Goal: Transaction & Acquisition: Purchase product/service

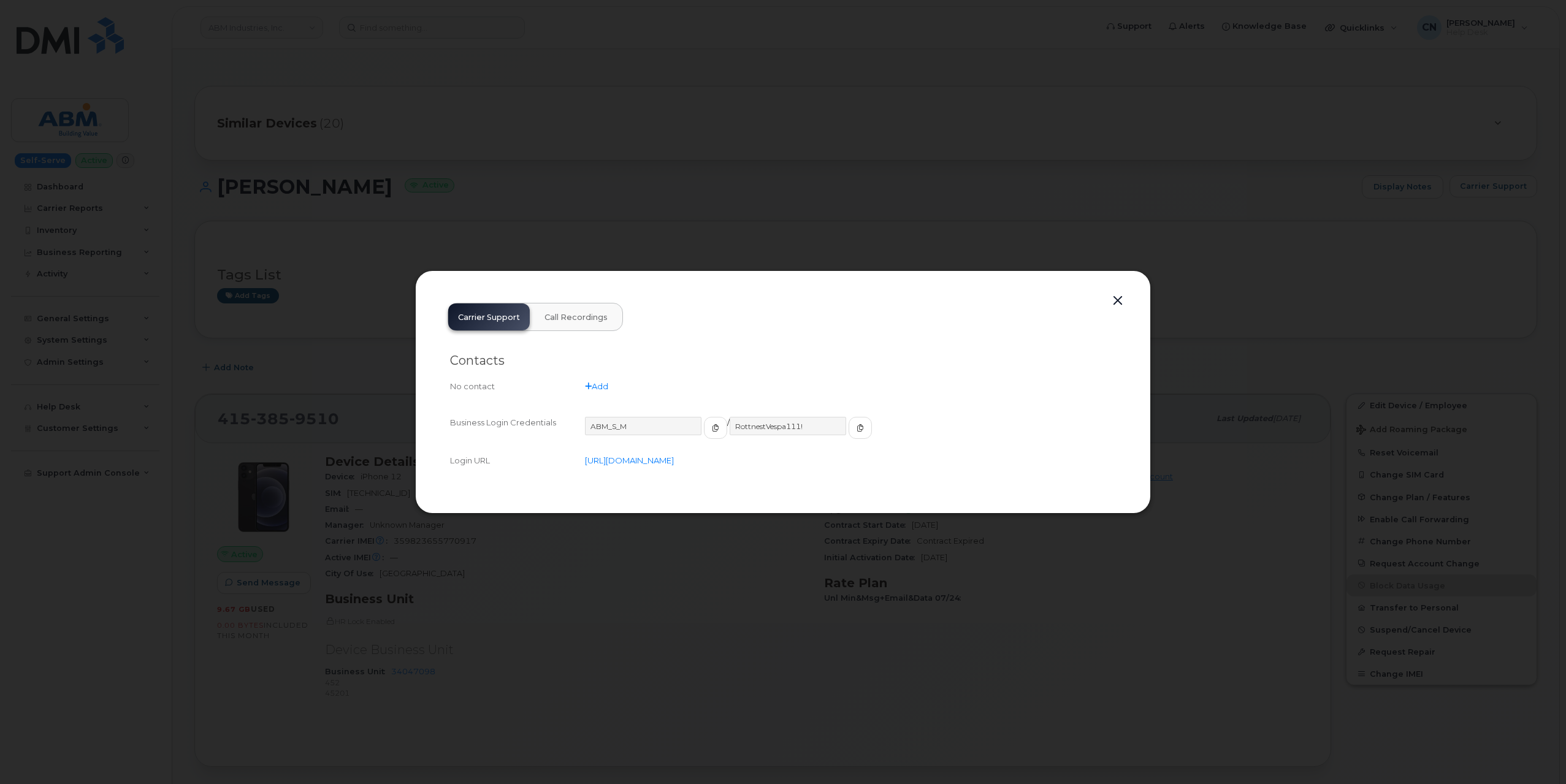
click at [1113, 306] on button "button" at bounding box center [1118, 301] width 18 height 17
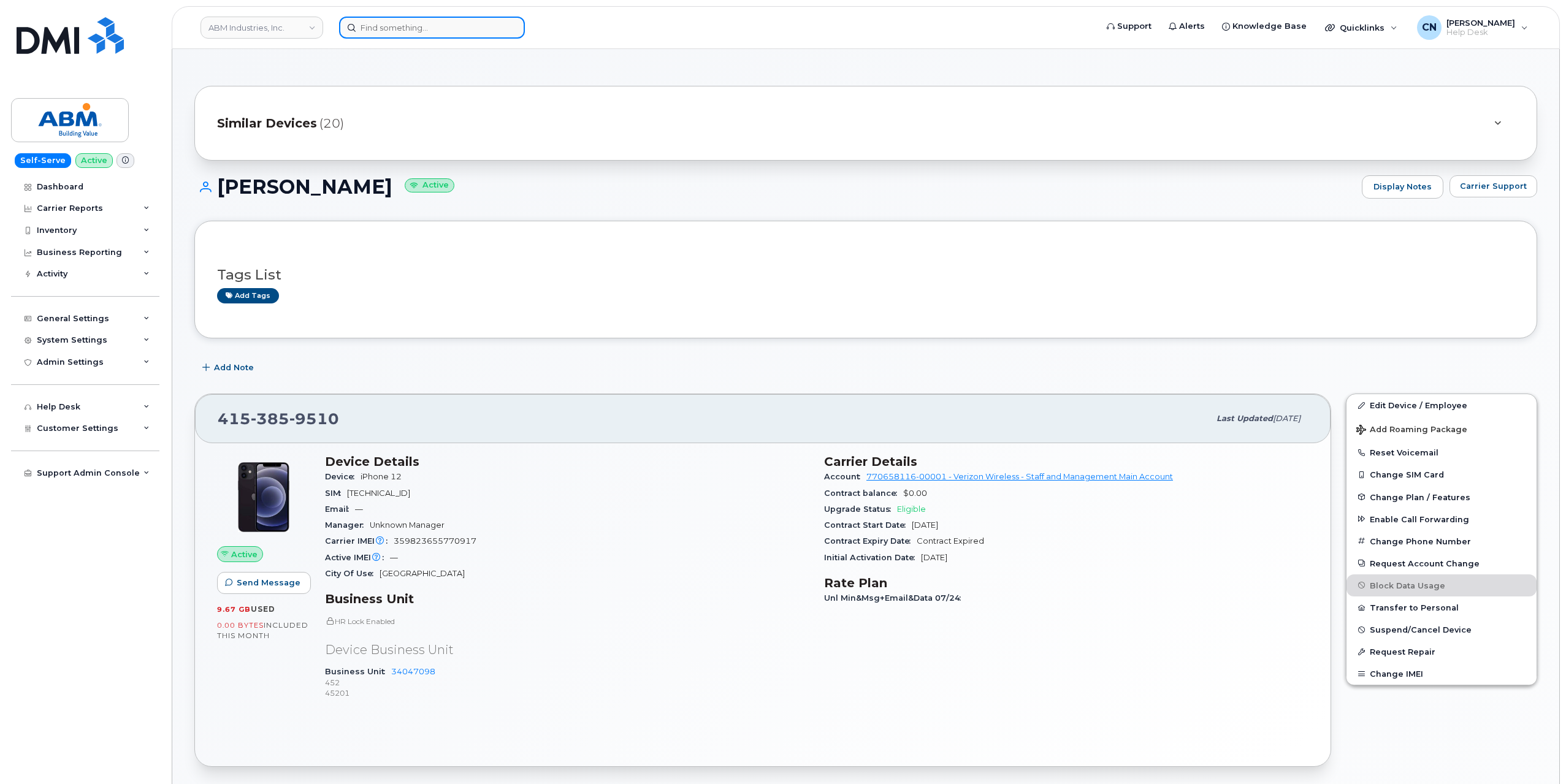
click at [440, 27] on input at bounding box center [432, 27] width 186 height 22
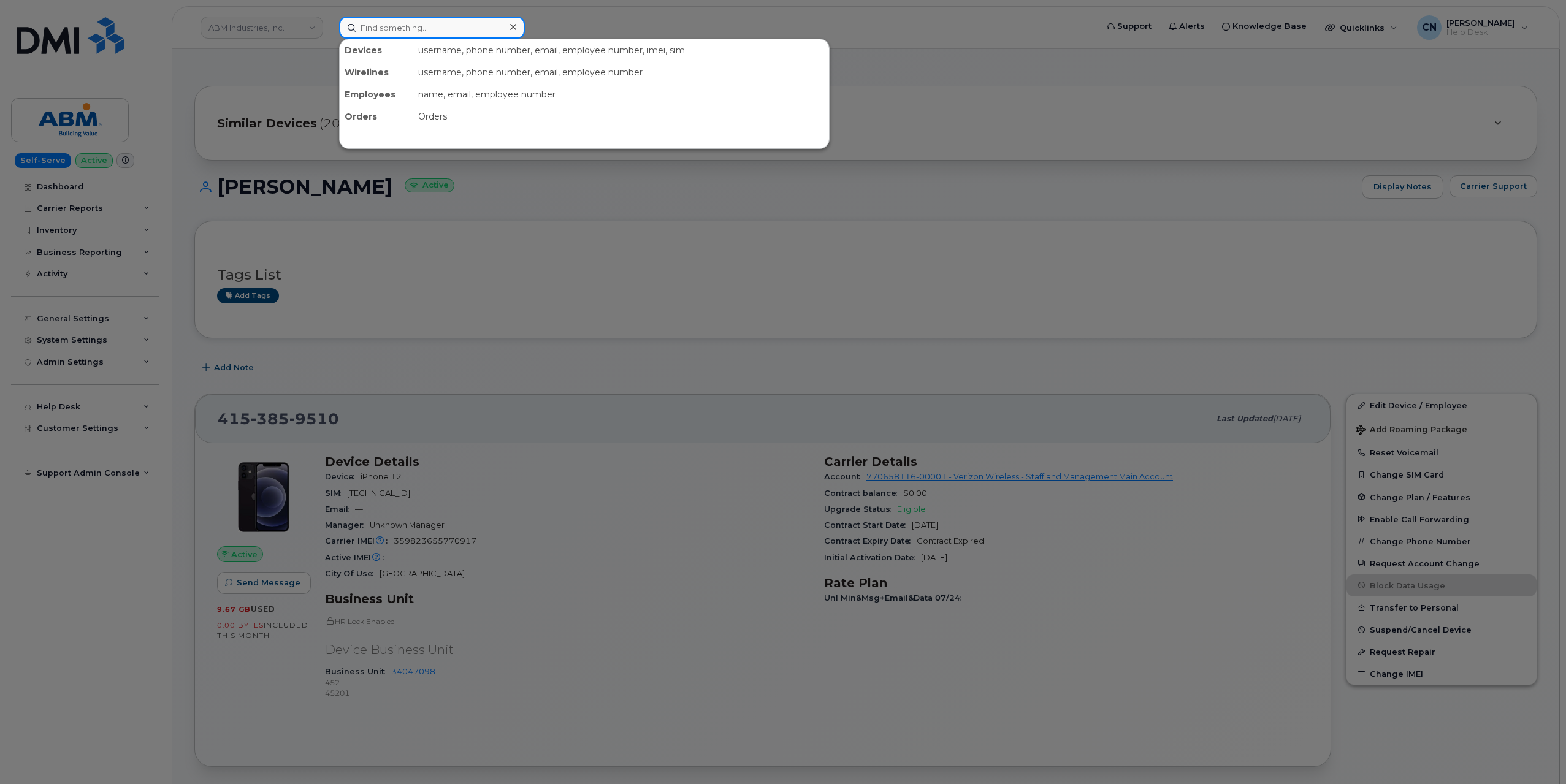
paste input "2535537370"
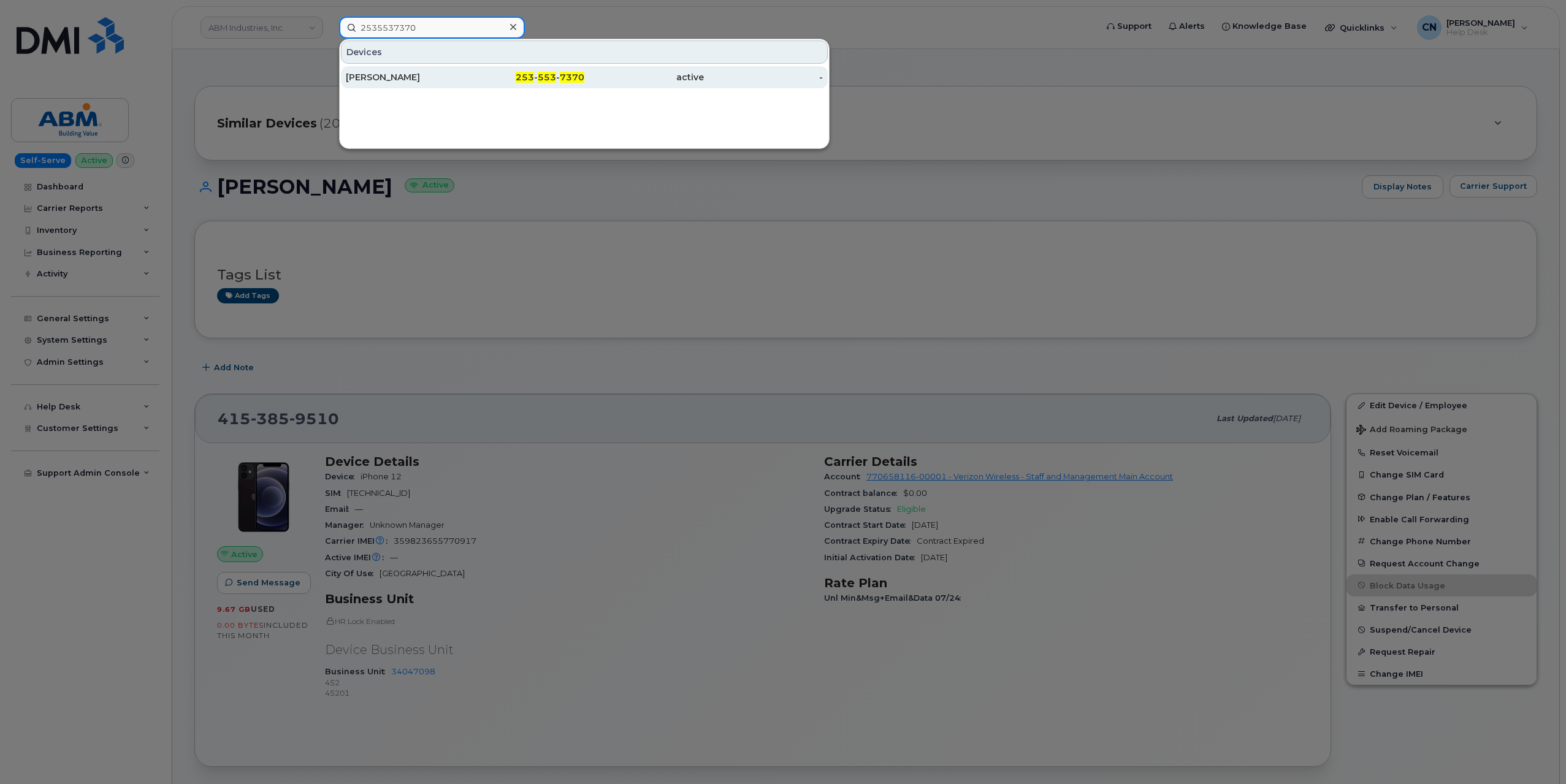
type input "2535537370"
click at [381, 73] on div "[PERSON_NAME]" at bounding box center [405, 77] width 119 height 12
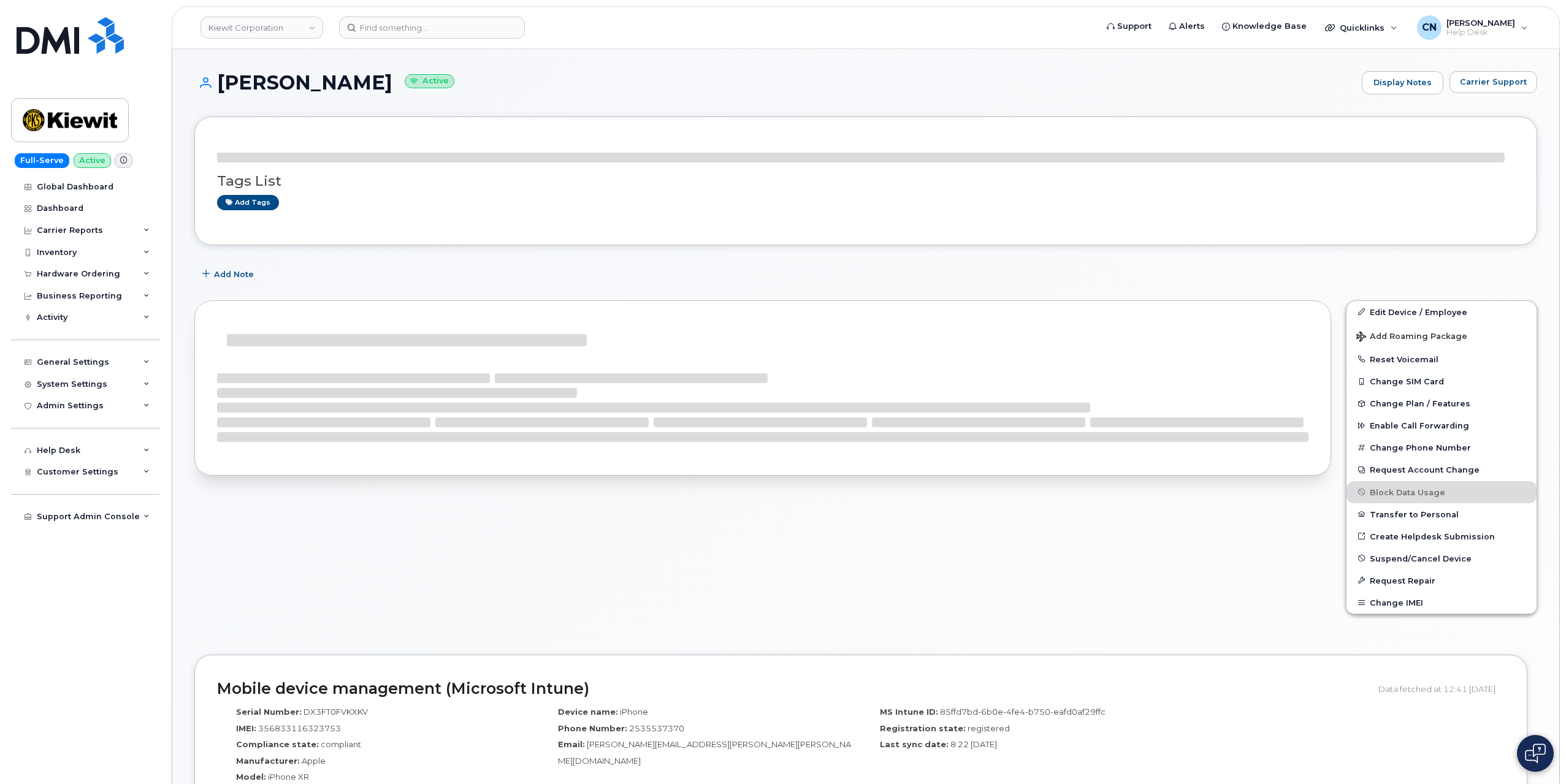
drag, startPoint x: 424, startPoint y: 78, endPoint x: 209, endPoint y: 81, distance: 215.0
click at [209, 81] on h1 "BRIGITTE BURLESON Active" at bounding box center [775, 83] width 1161 height 22
copy h1 "[PERSON_NAME]"
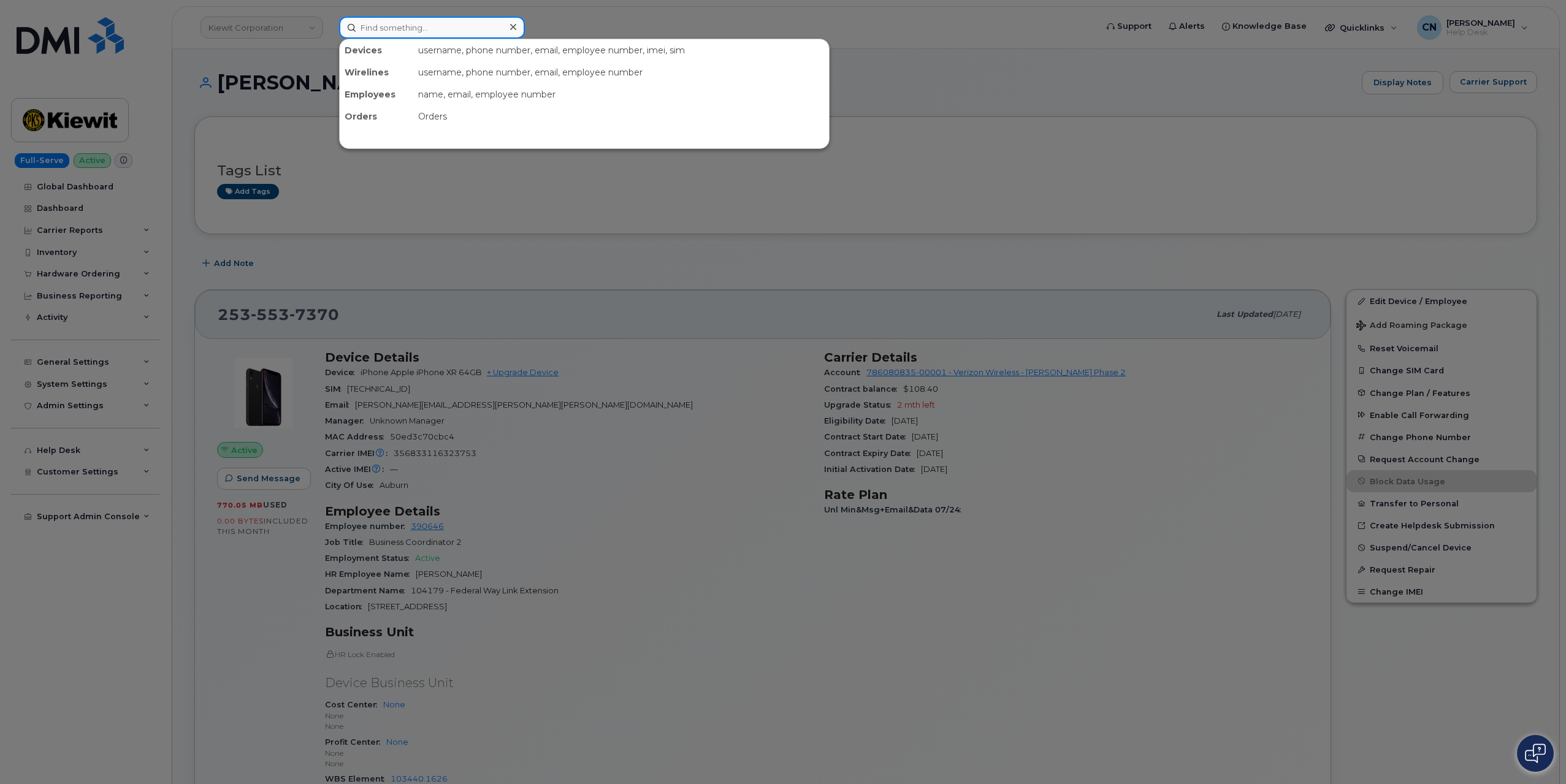
click at [384, 30] on input at bounding box center [432, 27] width 186 height 22
click at [392, 30] on input at bounding box center [432, 27] width 186 height 22
paste input "2064963541"
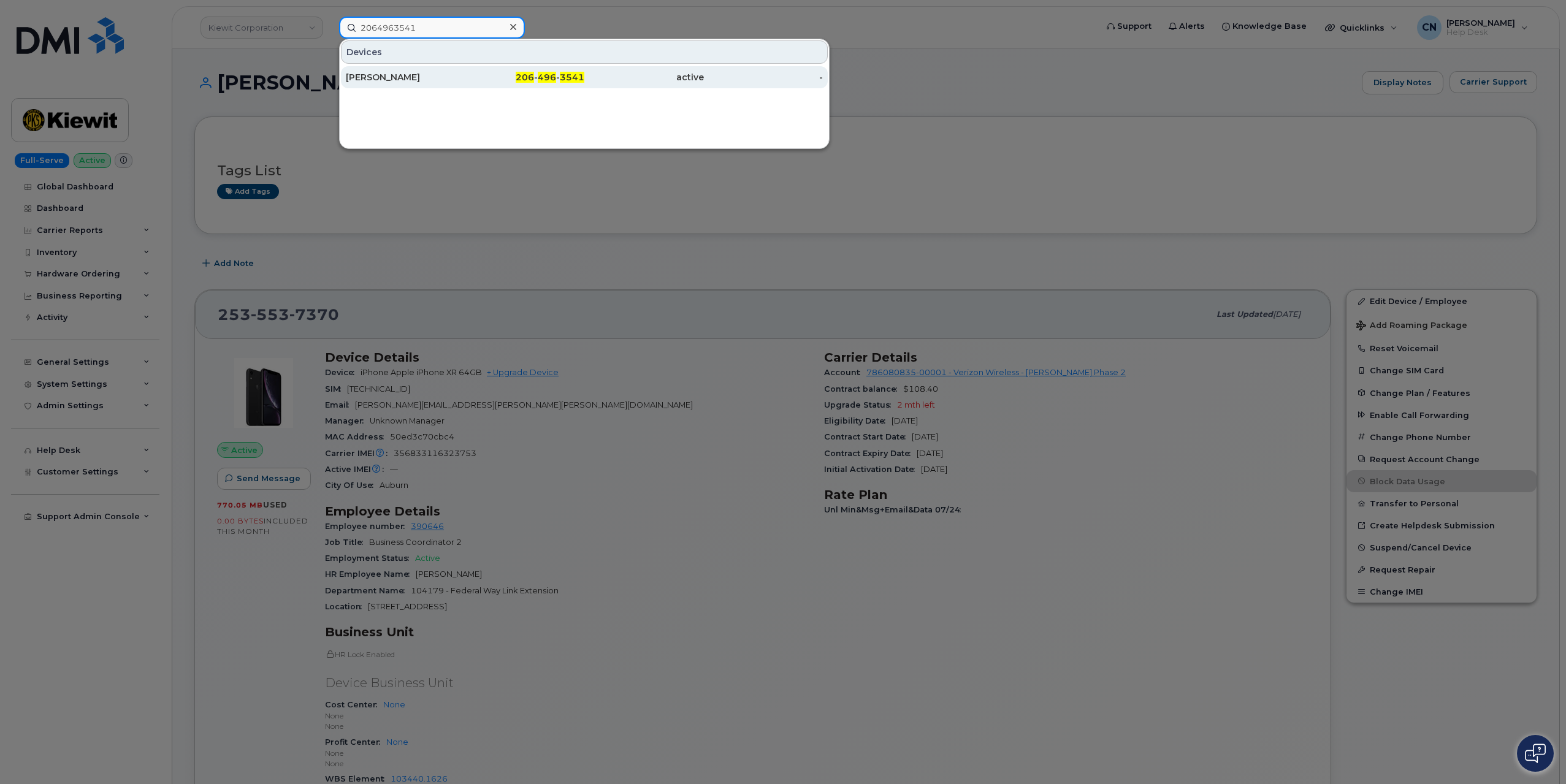
type input "2064963541"
click at [429, 72] on div "DAVID BOYCE" at bounding box center [405, 77] width 119 height 12
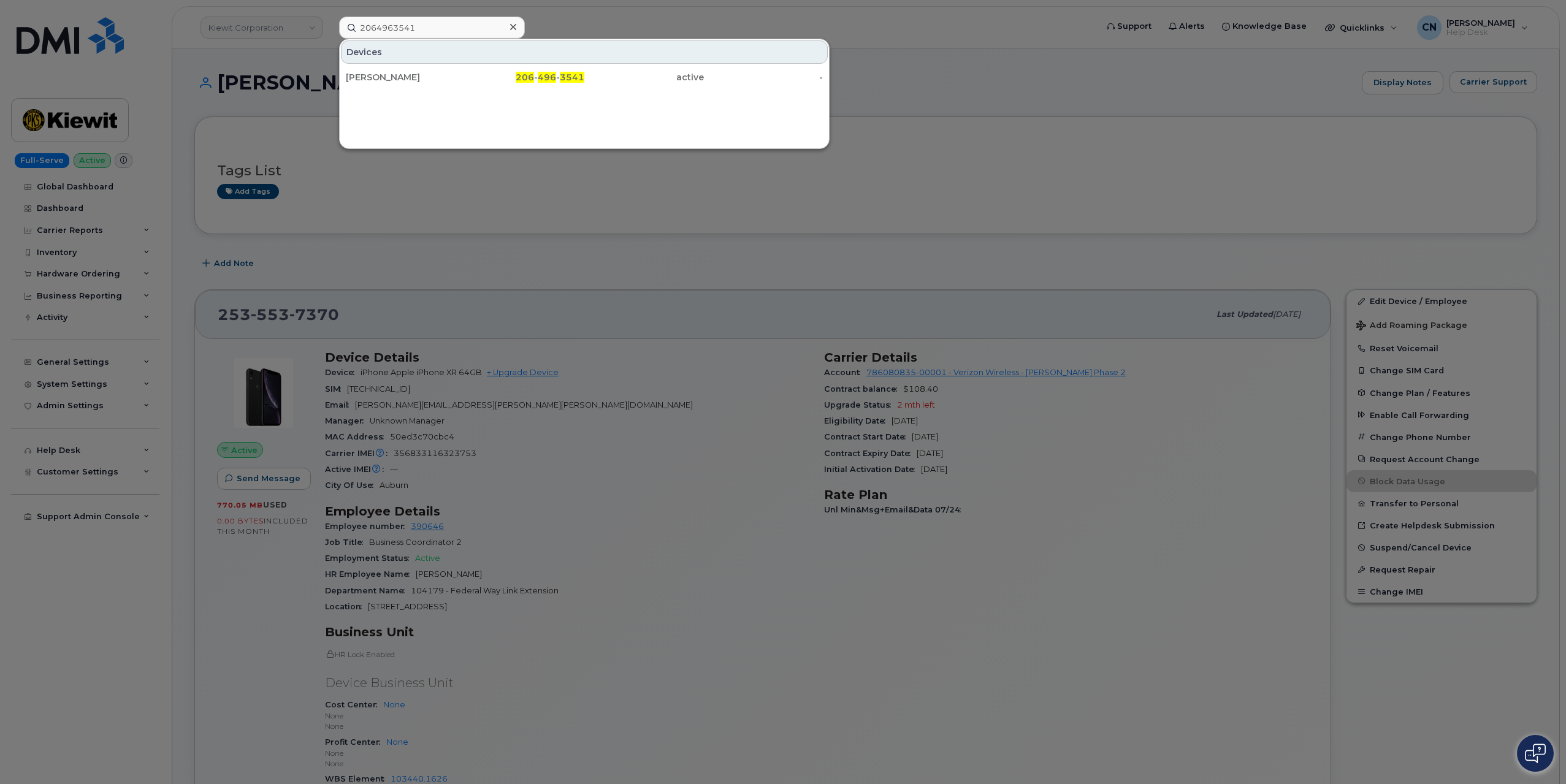
click at [230, 196] on div at bounding box center [783, 392] width 1566 height 784
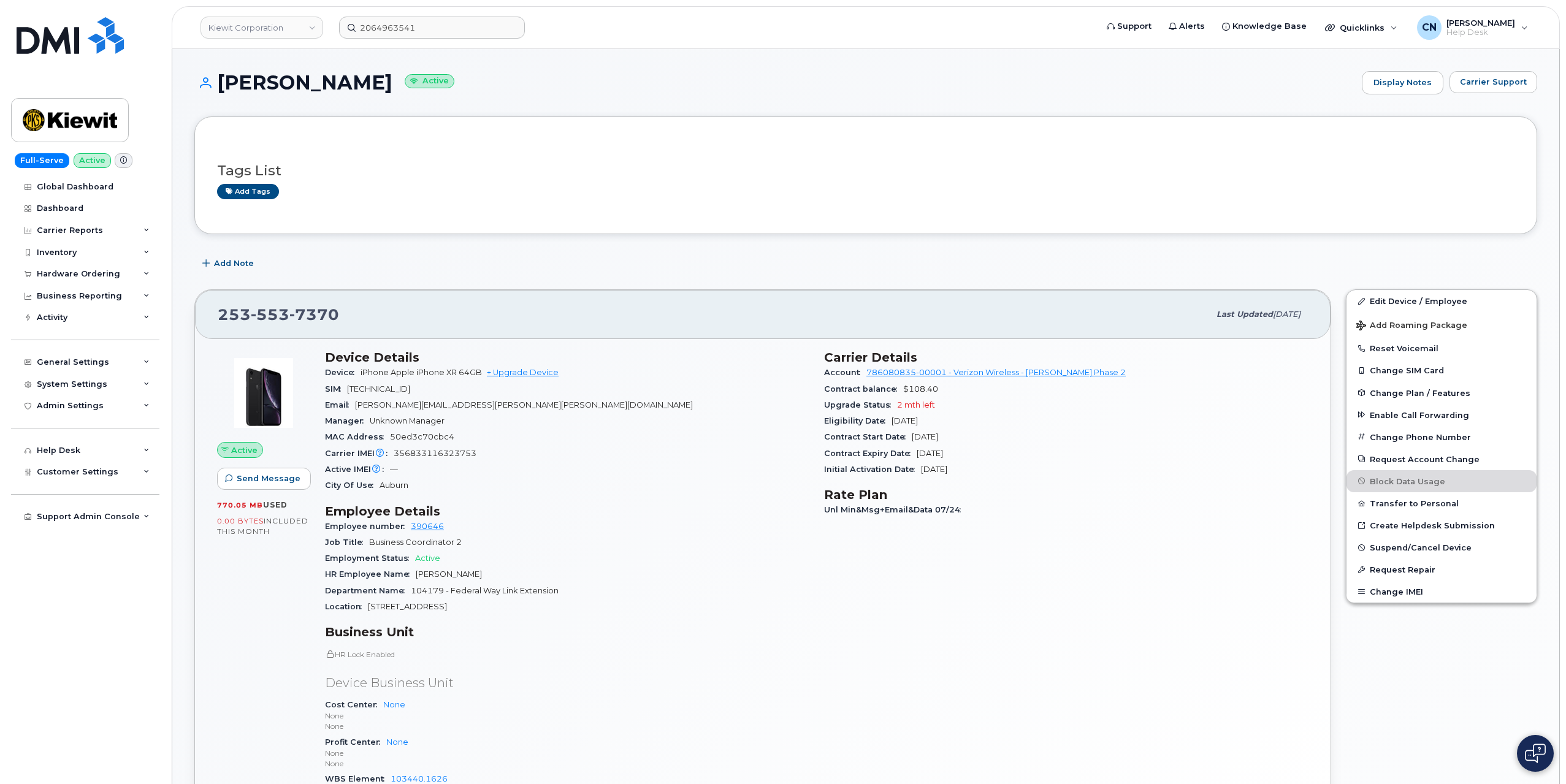
drag, startPoint x: 308, startPoint y: 186, endPoint x: 322, endPoint y: 188, distance: 14.1
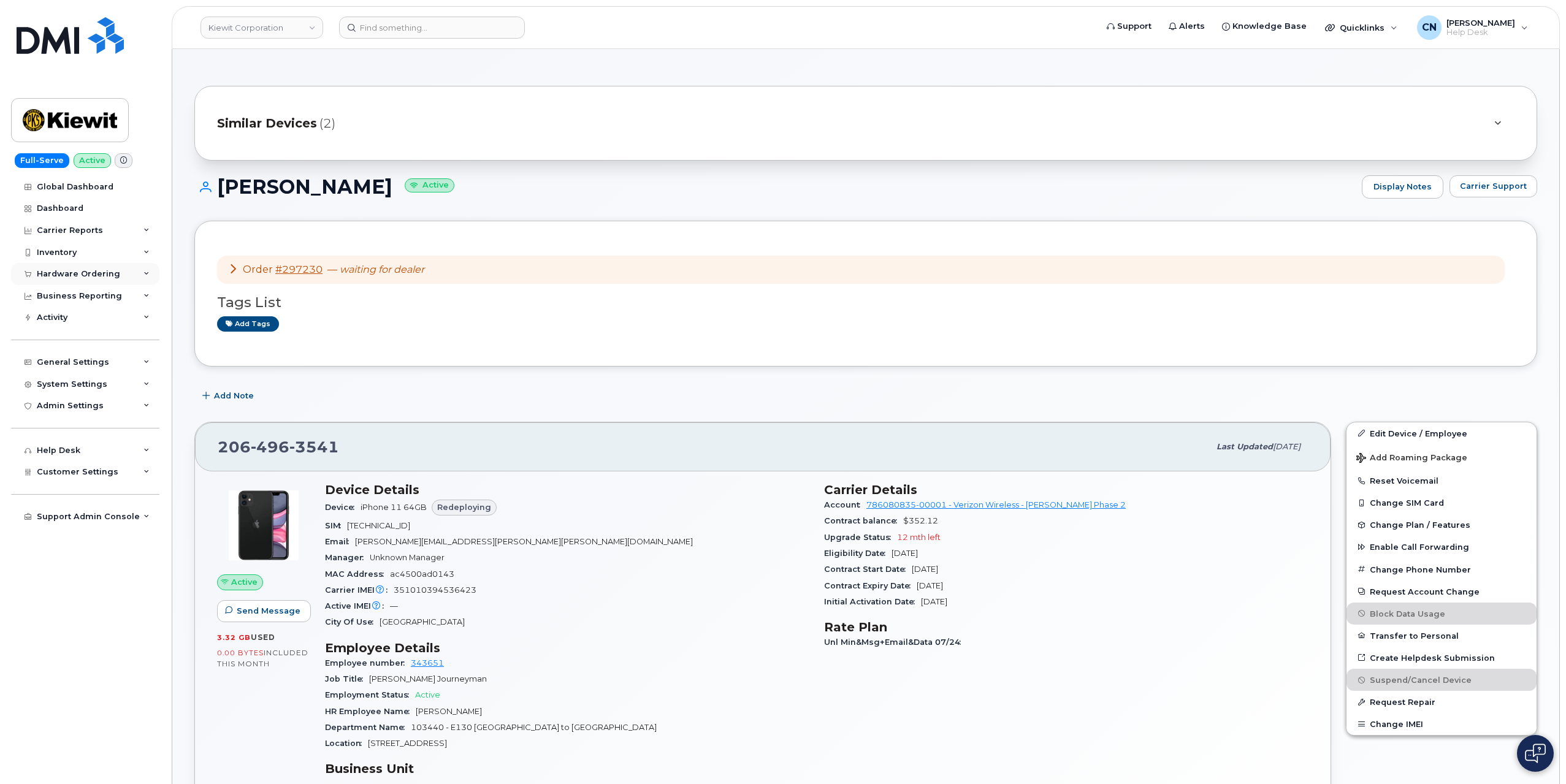
click at [56, 269] on div "Hardware Ordering" at bounding box center [78, 274] width 84 height 10
click at [56, 296] on div "Overview" at bounding box center [62, 296] width 40 height 11
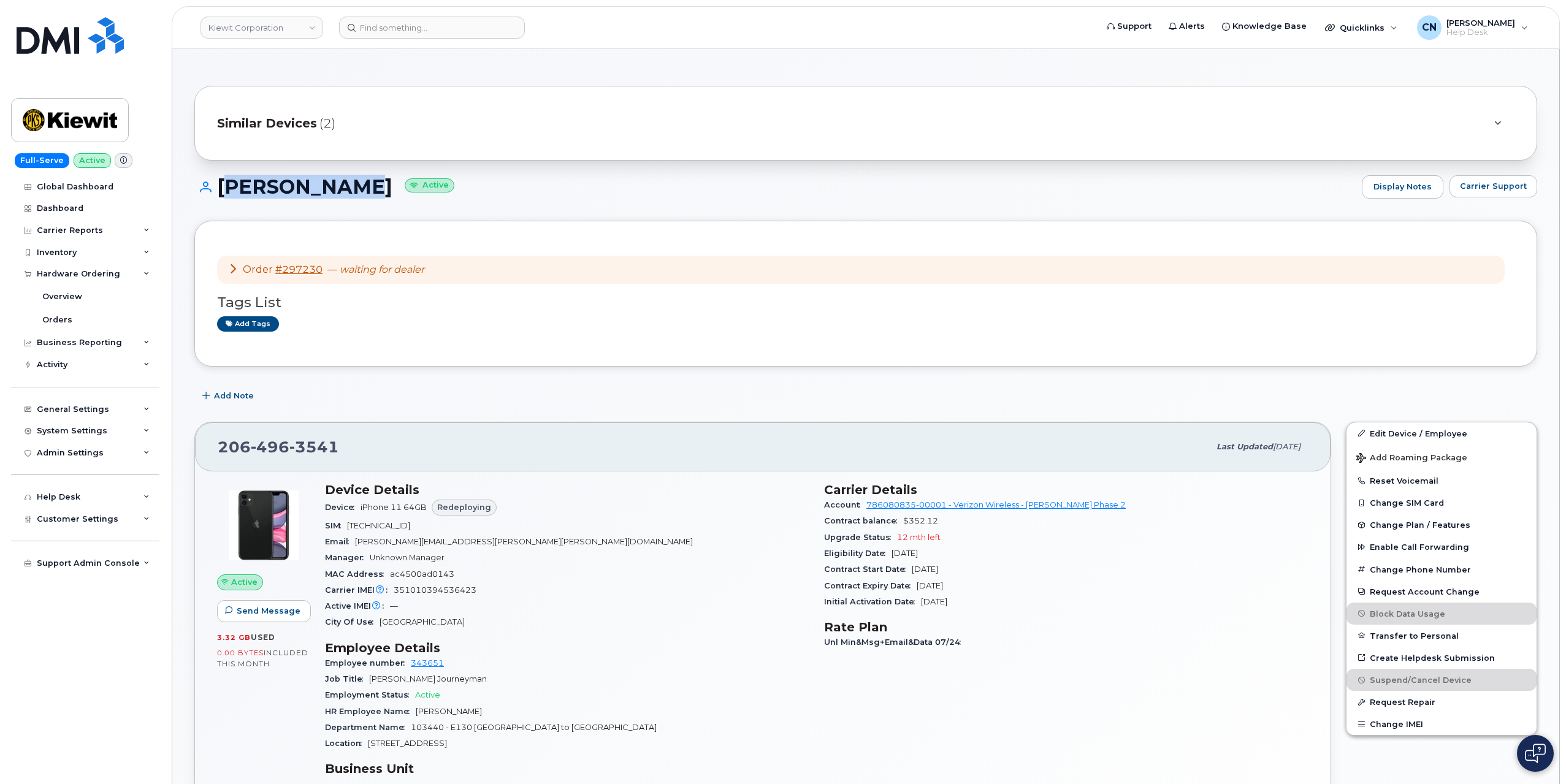
drag, startPoint x: 360, startPoint y: 187, endPoint x: 221, endPoint y: 190, distance: 139.0
click at [221, 190] on h1 "DAVID BOYCE Active" at bounding box center [775, 186] width 1161 height 22
copy h1 "DAVID BOYCE"
drag, startPoint x: 355, startPoint y: 447, endPoint x: 182, endPoint y: 448, distance: 173.0
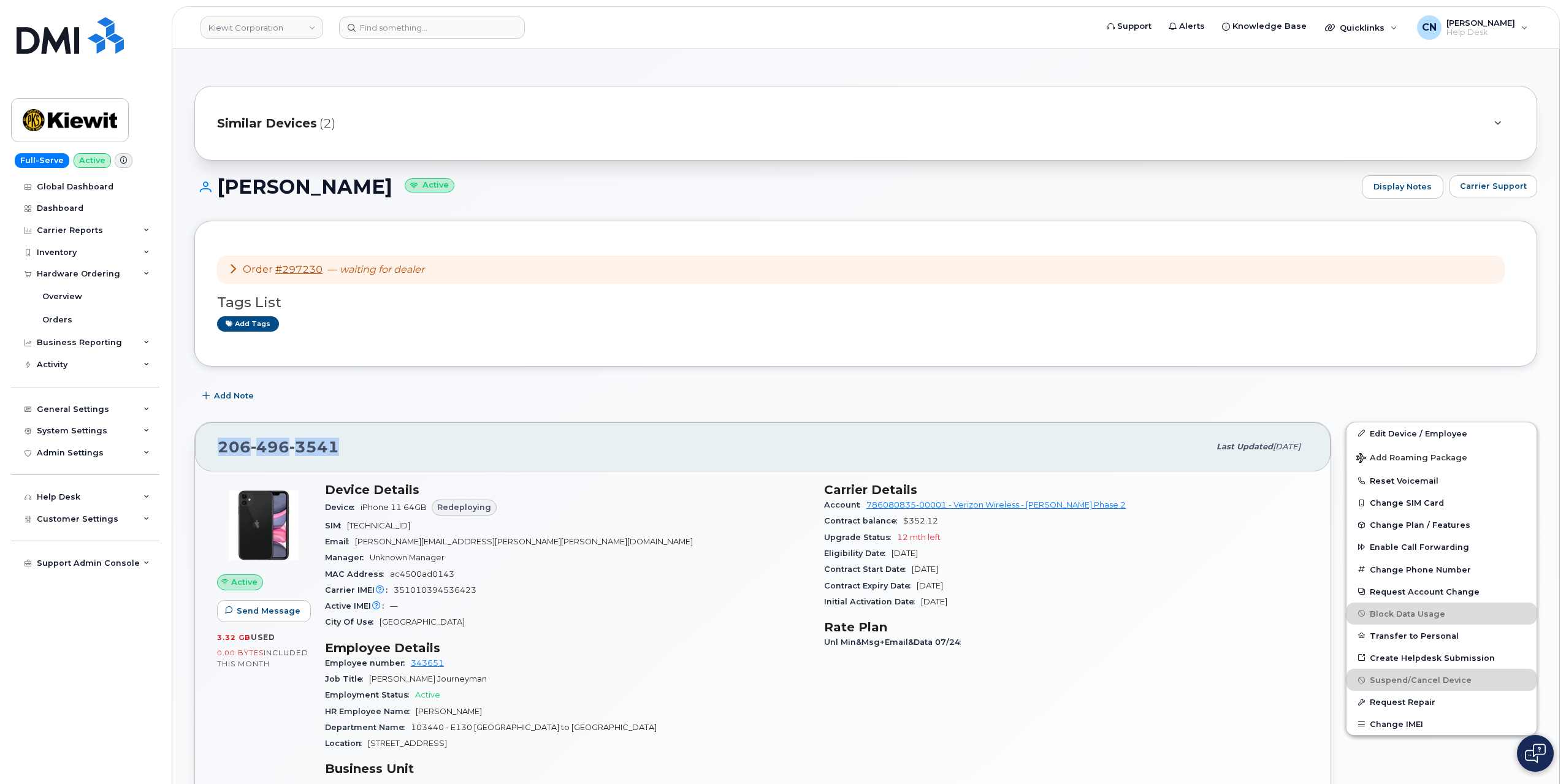
copy span "206 496 3541"
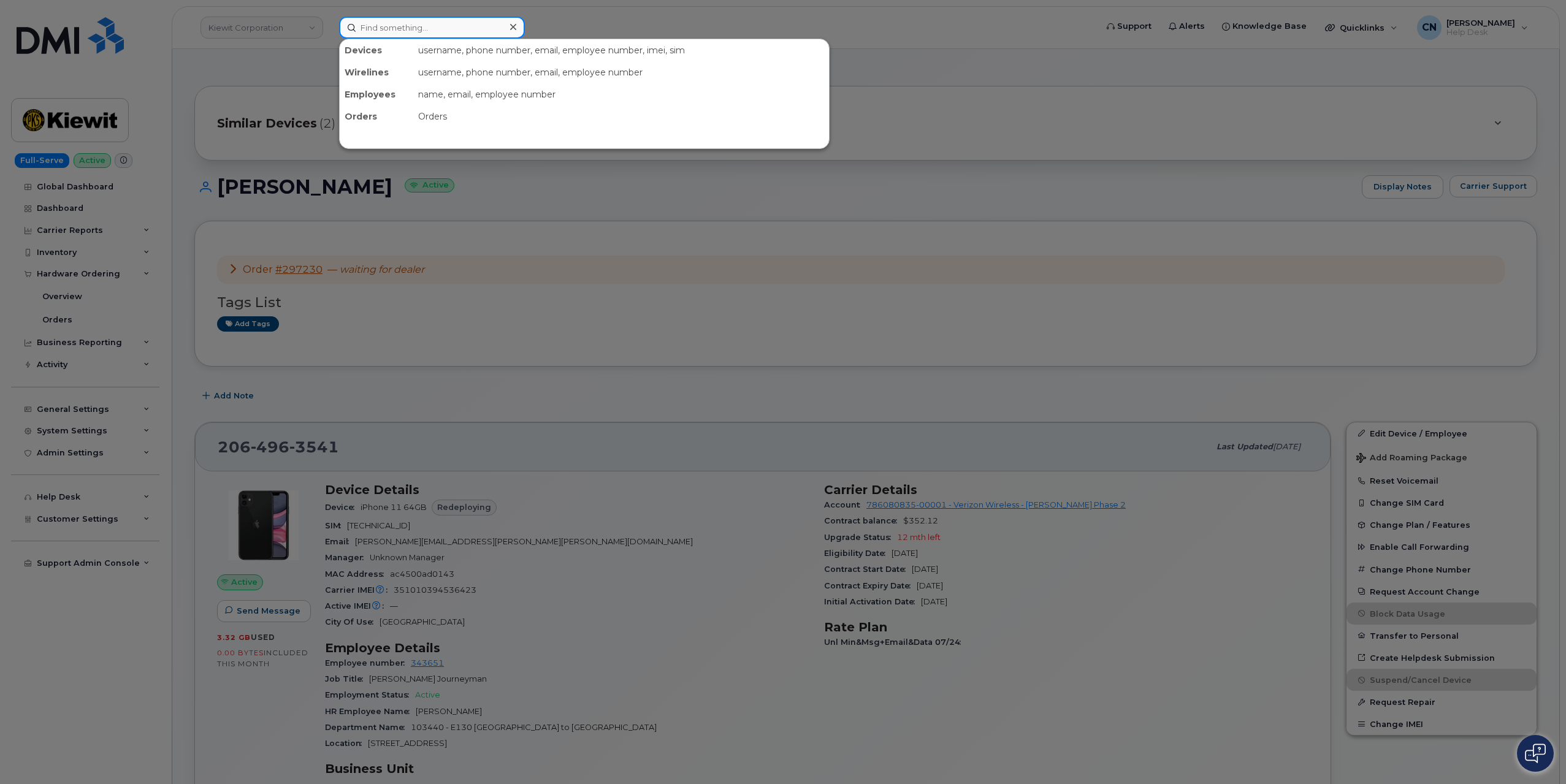
click at [400, 25] on input at bounding box center [432, 27] width 186 height 22
paste input "358178379783642"
type input "358178379783642"
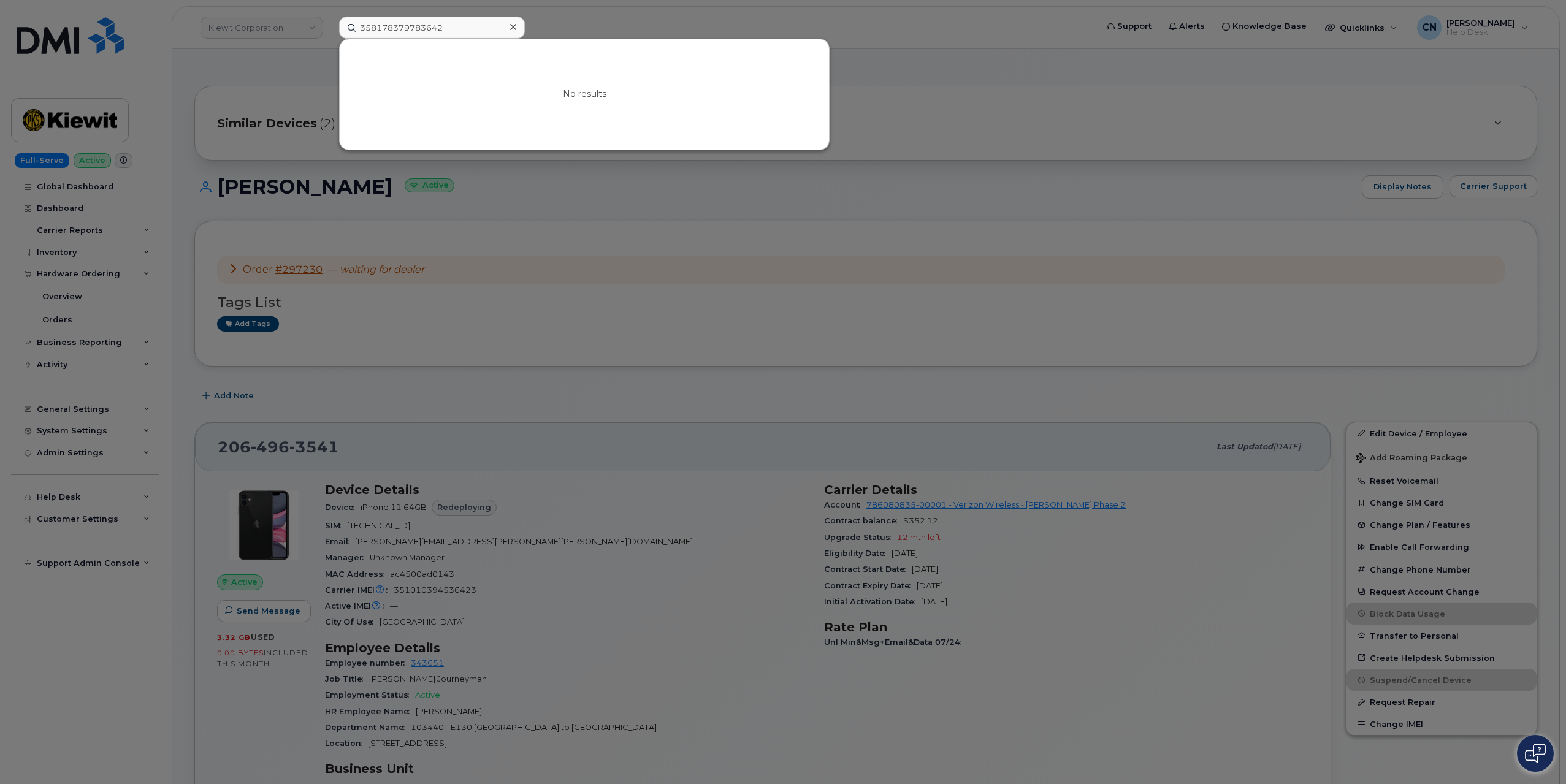
click at [530, 295] on div at bounding box center [783, 392] width 1566 height 784
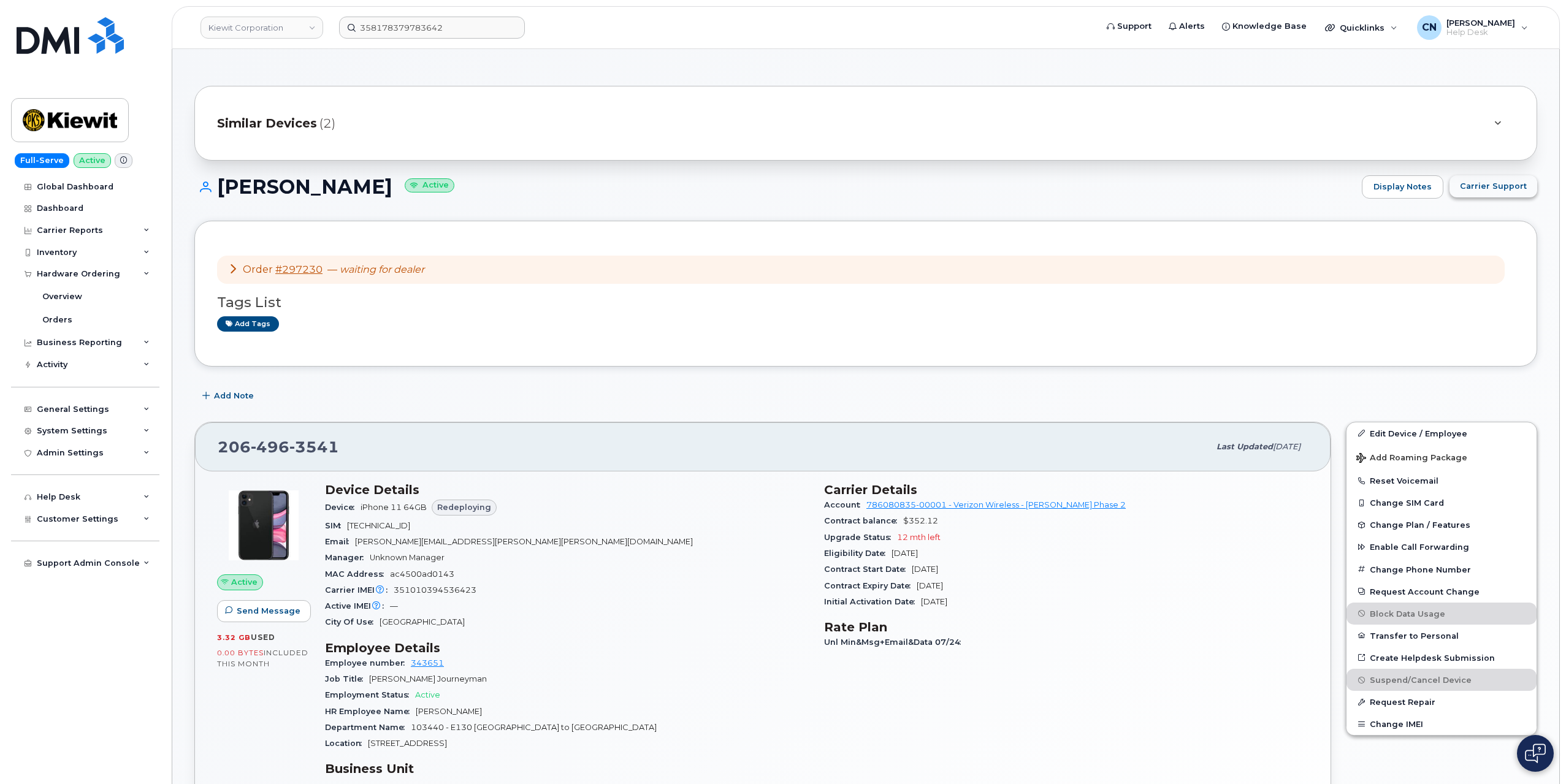
click at [1491, 187] on span "Carrier Support" at bounding box center [1493, 186] width 67 height 12
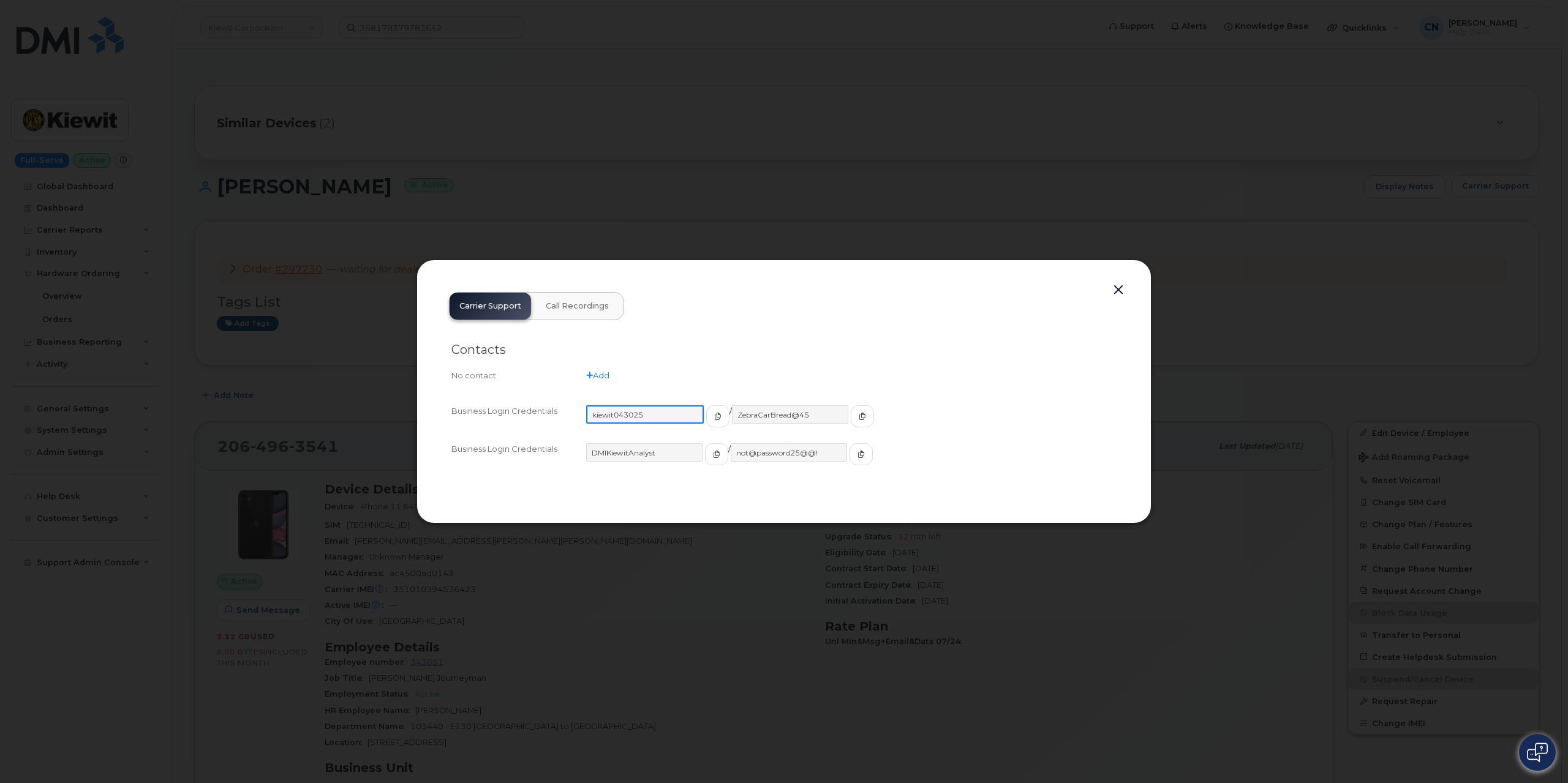
click at [681, 413] on input "kiewit043025" at bounding box center [645, 415] width 118 height 18
click at [705, 413] on button "button" at bounding box center [716, 416] width 23 height 22
click at [849, 420] on button "button" at bounding box center [861, 416] width 23 height 22
click at [1128, 290] on div "Carrier Support Call Recordings Contacts No contact Add Business Login Credenti…" at bounding box center [783, 392] width 690 height 219
click at [363, 205] on div at bounding box center [784, 392] width 1568 height 783
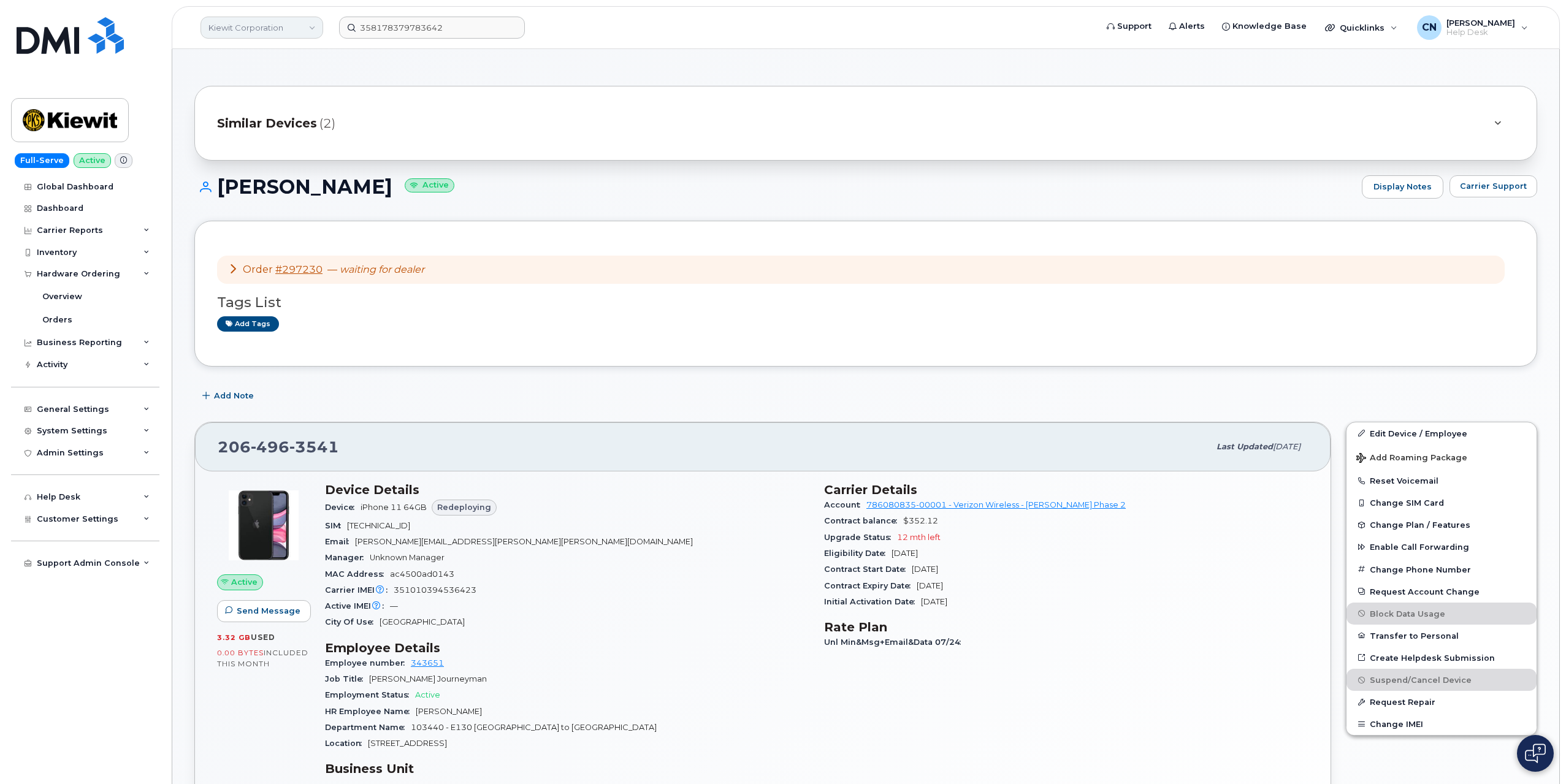
click at [261, 28] on link "Kiewit Corporation" at bounding box center [262, 27] width 123 height 22
type input "fount"
click at [235, 123] on link "Fountain Tire" at bounding box center [292, 116] width 180 height 25
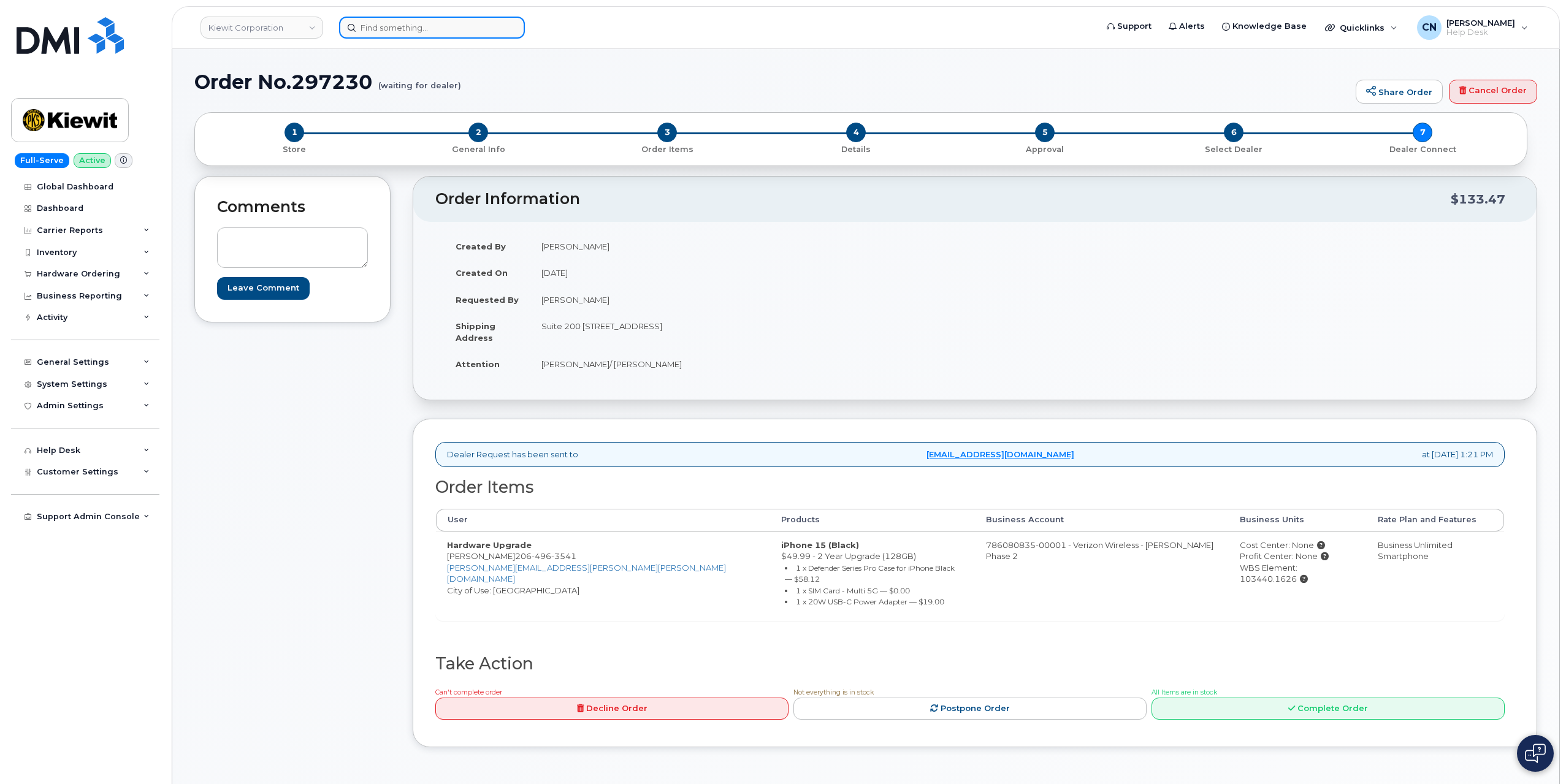
click at [408, 27] on input at bounding box center [432, 27] width 186 height 22
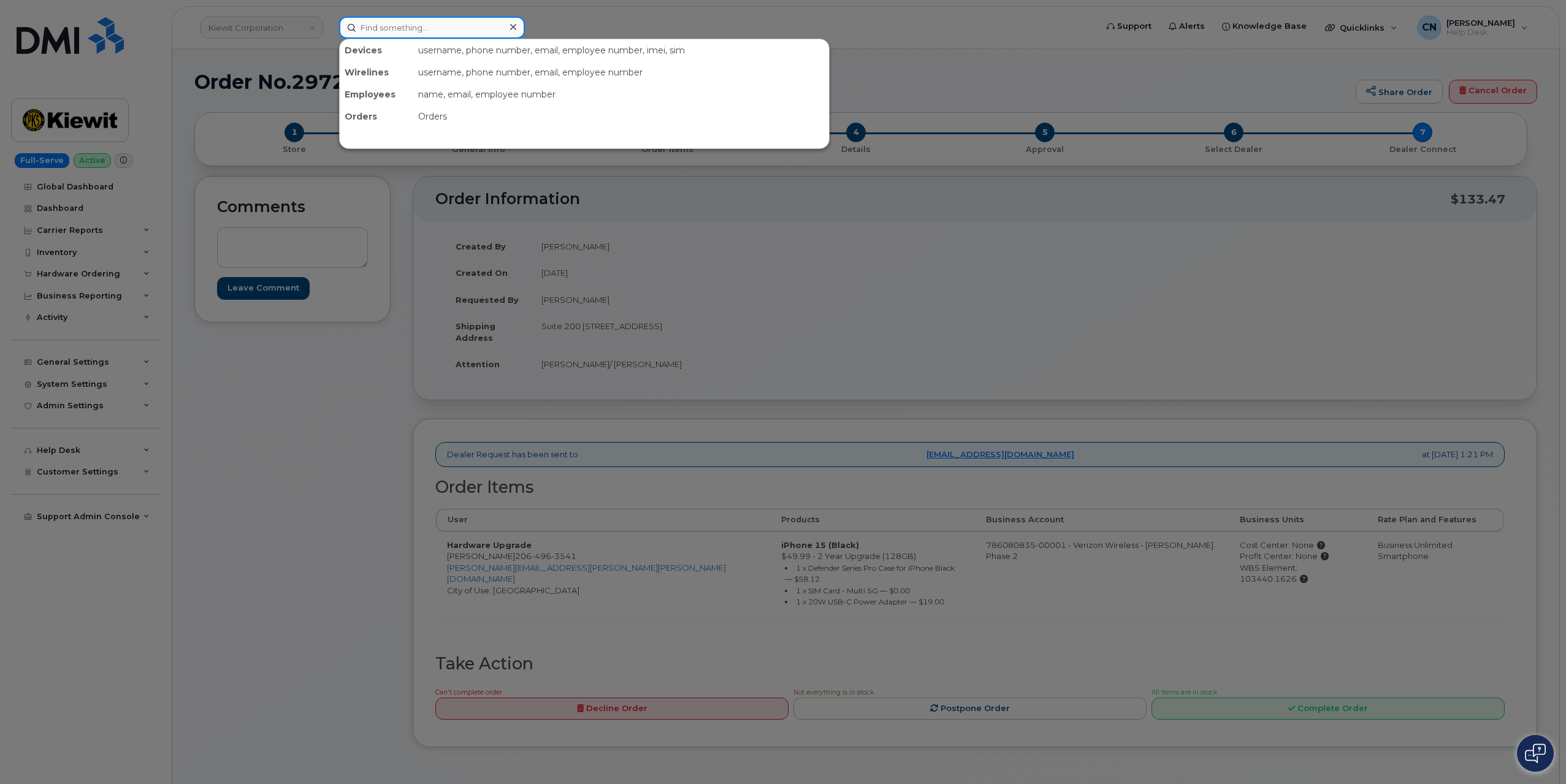
paste input "351010394536423"
type input "351010394536423"
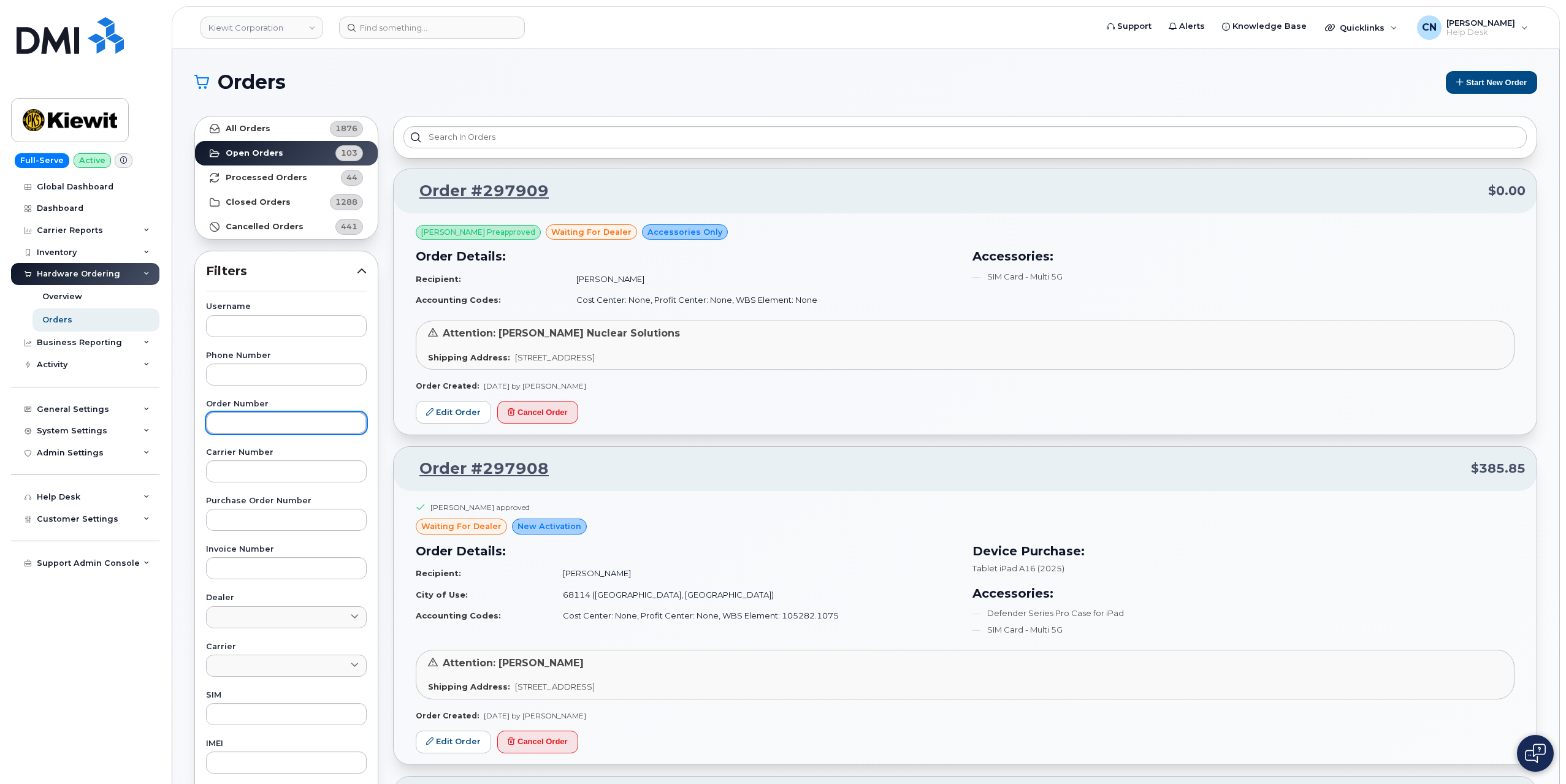
click at [246, 422] on input "text" at bounding box center [287, 423] width 161 height 22
paste input "296077"
type input "296077"
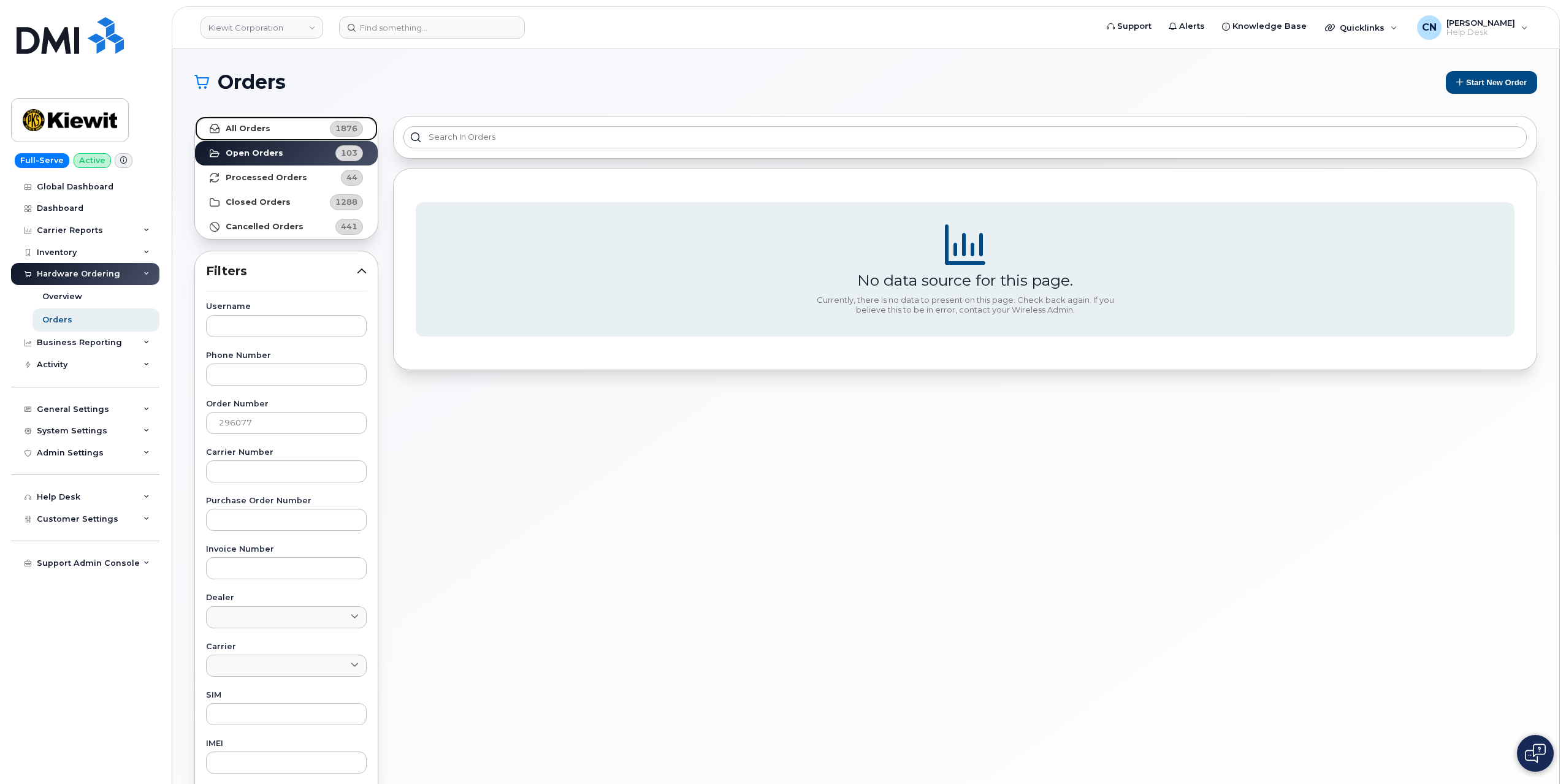
click at [254, 132] on strong "All Orders" at bounding box center [248, 128] width 45 height 10
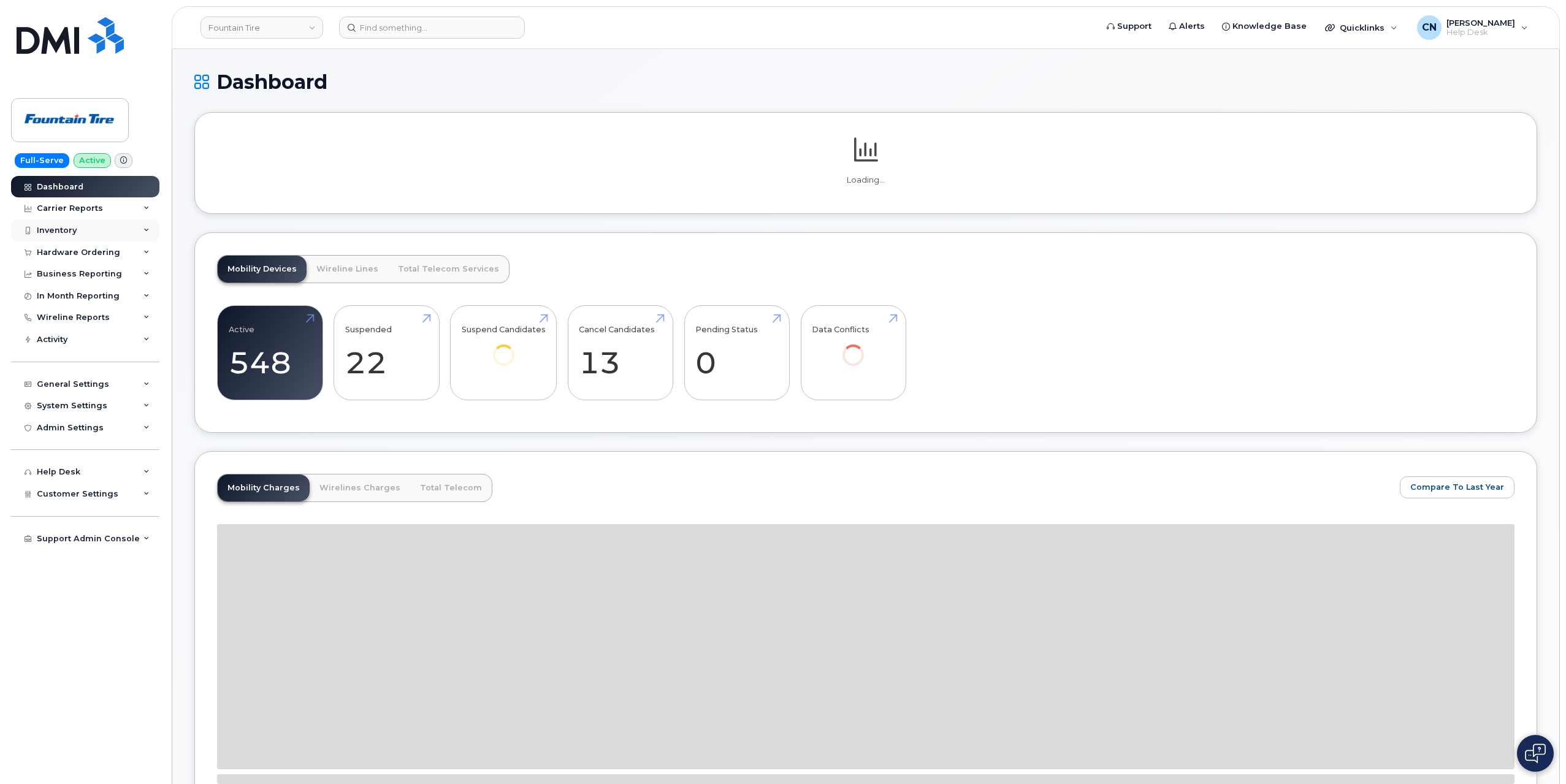
click at [76, 227] on div "Inventory" at bounding box center [85, 230] width 148 height 22
click at [60, 248] on div "Mobility Devices" at bounding box center [77, 253] width 70 height 11
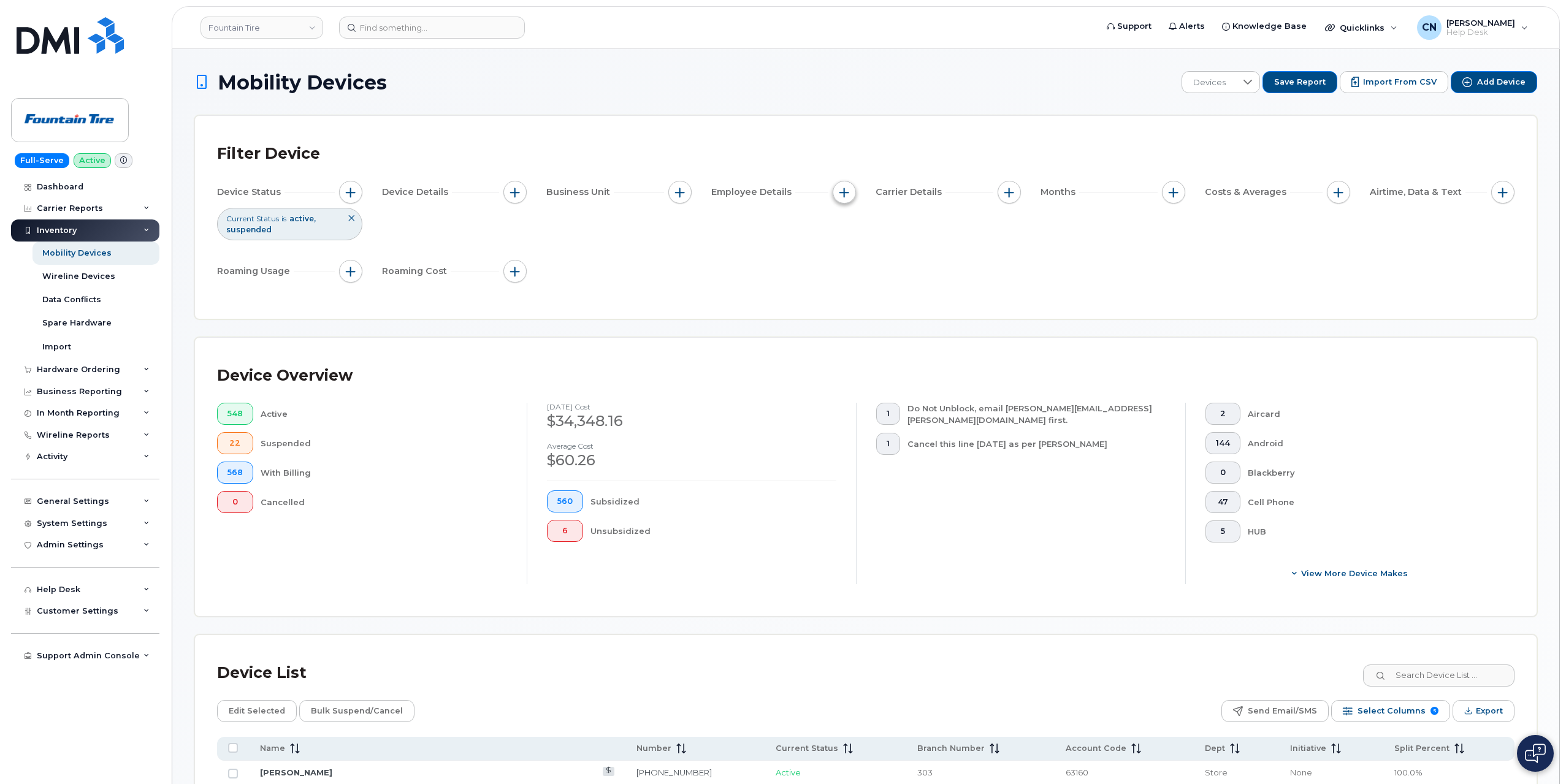
click at [854, 193] on button "button" at bounding box center [845, 192] width 23 height 23
click at [1013, 191] on button "button" at bounding box center [1010, 192] width 23 height 23
click at [798, 272] on div "Device Status Current Status is active suspended Device Details Business Unit E…" at bounding box center [865, 234] width 1297 height 107
click at [680, 190] on span "button" at bounding box center [681, 192] width 10 height 10
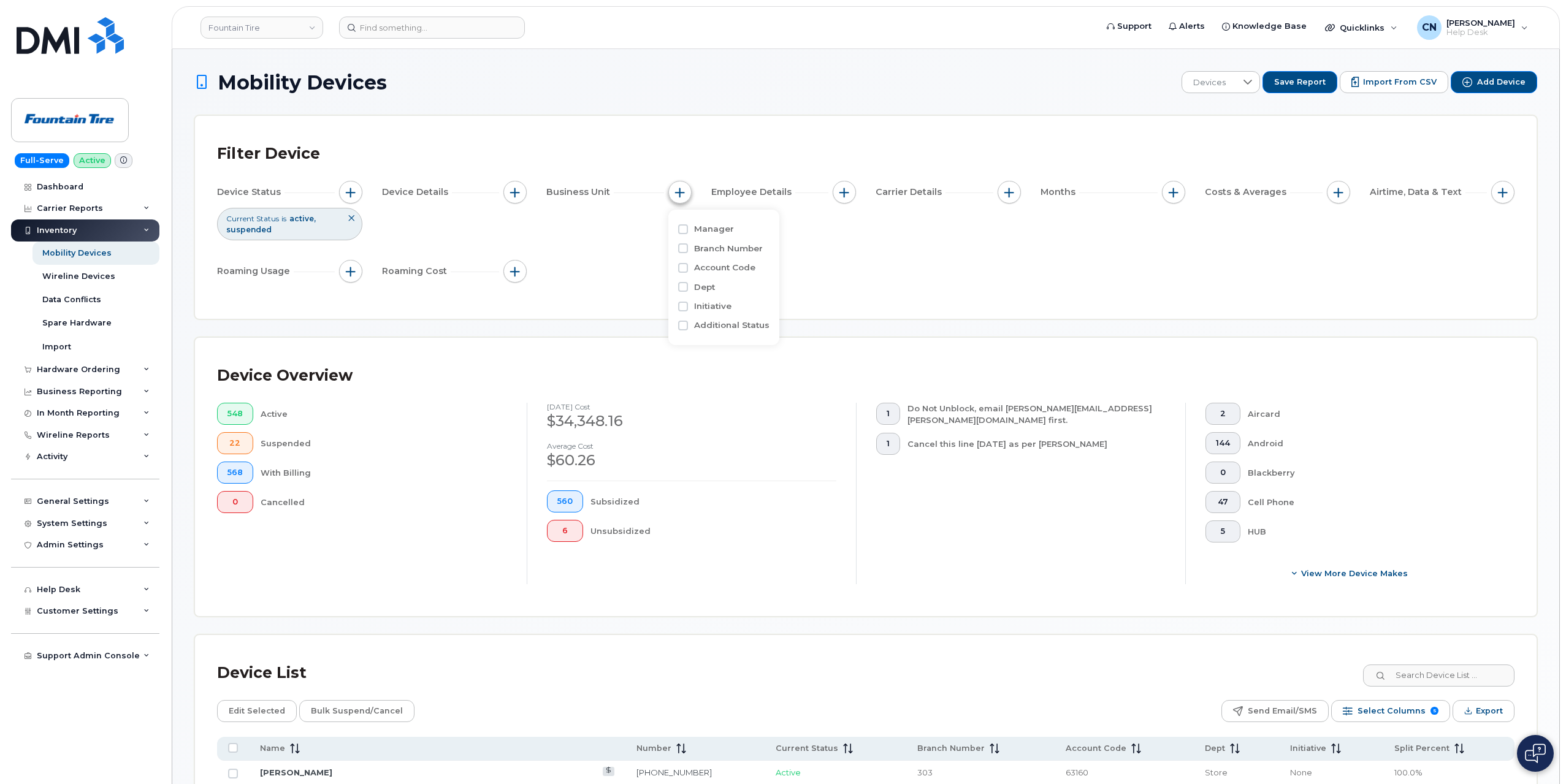
click at [680, 190] on span "button" at bounding box center [681, 192] width 10 height 10
click at [508, 190] on button "button" at bounding box center [515, 192] width 23 height 23
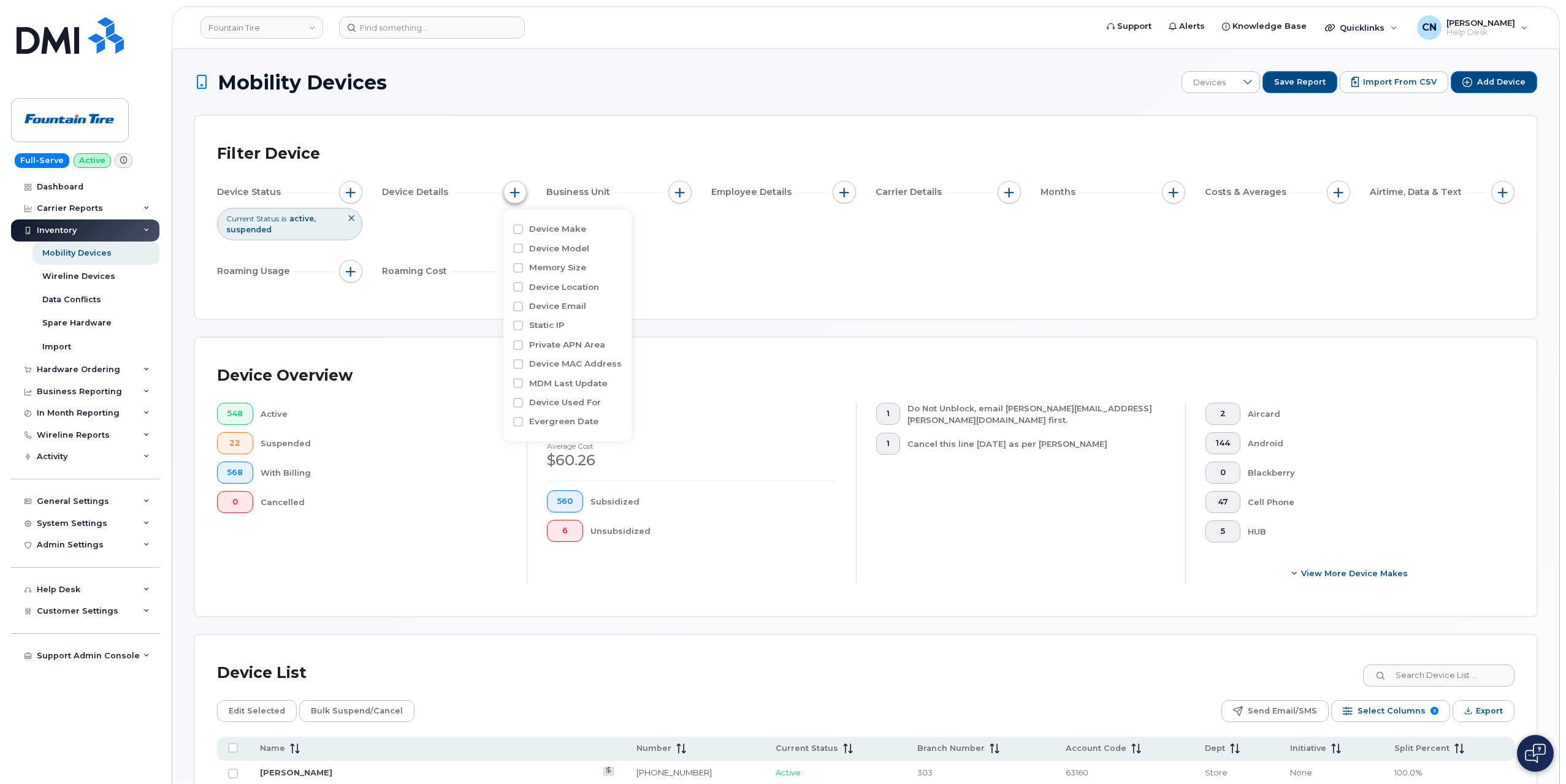
click at [508, 190] on button "button" at bounding box center [515, 192] width 23 height 23
click at [681, 188] on span "button" at bounding box center [681, 192] width 10 height 10
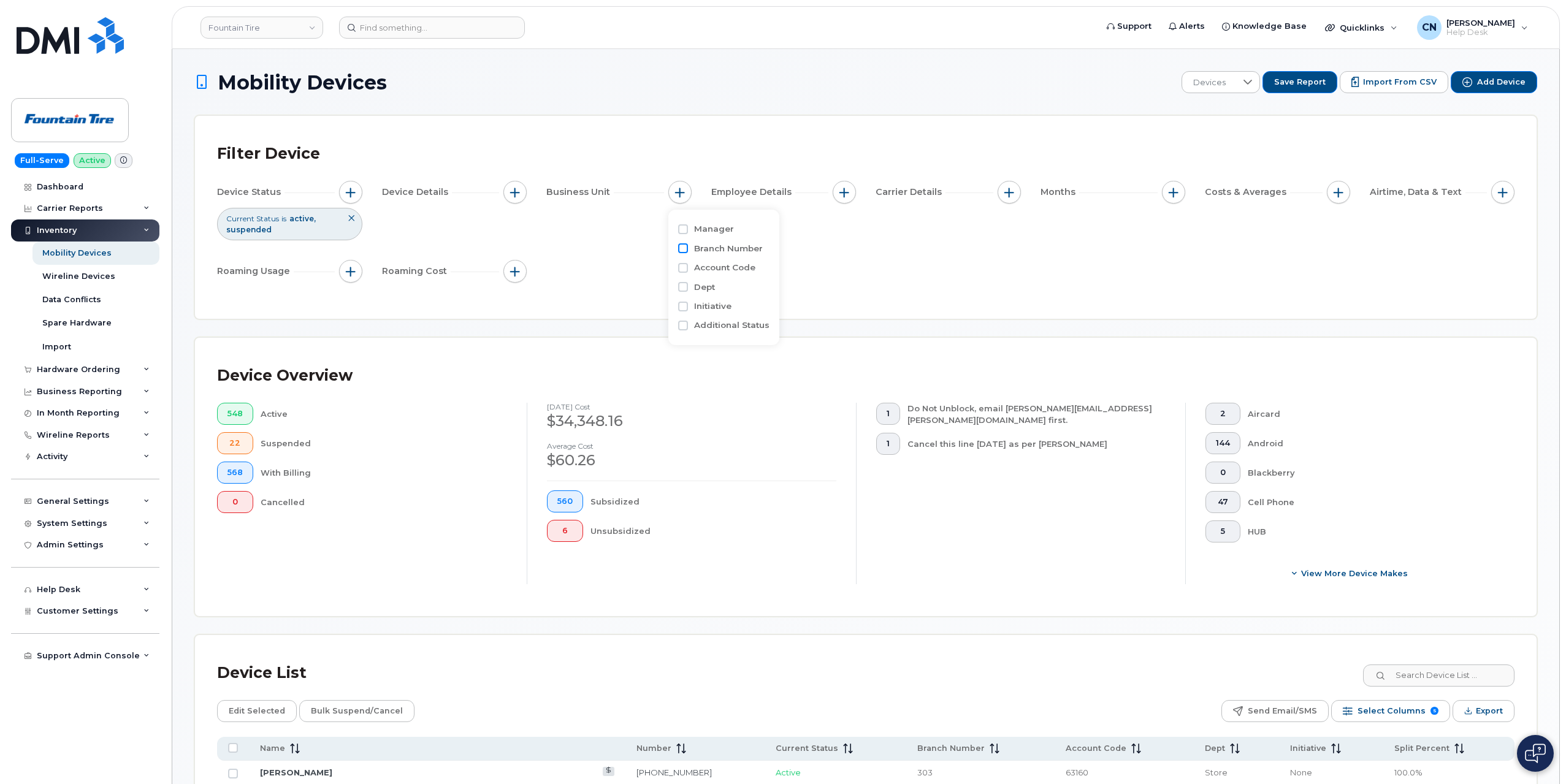
click at [680, 246] on input "Branch Number" at bounding box center [683, 249] width 10 height 10
checkbox input "true"
click at [741, 273] on span "is" at bounding box center [749, 272] width 106 height 22
click at [630, 269] on div "Device Status Current Status is active suspended Device Details Business Unit E…" at bounding box center [865, 234] width 1297 height 107
click at [673, 183] on button "button" at bounding box center [680, 192] width 23 height 23
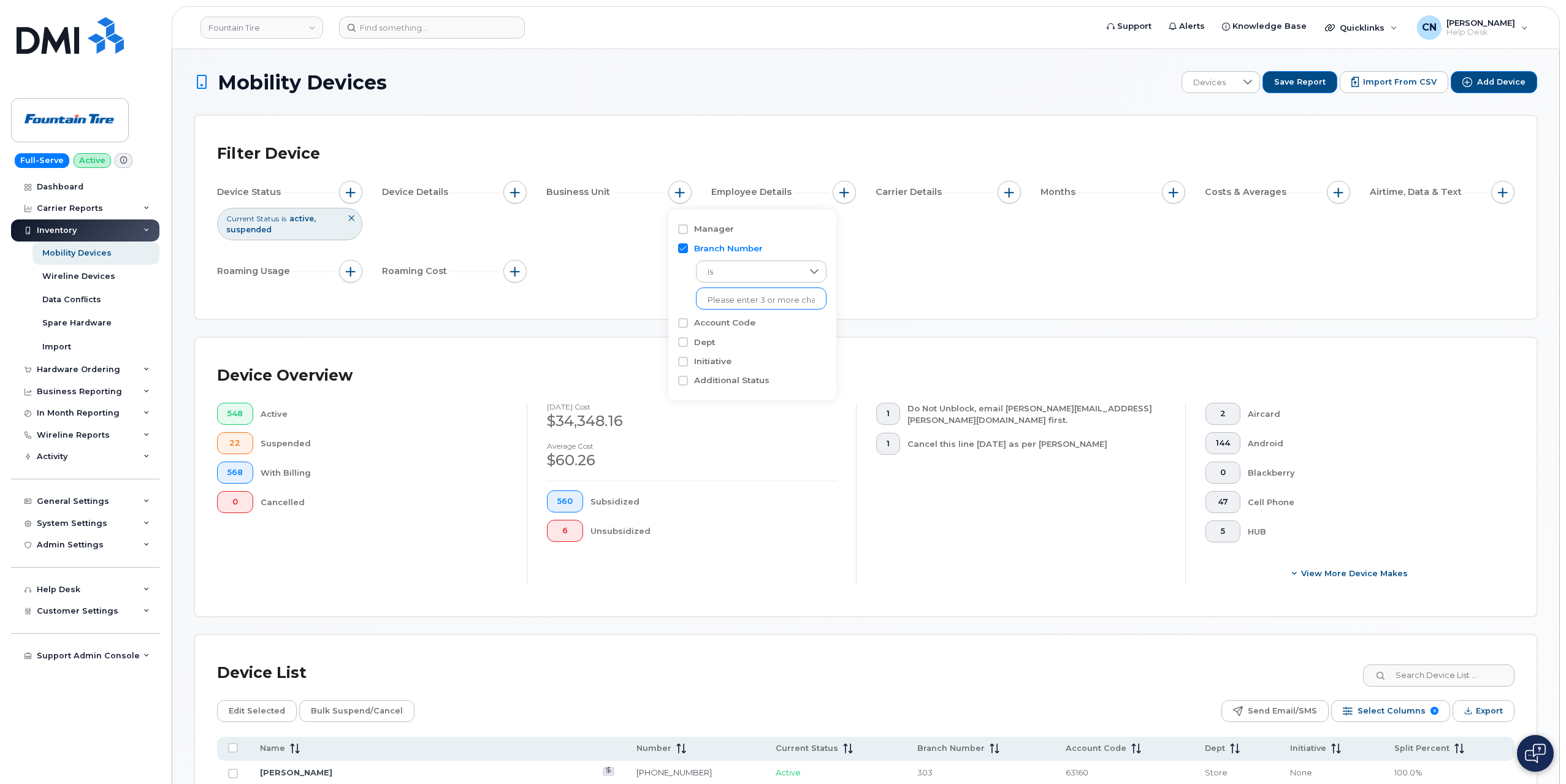
click at [724, 302] on input "text" at bounding box center [761, 300] width 107 height 11
type input "041"
click at [751, 326] on li "- 041" at bounding box center [754, 326] width 116 height 22
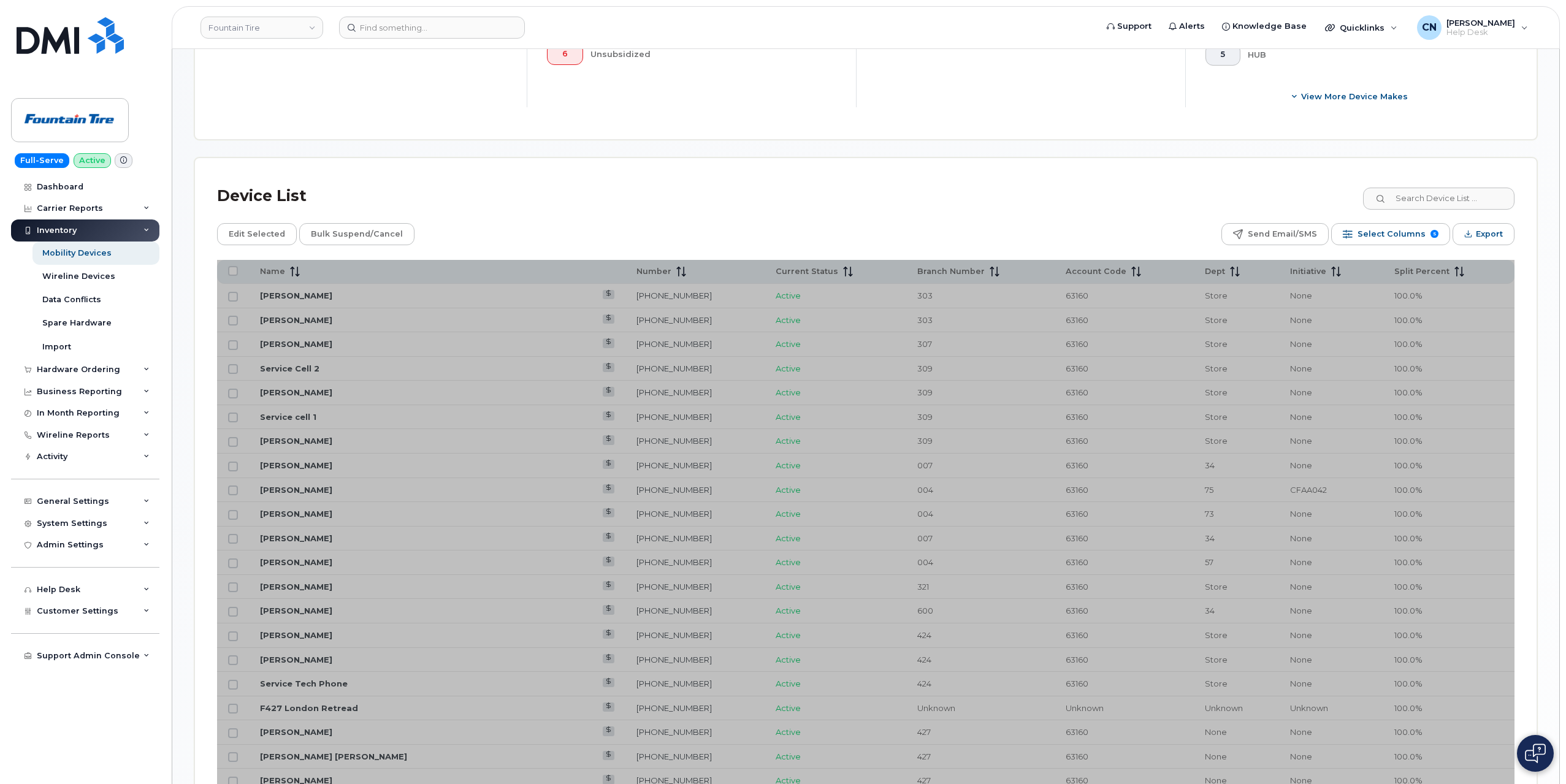
scroll to position [552, 0]
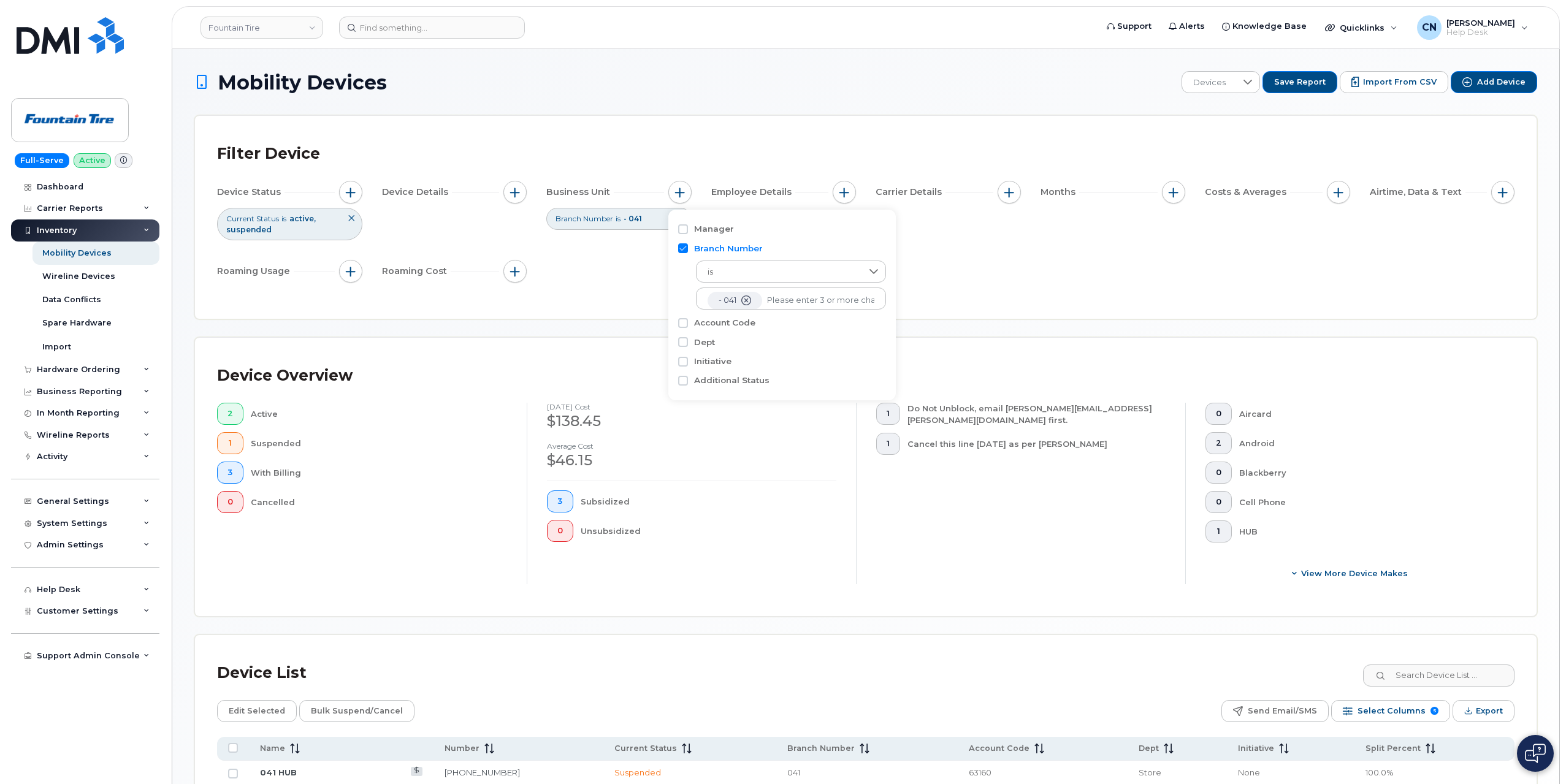
click at [705, 522] on div "Unsubsidized" at bounding box center [709, 530] width 256 height 22
click at [261, 25] on link "Fountain Tire" at bounding box center [262, 27] width 123 height 22
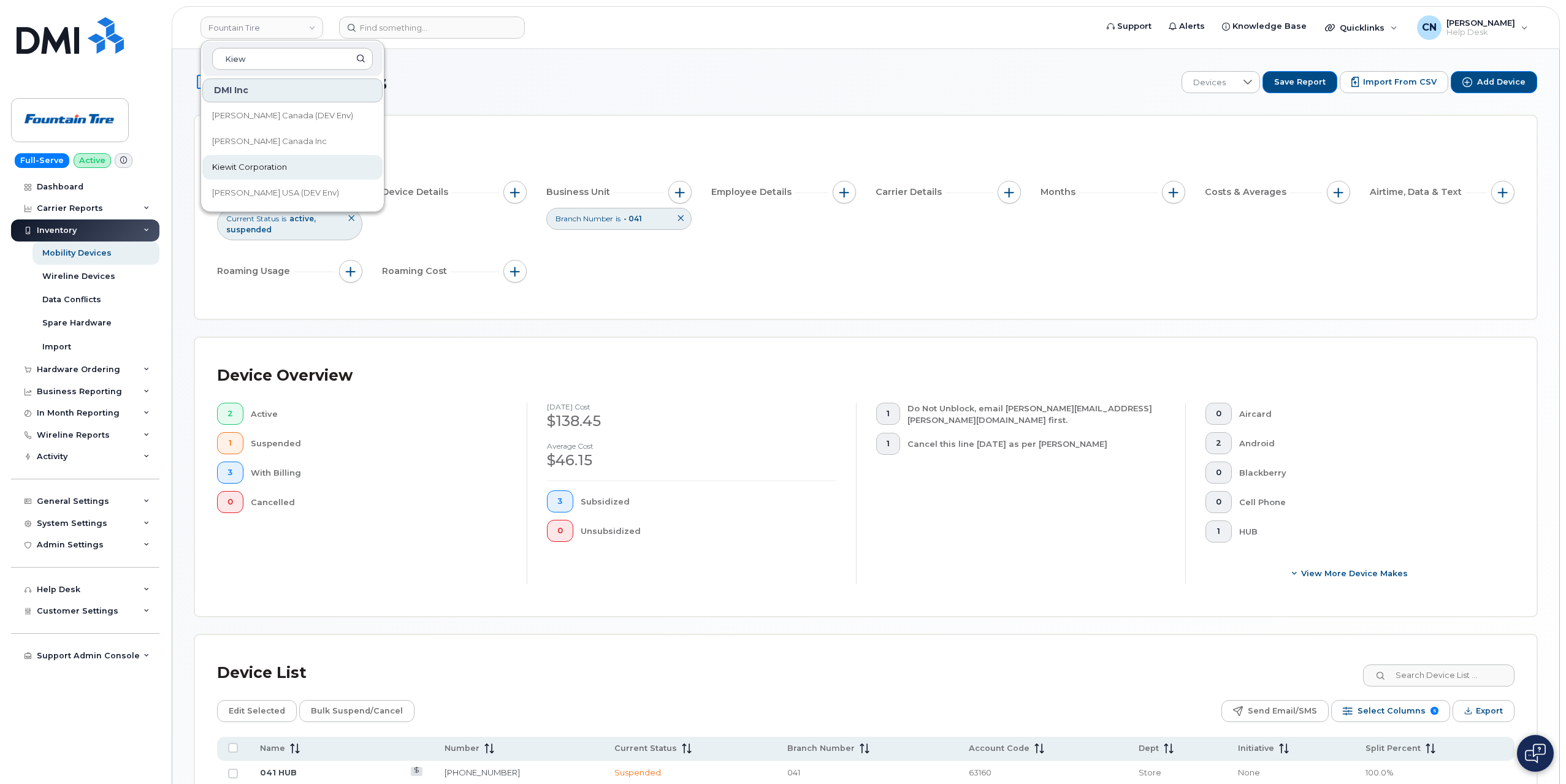
type input "Kiew"
click at [265, 172] on span "Kiewit Corporation" at bounding box center [250, 167] width 75 height 12
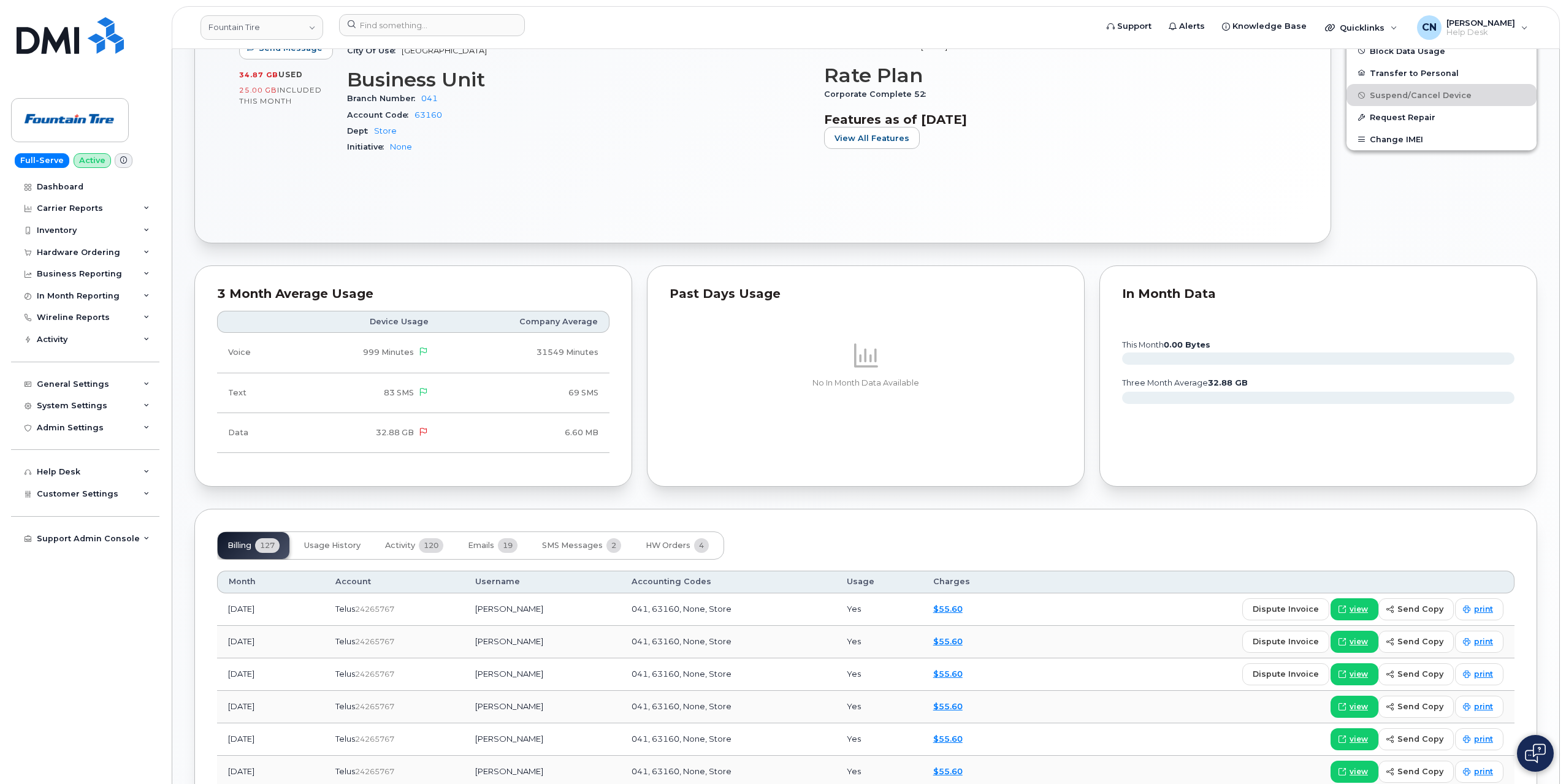
scroll to position [552, 0]
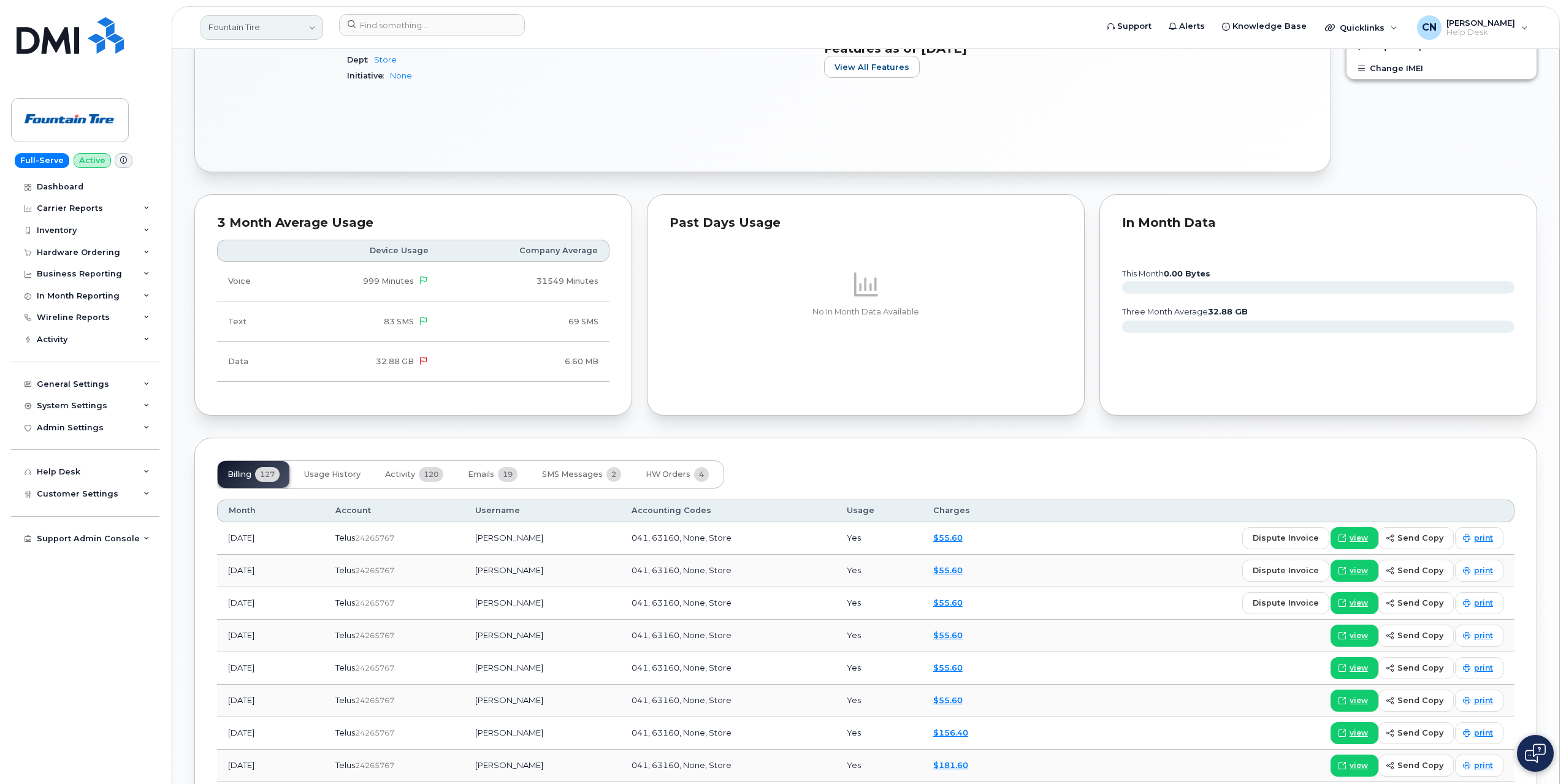
drag, startPoint x: 555, startPoint y: 536, endPoint x: 274, endPoint y: 19, distance: 588.4
copy tr "24265767 Bryan Tkachuk"
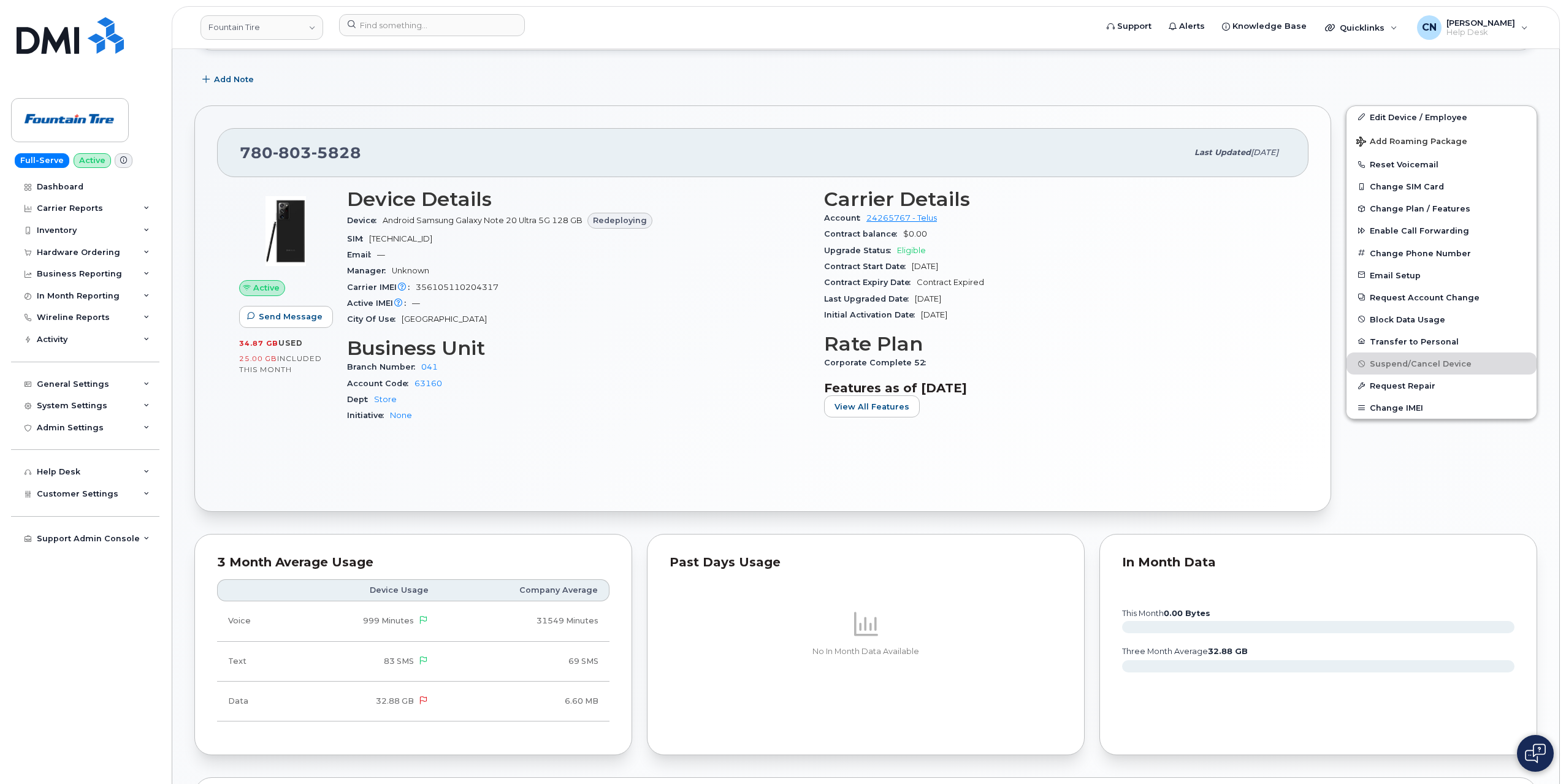
scroll to position [0, 0]
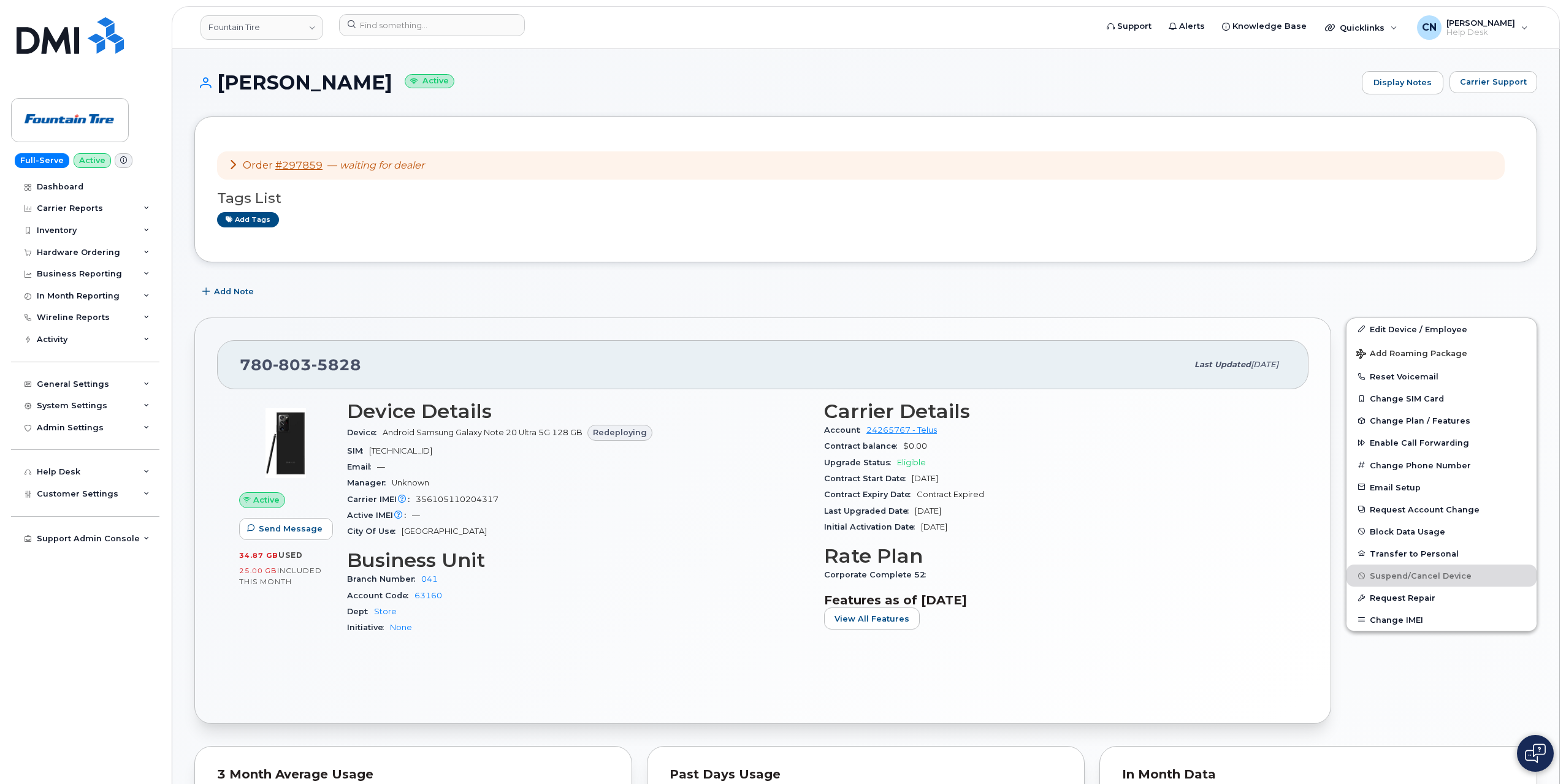
drag, startPoint x: 370, startPoint y: 78, endPoint x: 221, endPoint y: 83, distance: 149.1
click at [221, 83] on h1 "Bryan Tkachuk Active" at bounding box center [775, 83] width 1161 height 22
copy h1 "Bryan Tkachuk"
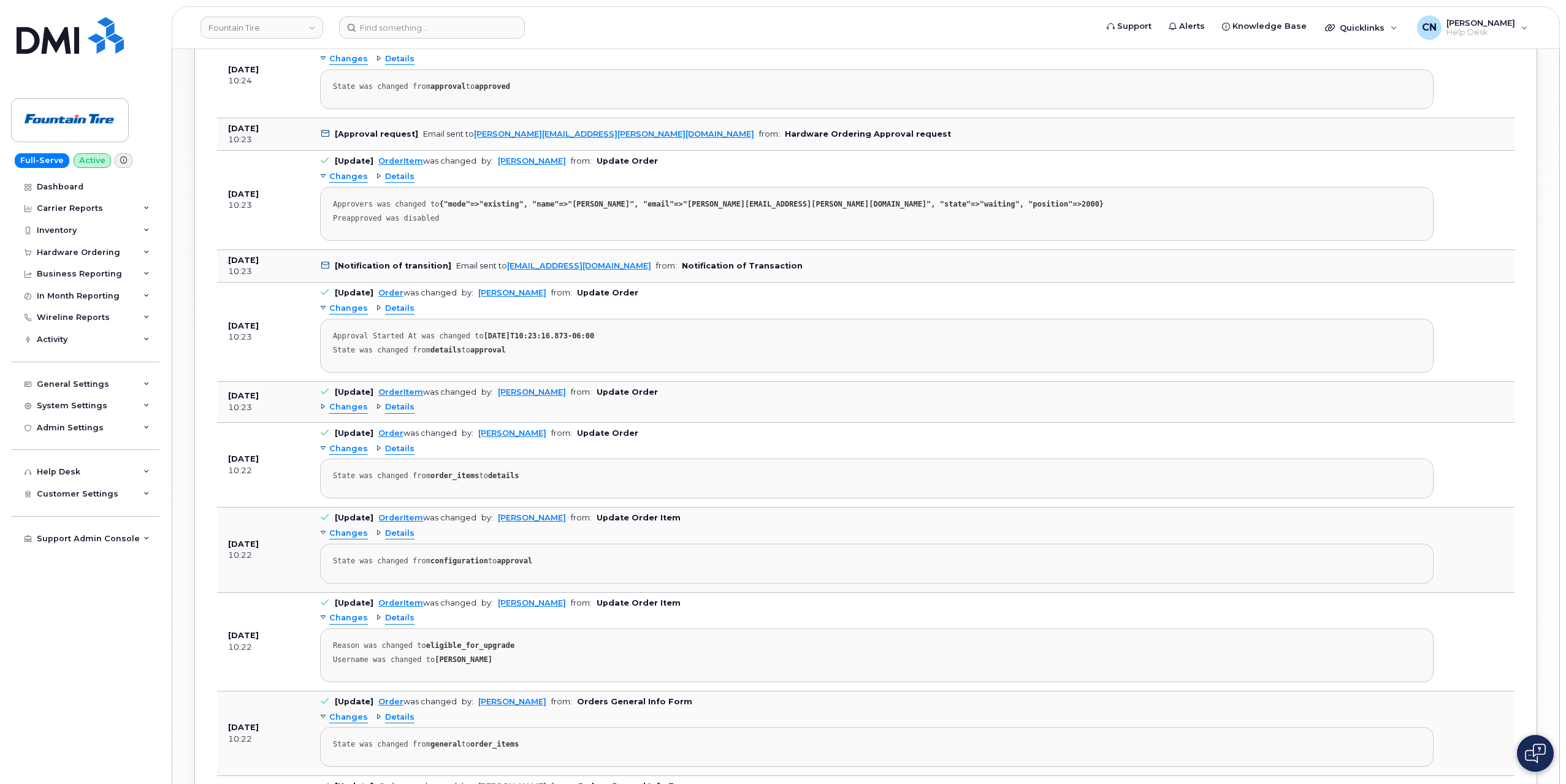
scroll to position [1043, 0]
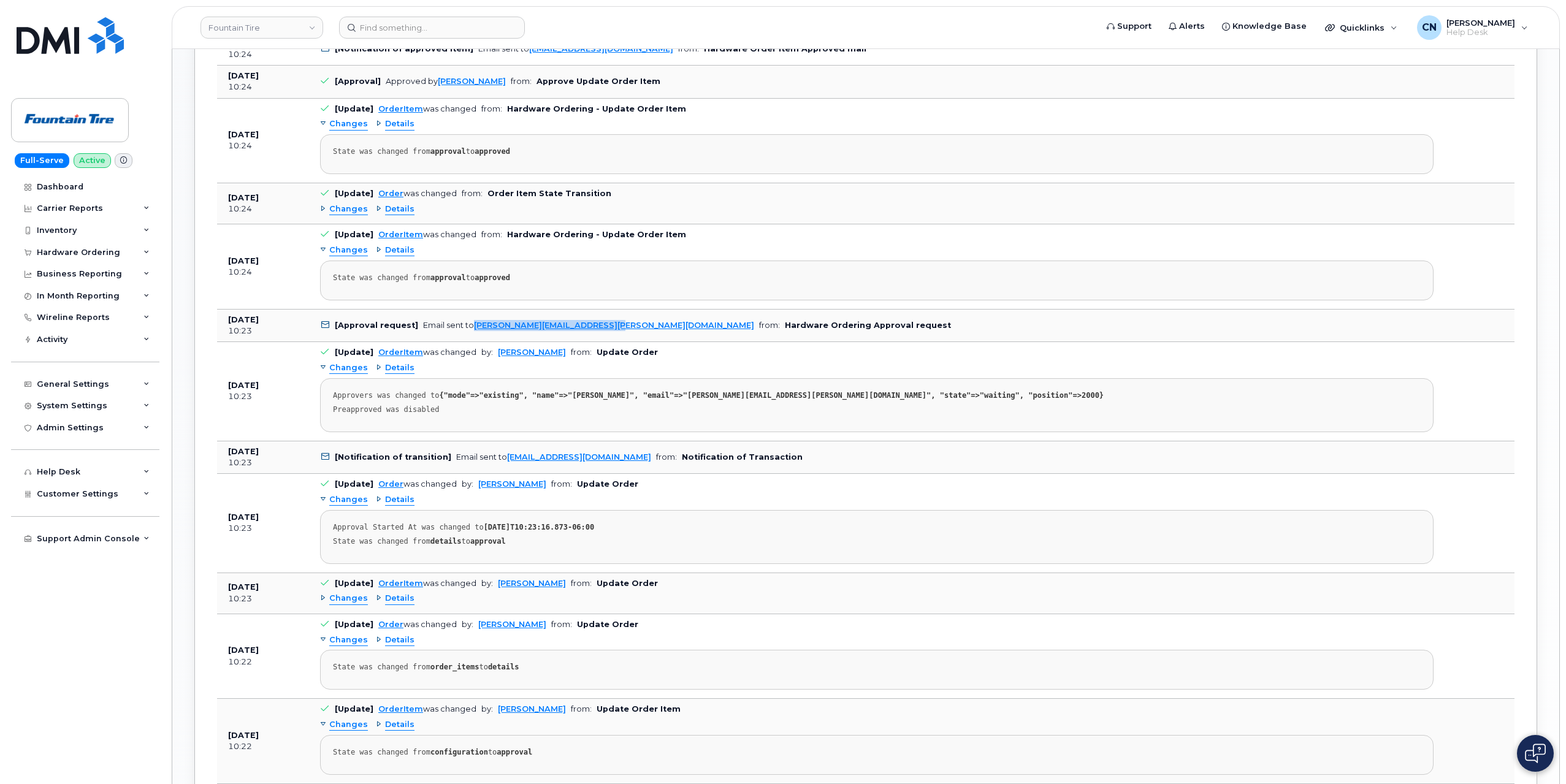
drag, startPoint x: 604, startPoint y: 319, endPoint x: 469, endPoint y: 319, distance: 135.0
click at [469, 319] on td "[Approval request] Email sent to [PERSON_NAME][EMAIL_ADDRESS][PERSON_NAME][DOMA…" at bounding box center [877, 327] width 1136 height 33
copy link "[PERSON_NAME][EMAIL_ADDRESS][PERSON_NAME][DOMAIN_NAME]"
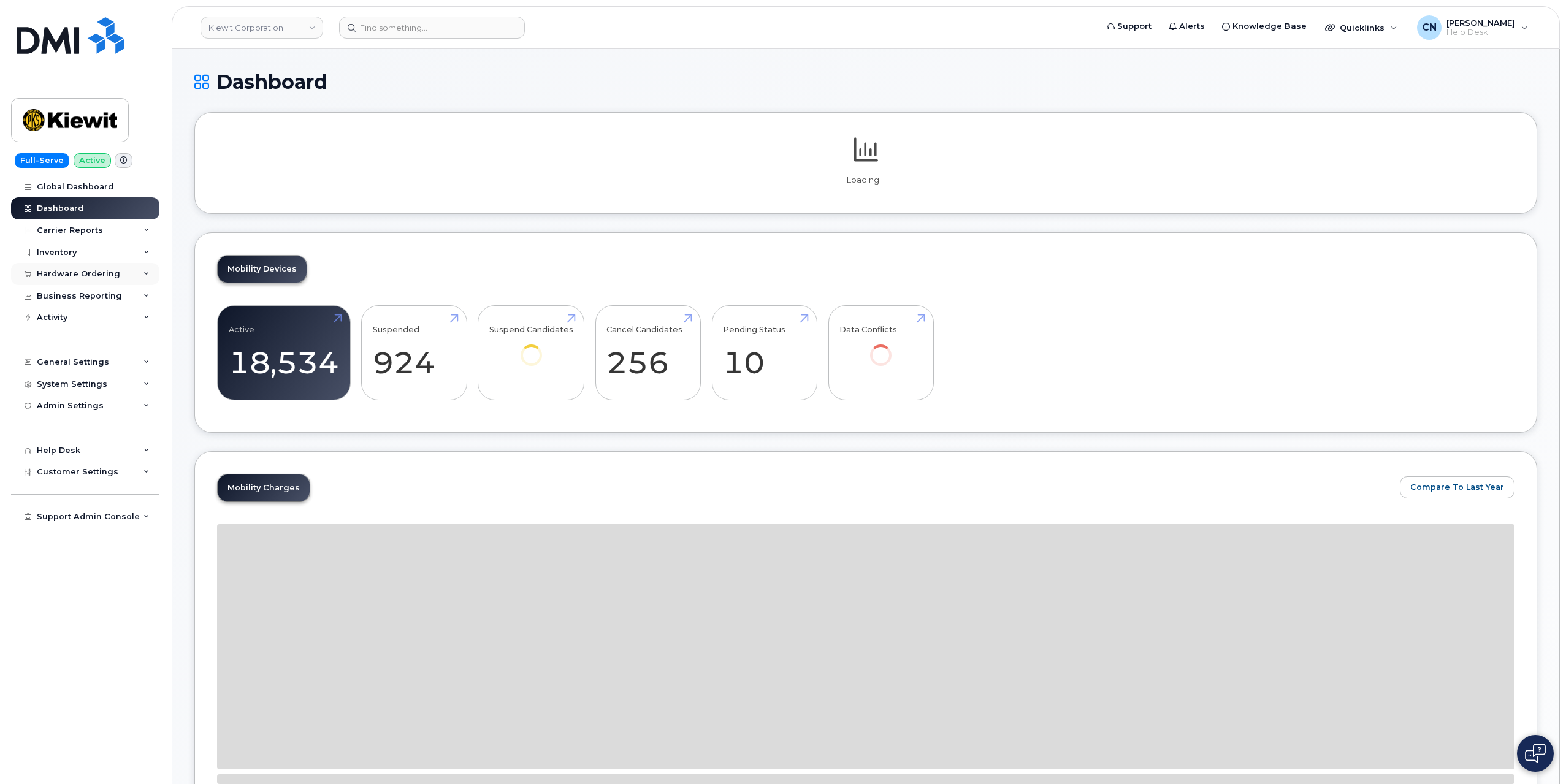
click at [75, 281] on div "Hardware Ordering" at bounding box center [85, 273] width 148 height 22
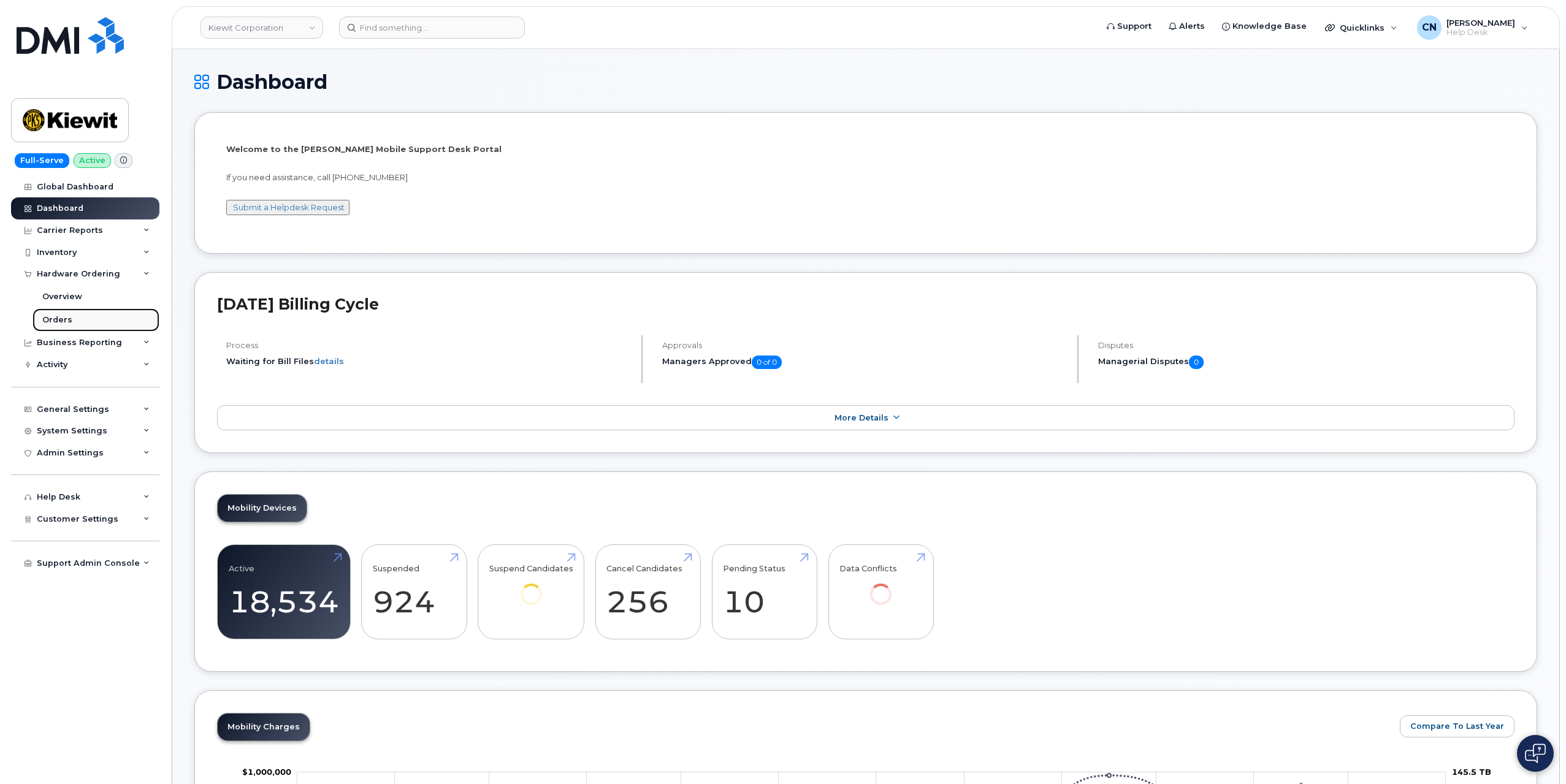
click at [58, 322] on div "Orders" at bounding box center [57, 320] width 30 height 11
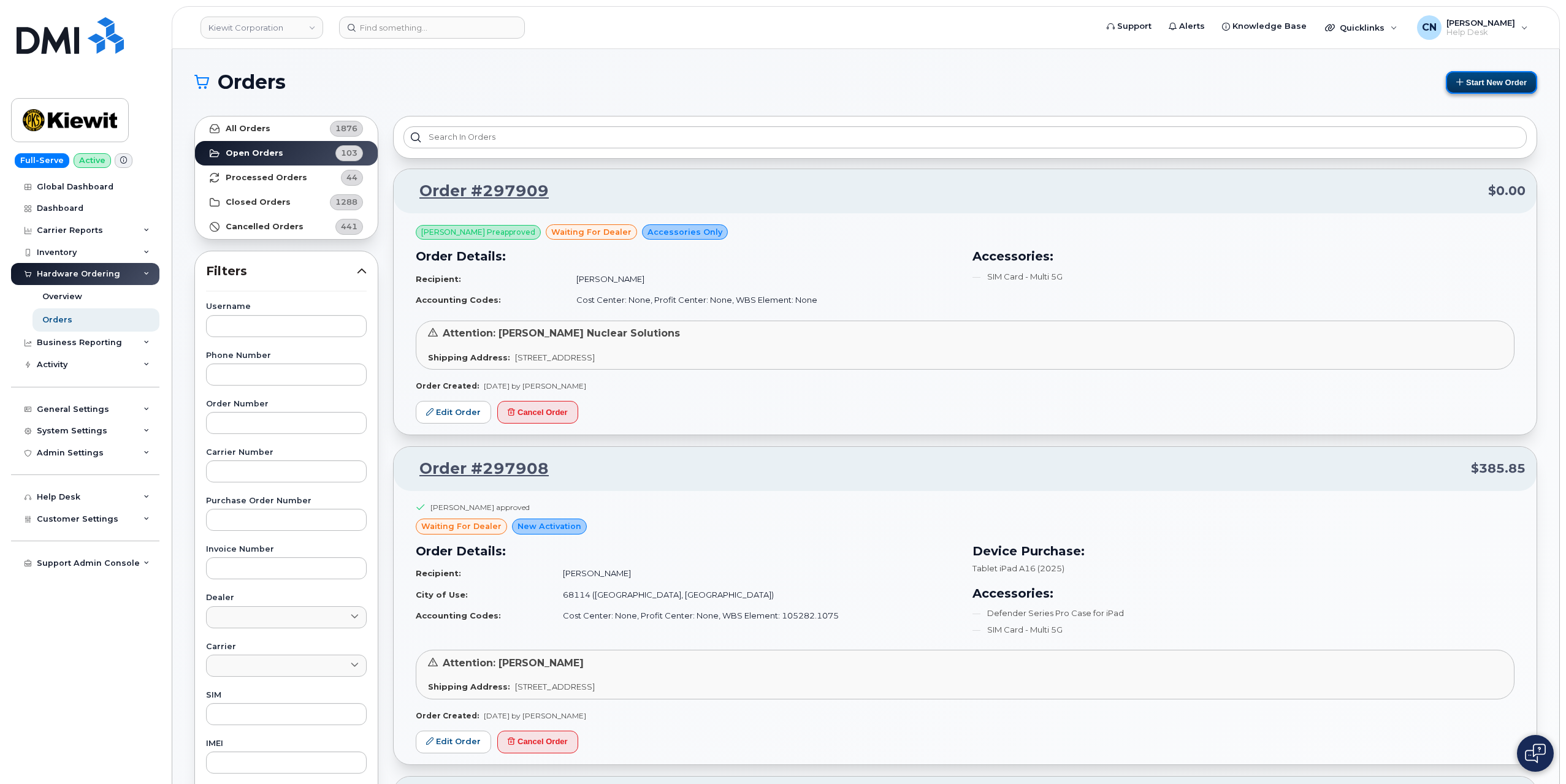
click at [1477, 85] on button "Start New Order" at bounding box center [1491, 82] width 91 height 22
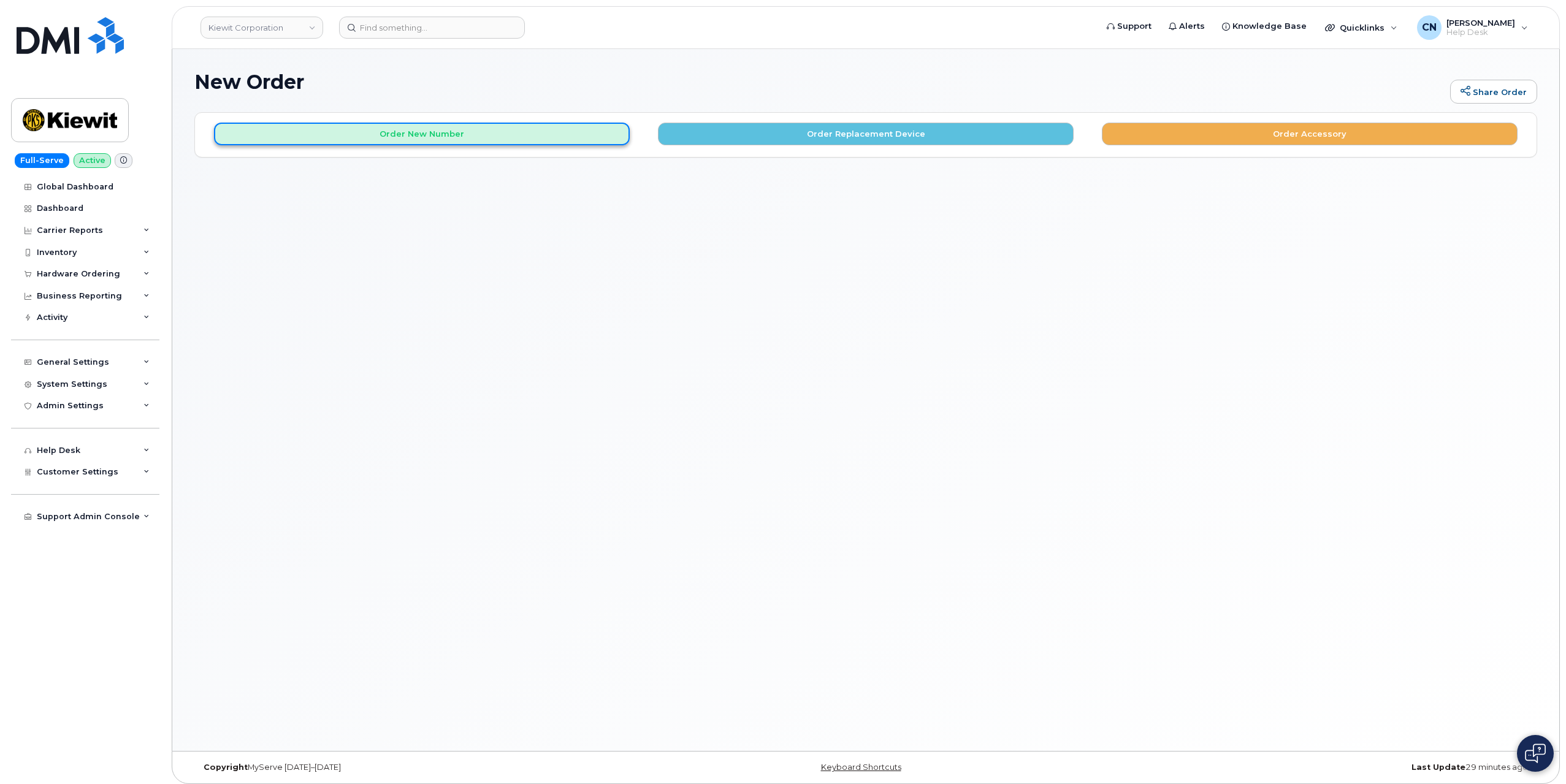
click at [386, 126] on button "Order New Number" at bounding box center [422, 133] width 416 height 22
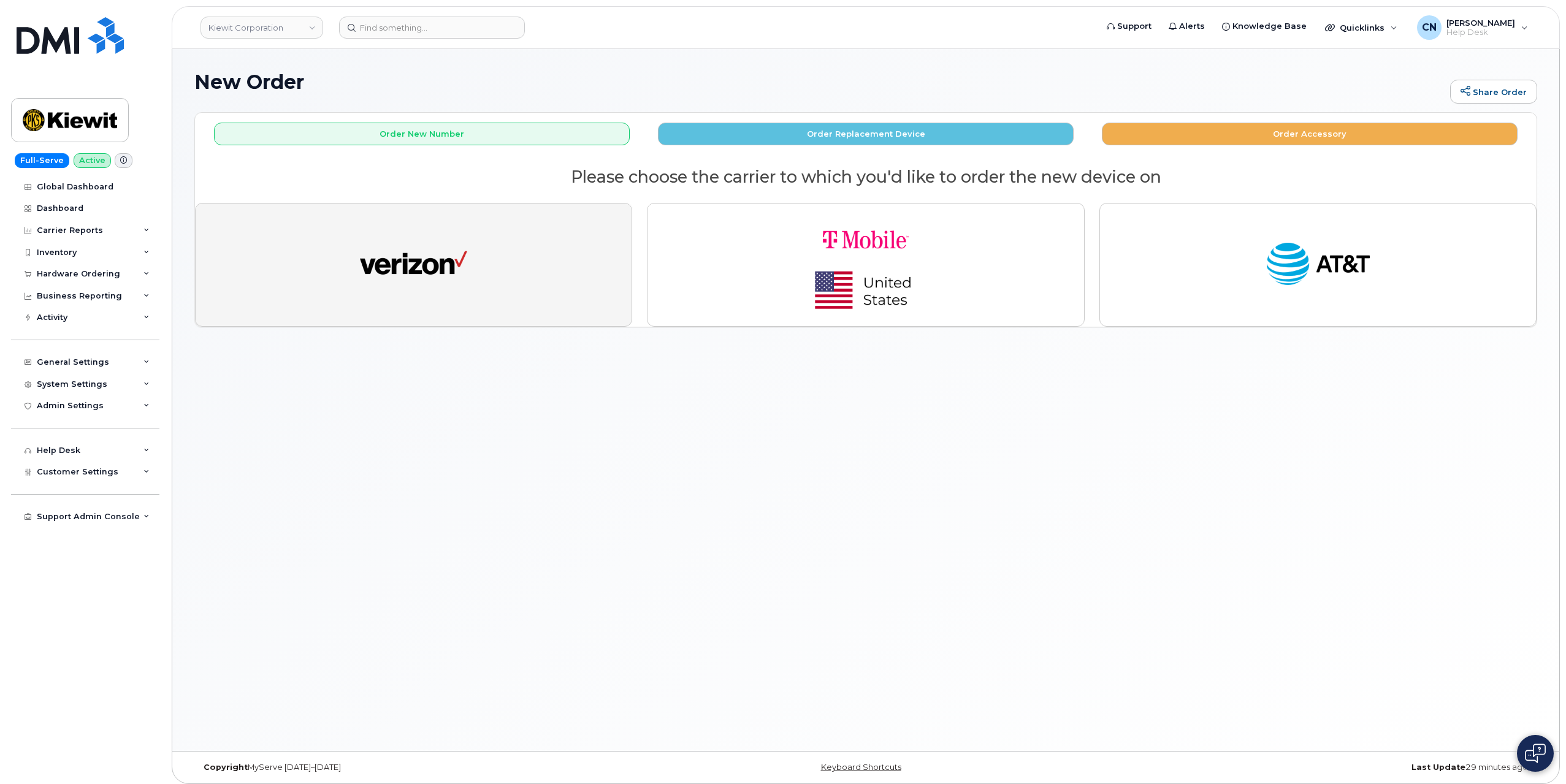
click at [420, 274] on img "button" at bounding box center [413, 264] width 107 height 56
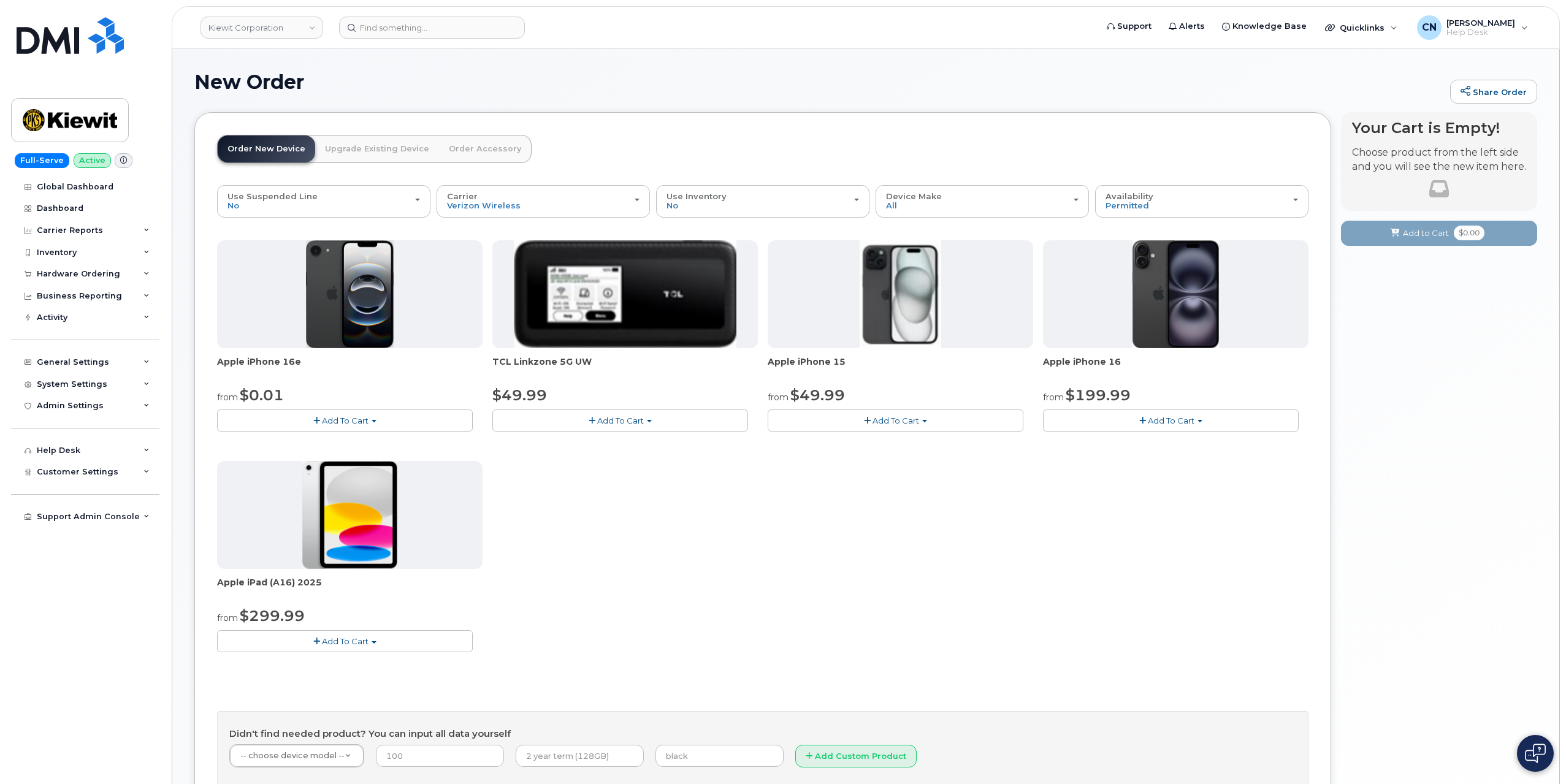
click at [849, 416] on button "Add To Cart" at bounding box center [895, 420] width 255 height 22
click at [871, 418] on button "Add To Cart" at bounding box center [895, 420] width 255 height 22
click at [882, 417] on span "Add To Cart" at bounding box center [896, 421] width 46 height 10
click at [875, 441] on link "$49.99 - 2 Year Activation (128GB)" at bounding box center [853, 443] width 164 height 15
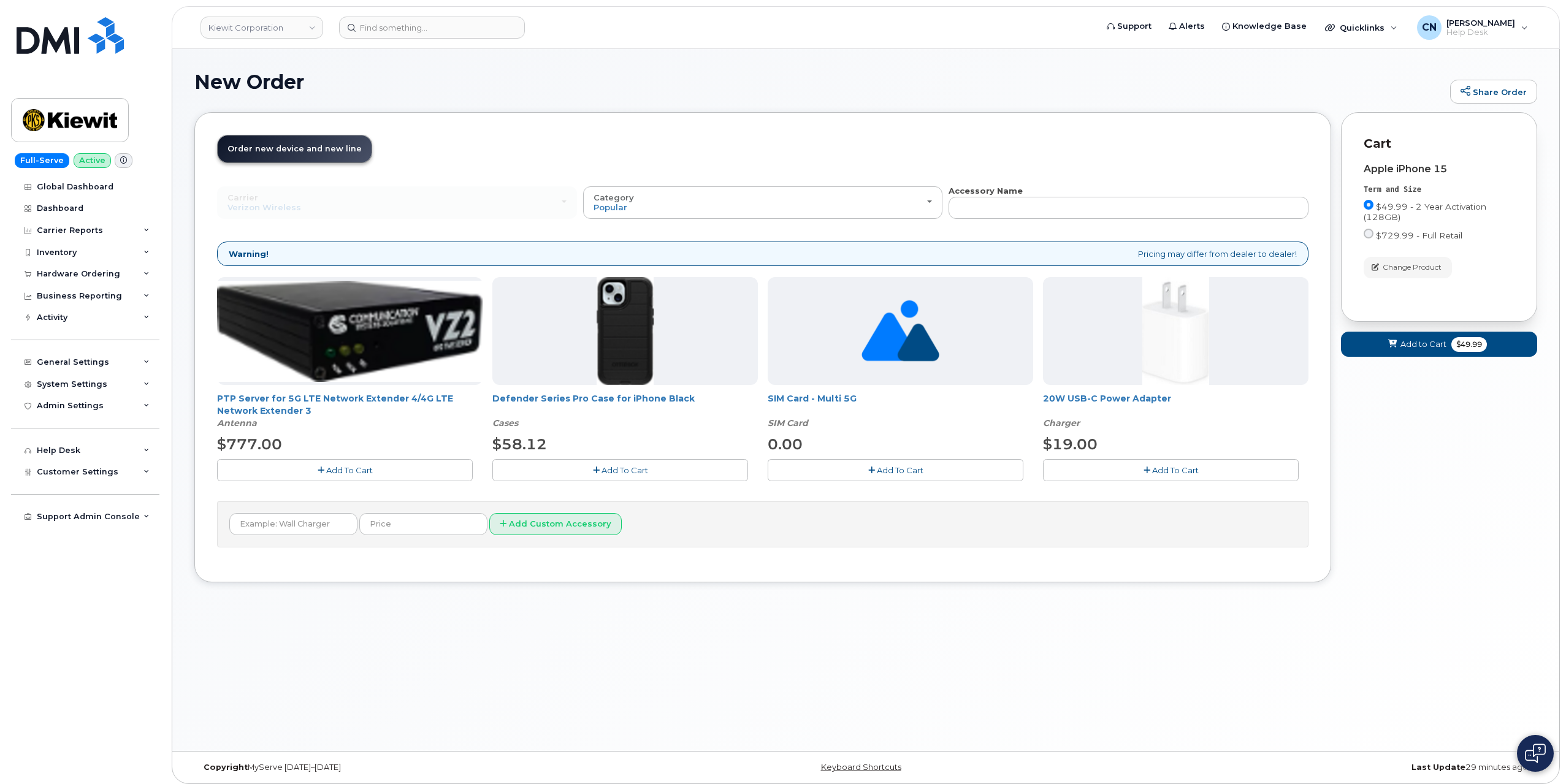
click at [612, 467] on span "Add To Cart" at bounding box center [625, 470] width 46 height 10
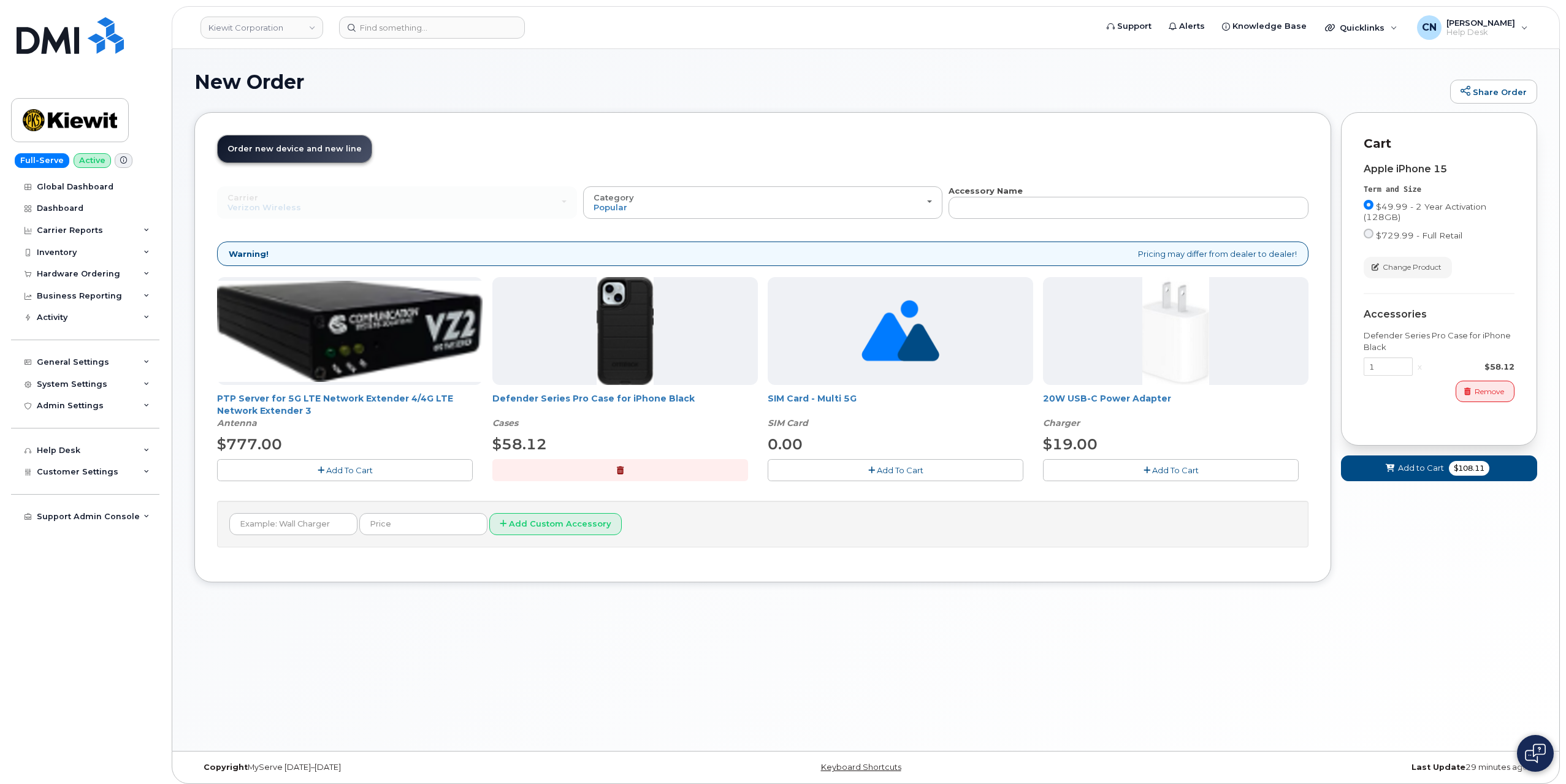
click at [1174, 465] on span "Add To Cart" at bounding box center [1176, 470] width 46 height 10
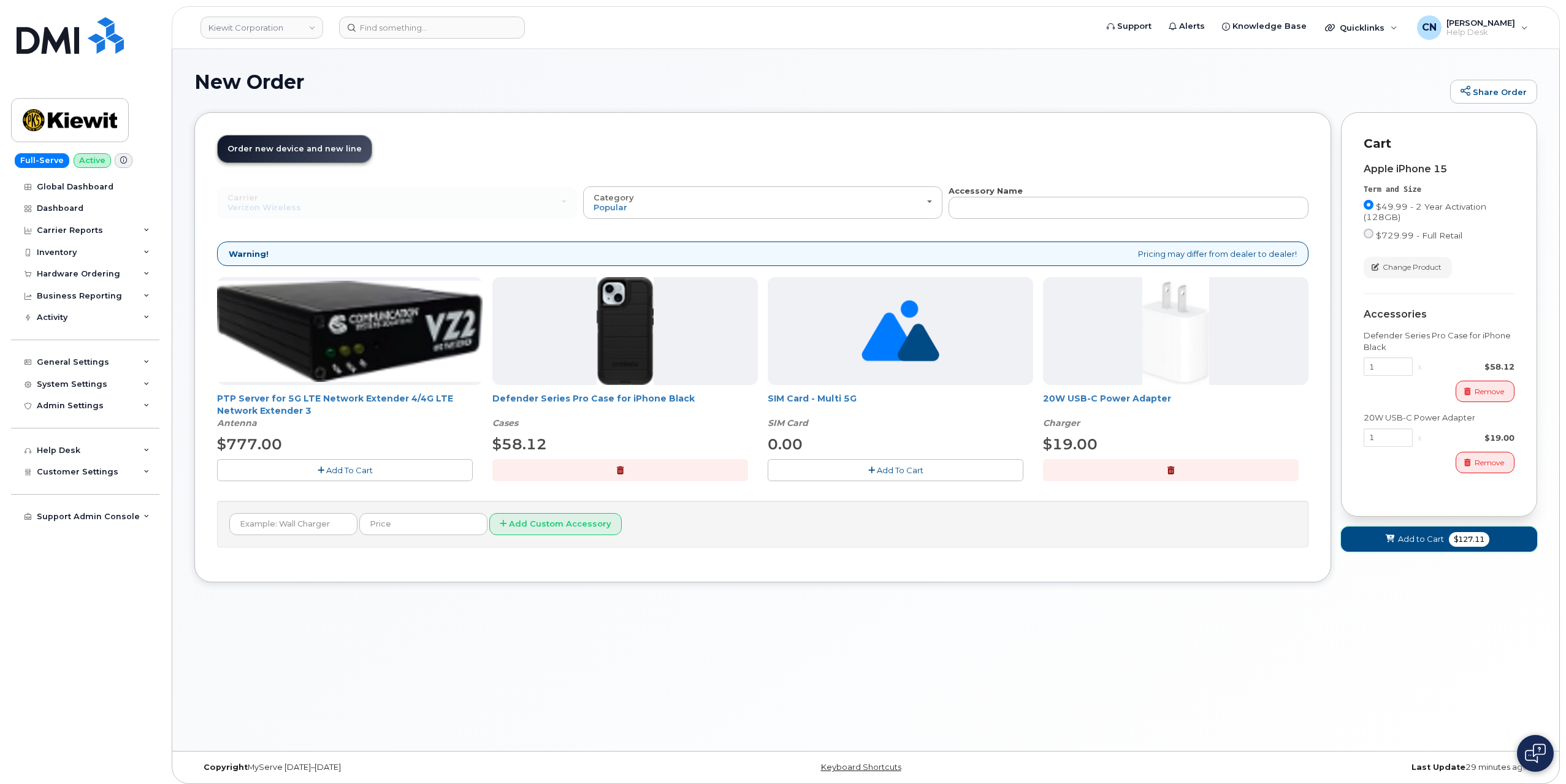
click at [1408, 539] on span "Add to Cart" at bounding box center [1421, 540] width 46 height 12
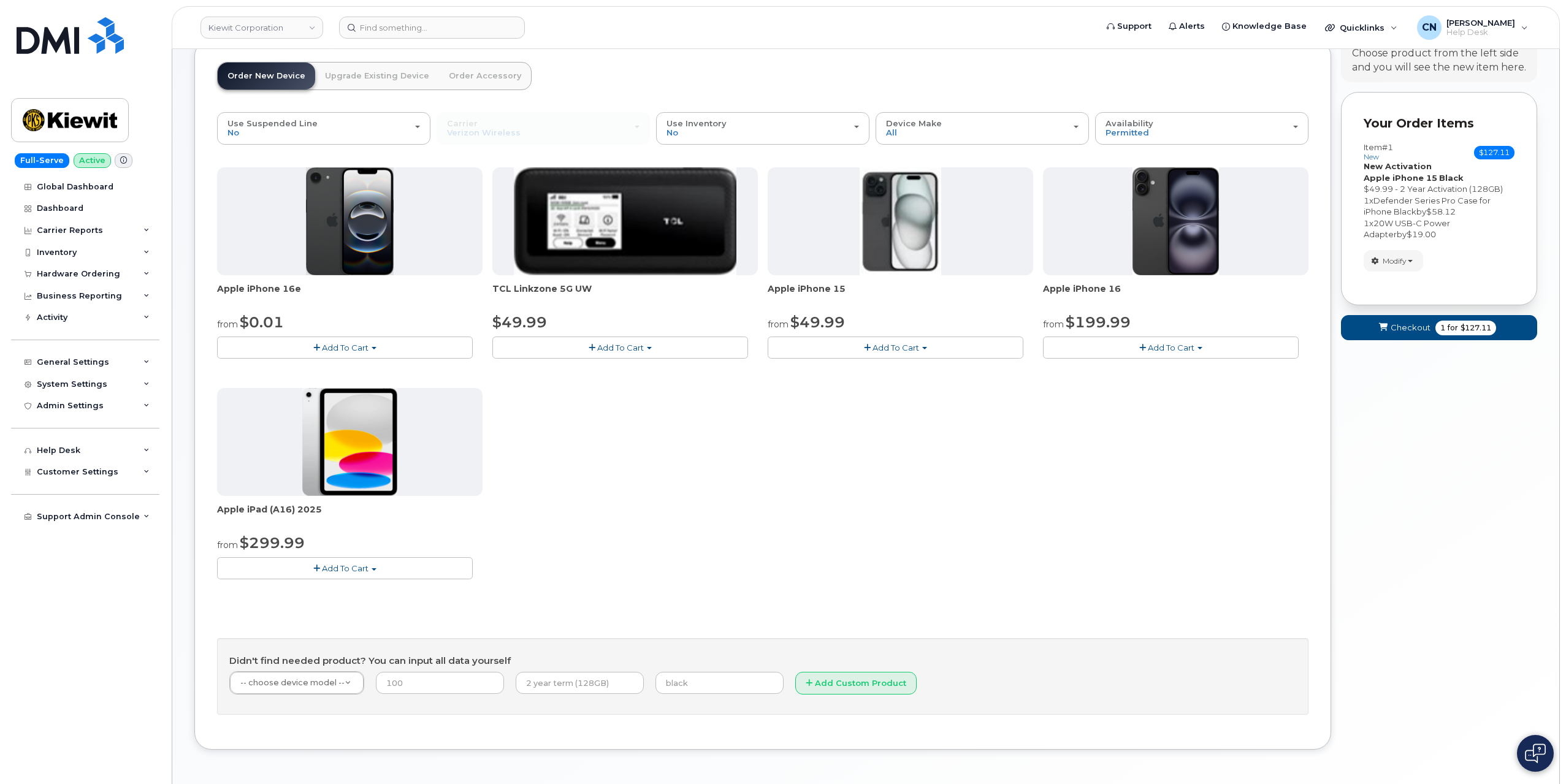
scroll to position [115, 0]
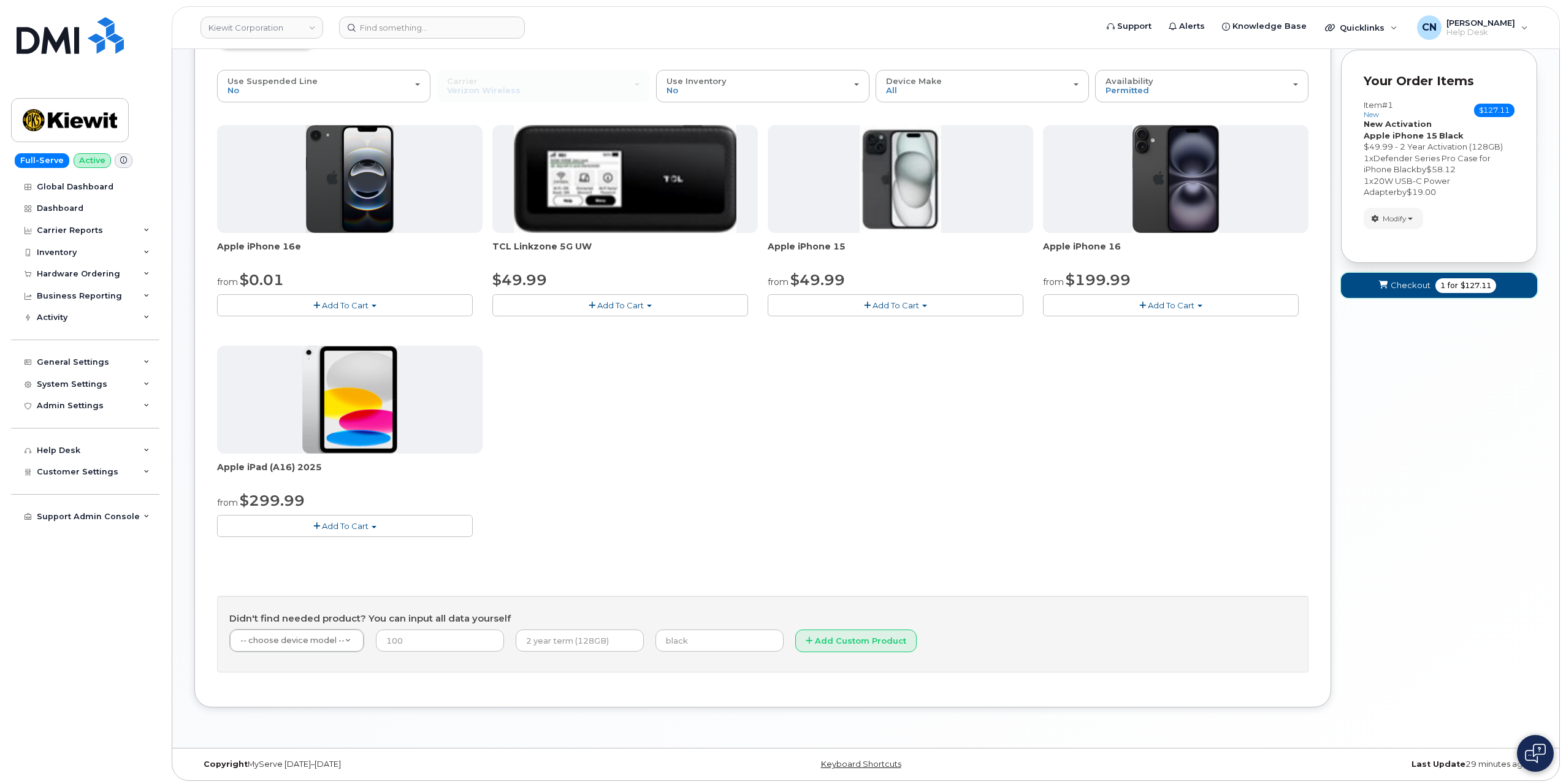
drag, startPoint x: 1404, startPoint y: 281, endPoint x: 1302, endPoint y: 364, distance: 131.5
click at [1404, 282] on span "Checkout" at bounding box center [1411, 285] width 40 height 12
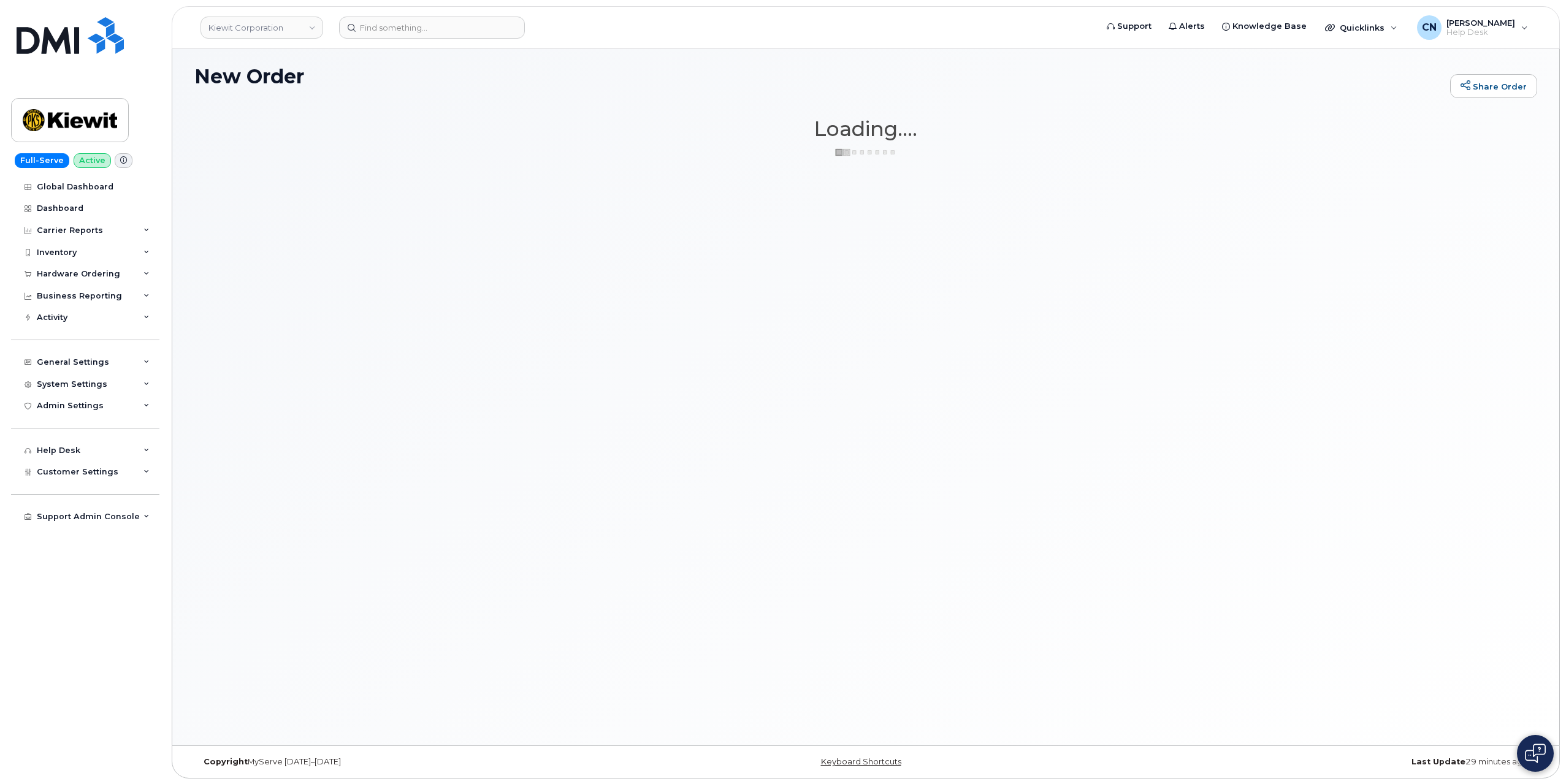
click at [268, 399] on div "New Order Share Order × Share This Order If you want to allow others to create …" at bounding box center [865, 394] width 1387 height 702
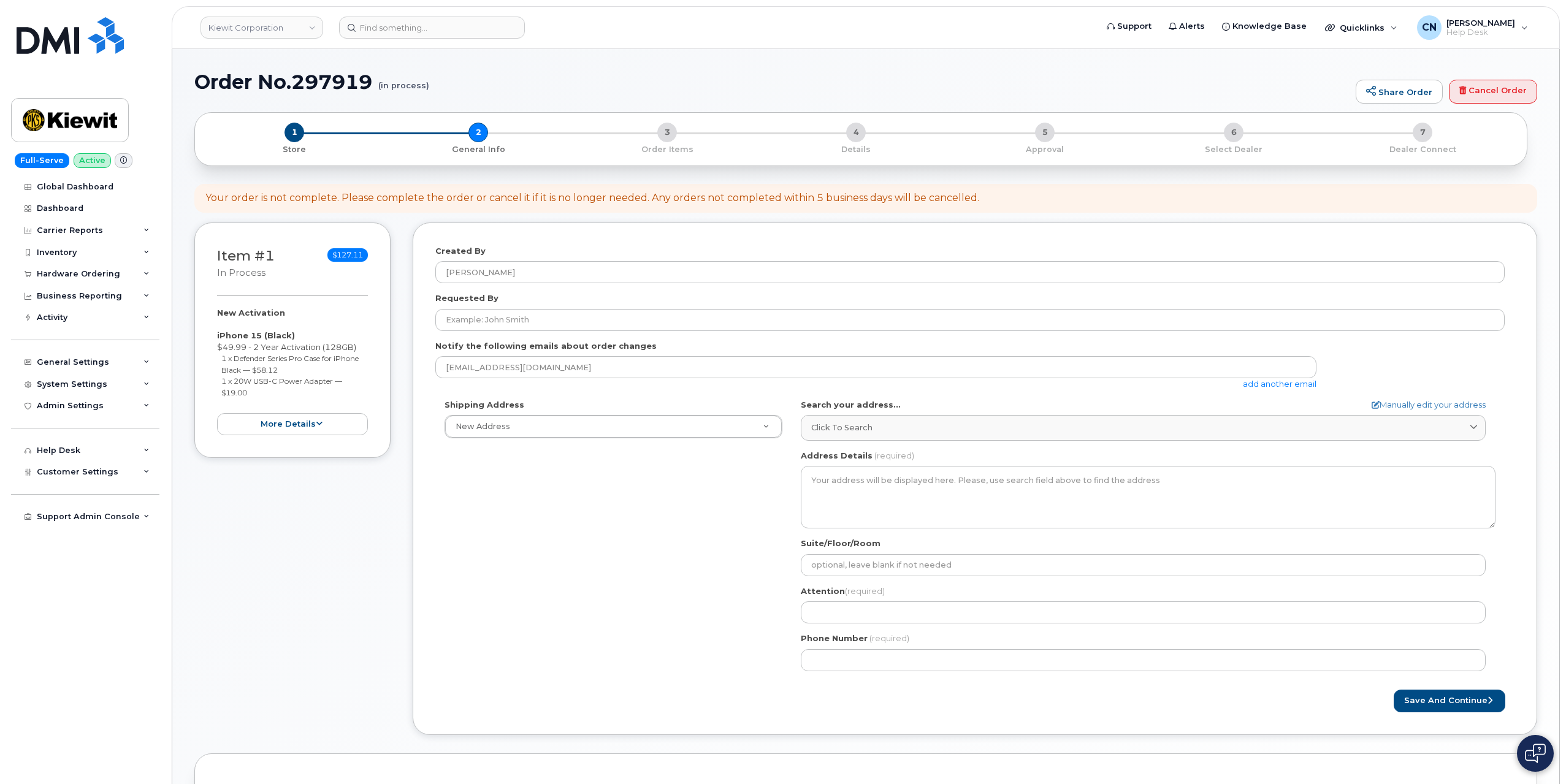
select select
click at [1273, 380] on link "add another email" at bounding box center [1280, 384] width 74 height 10
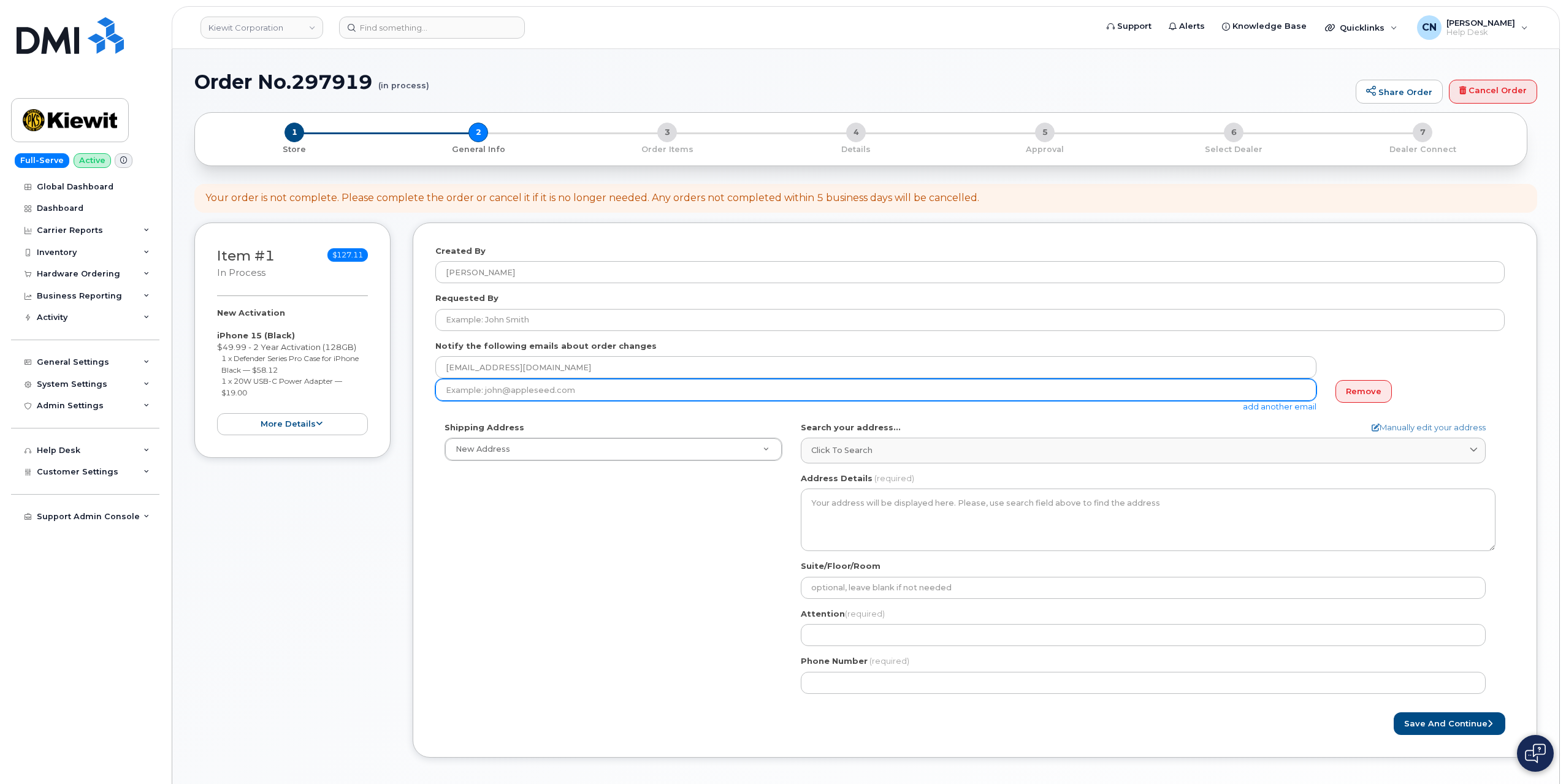
click at [559, 388] on input "email" at bounding box center [875, 390] width 881 height 22
paste input "[PERSON_NAME]"
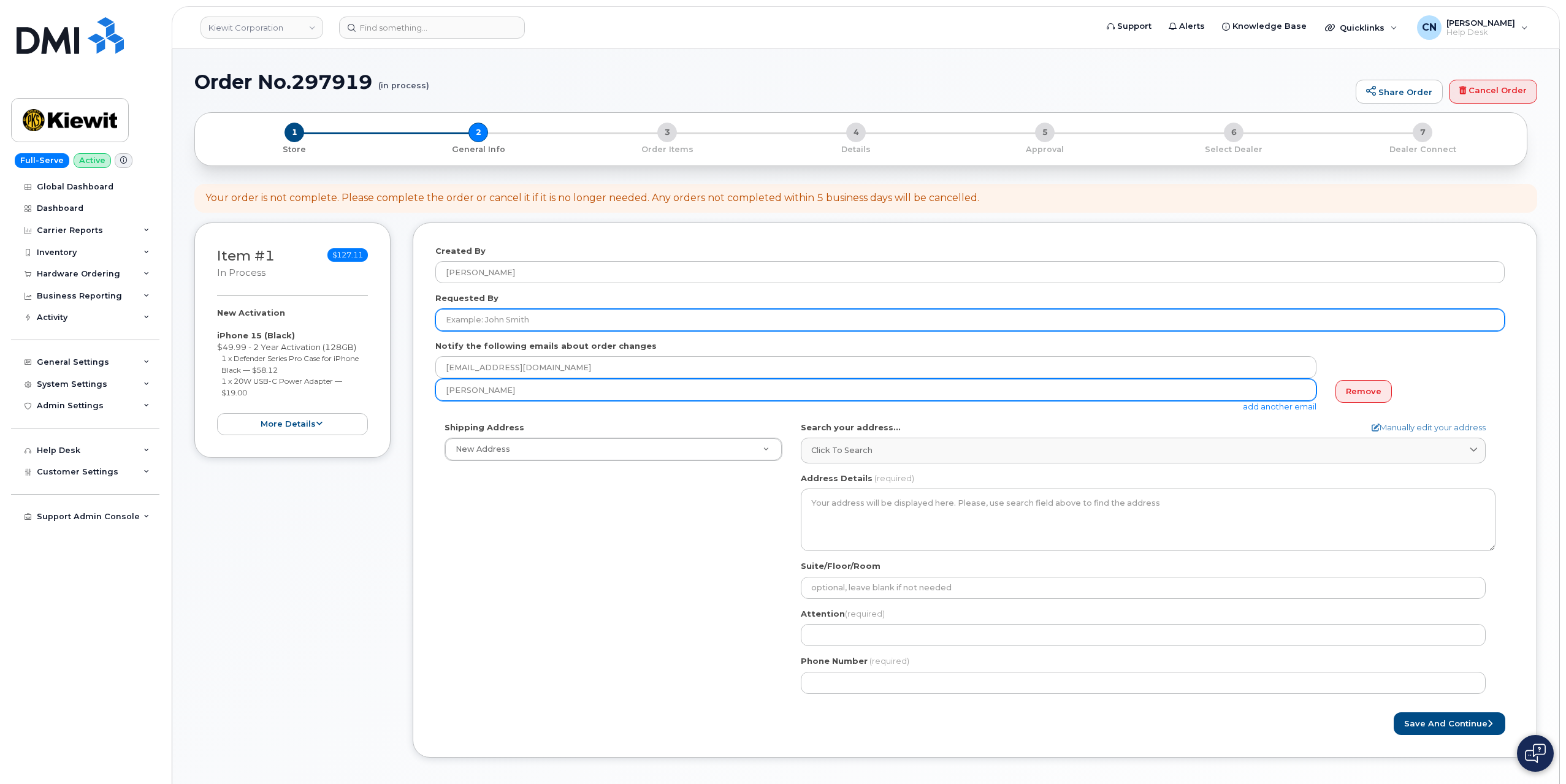
type input "[PERSON_NAME]"
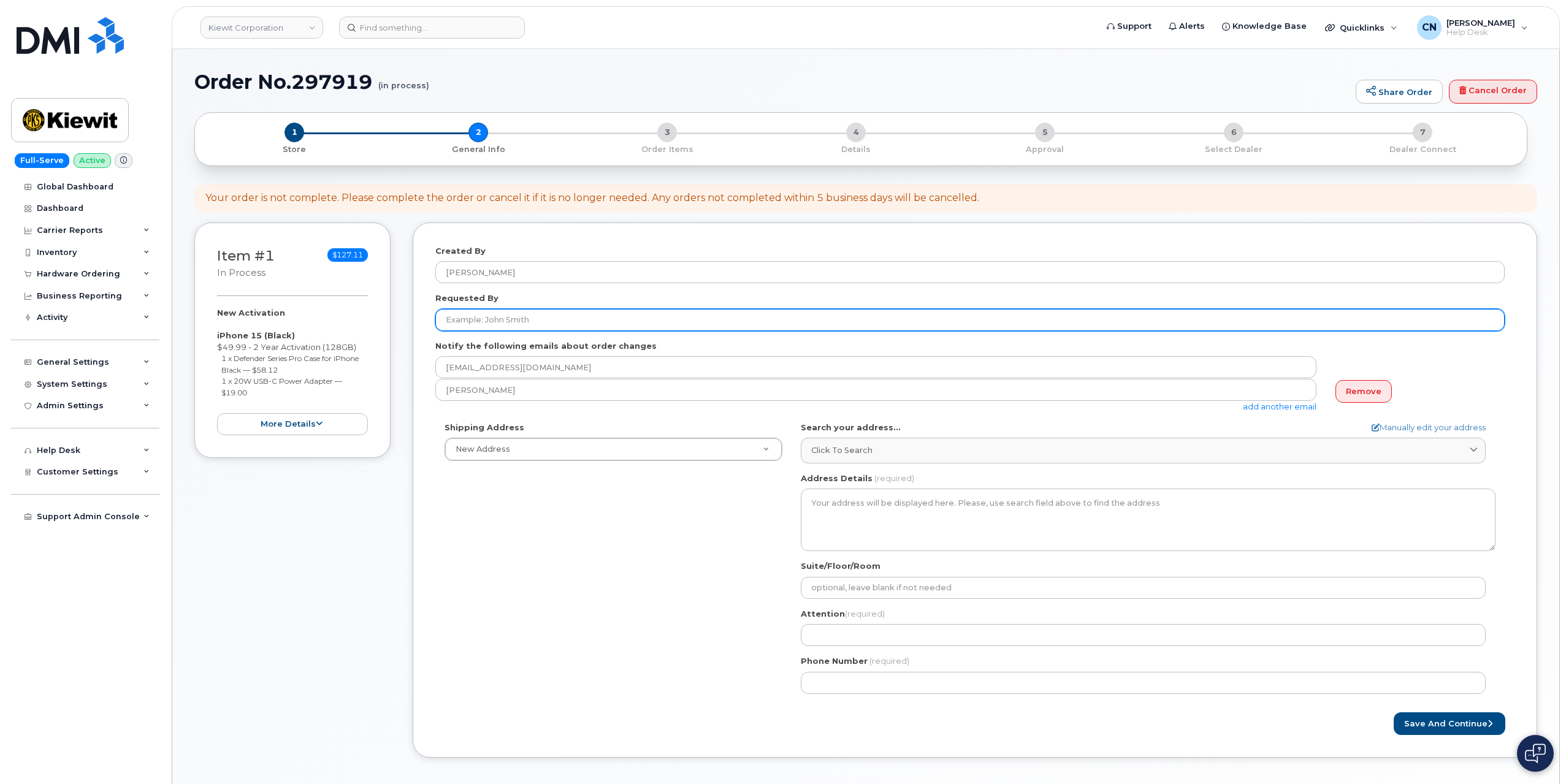
click at [513, 319] on input "Requested By" at bounding box center [970, 320] width 1069 height 22
paste input "[PERSON_NAME]"
drag, startPoint x: 539, startPoint y: 321, endPoint x: 253, endPoint y: 318, distance: 286.0
click at [254, 318] on div "Item #1 in process $127.11 New Activation iPhone 15 (Black) $49.99 - 2 Year Act…" at bounding box center [866, 500] width 1343 height 554
paste input "[PERSON_NAME][DOMAIN_NAME][EMAIL_ADDRESS][PERSON_NAME][PERSON_NAME][DOMAIN_NAME]"
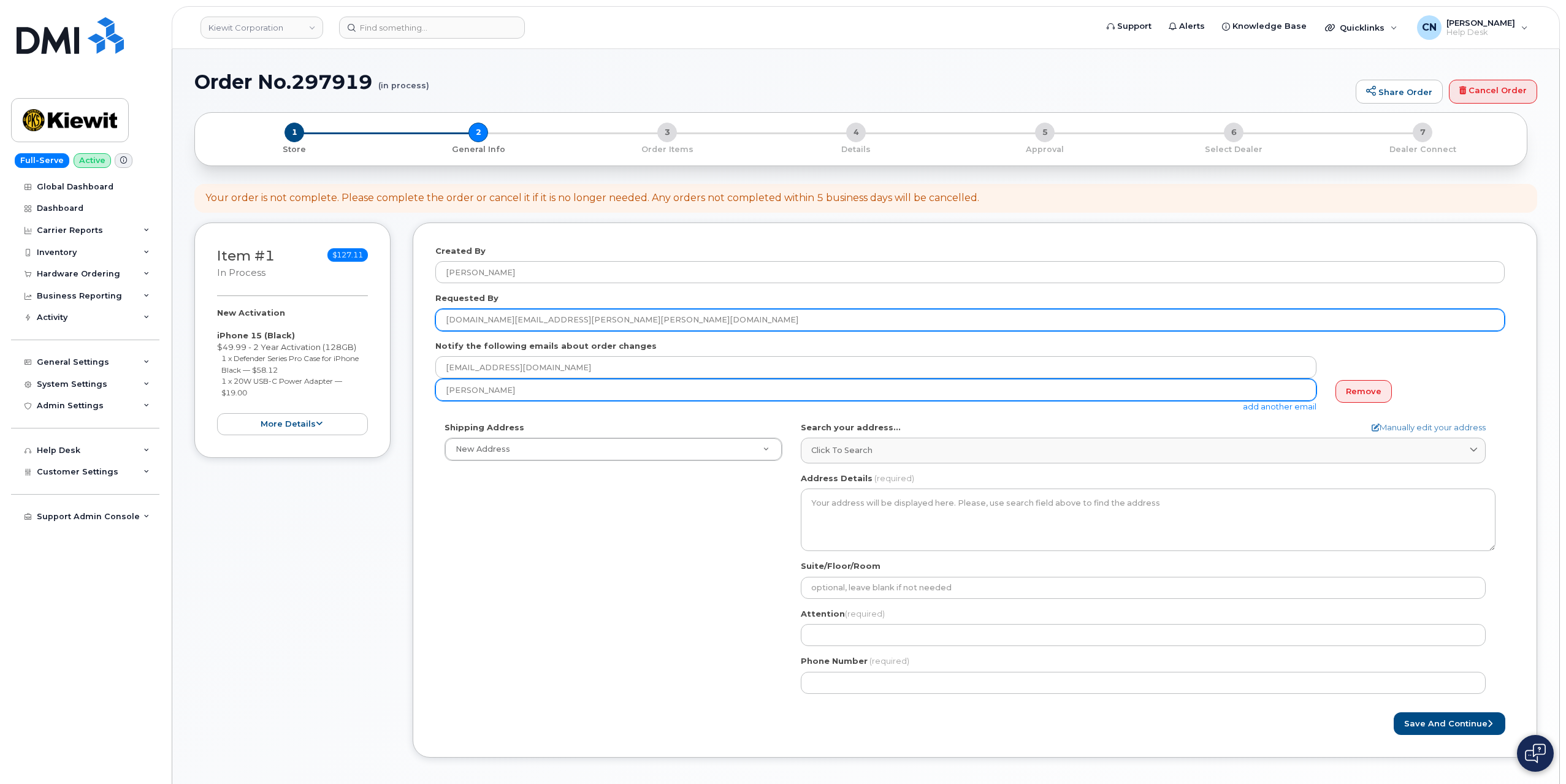
type input "[DOMAIN_NAME][EMAIL_ADDRESS][PERSON_NAME][PERSON_NAME][DOMAIN_NAME]"
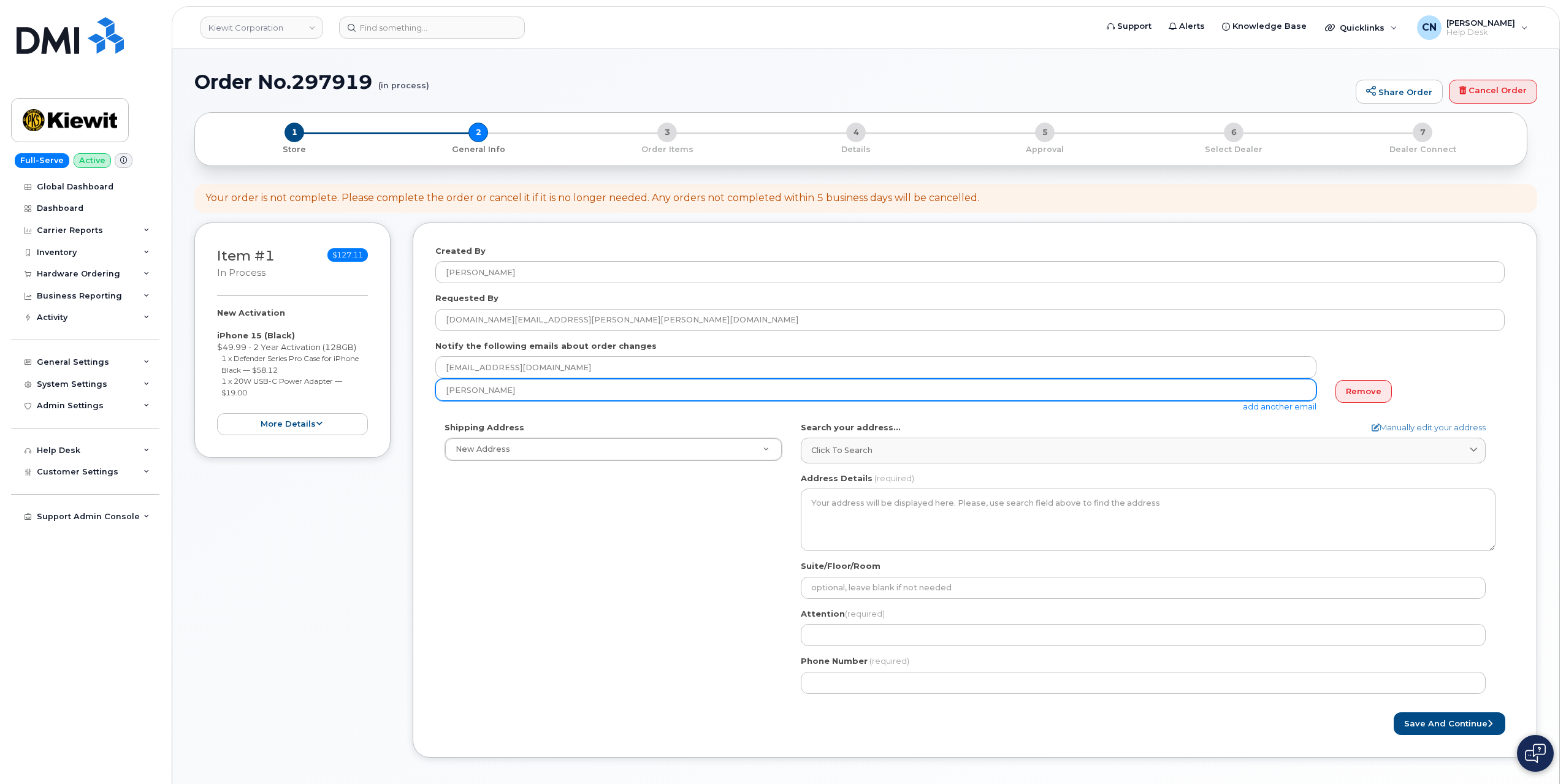
drag, startPoint x: 553, startPoint y: 393, endPoint x: 419, endPoint y: 381, distance: 134.5
click at [341, 393] on div "Item #1 in process $127.11 New Activation iPhone 15 (Black) $49.99 - 2 Year Act…" at bounding box center [866, 500] width 1343 height 554
paste input "ARON.GEORGE@KIEWIT.COM"
type input "JARON.GEORGE@KIEWIT.COM"
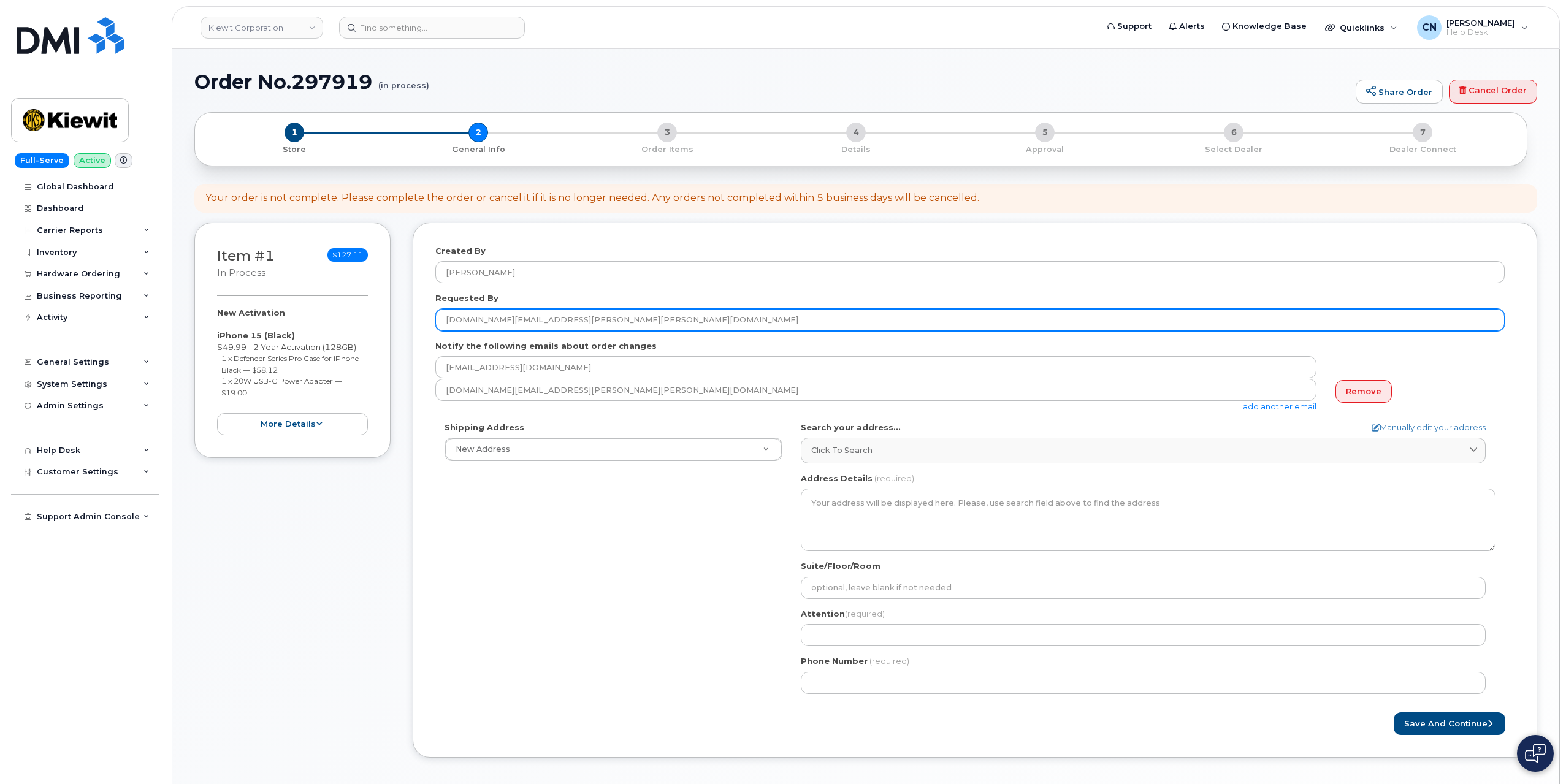
drag, startPoint x: 609, startPoint y: 319, endPoint x: 272, endPoint y: 356, distance: 339.0
click at [276, 336] on div "Item #1 in process $127.11 New Activation iPhone 15 (Black) $49.99 - 2 Year Act…" at bounding box center [866, 500] width 1343 height 554
paste input "aron George"
type input "Jaron George"
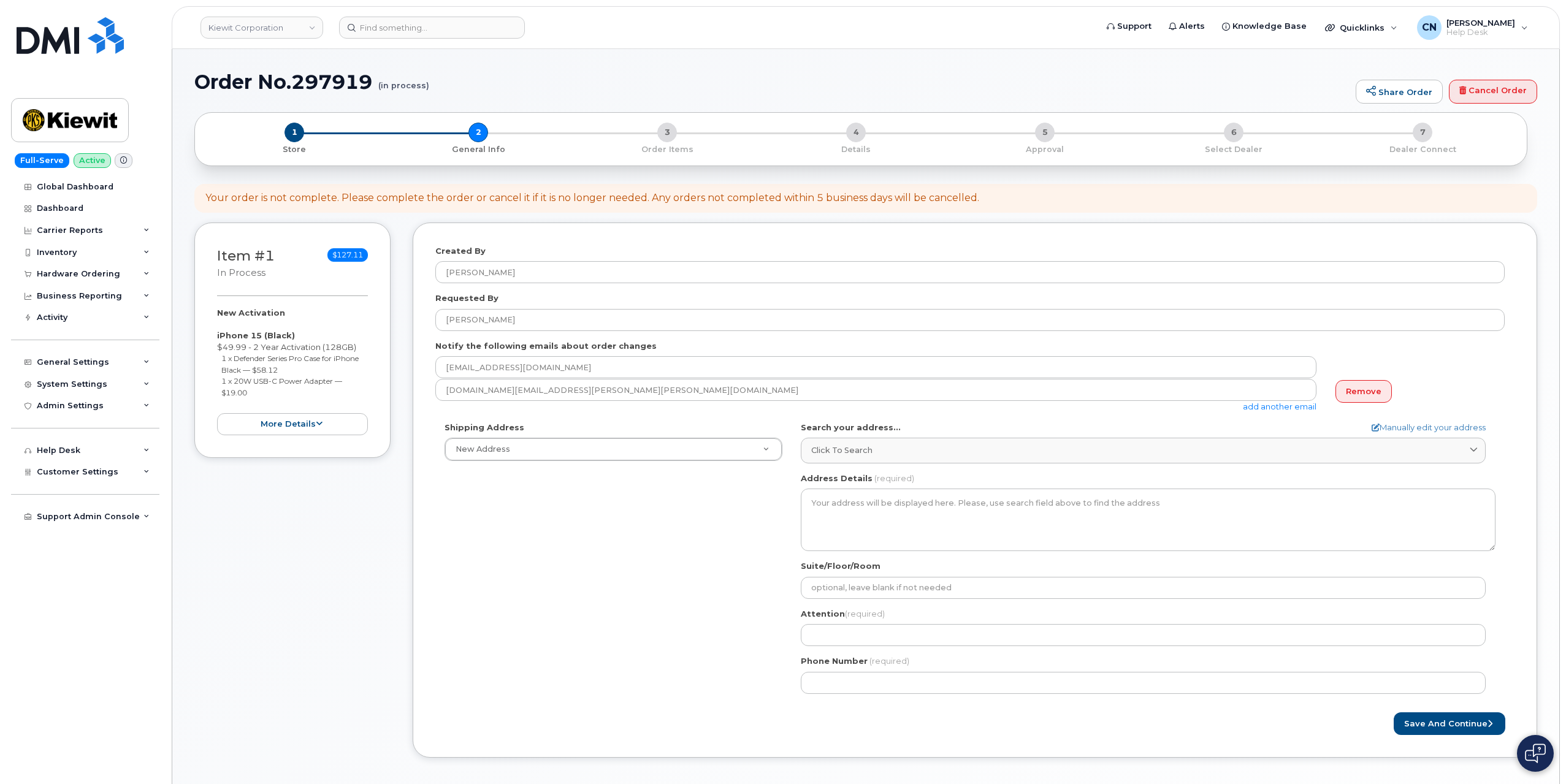
click at [327, 526] on div "Item #1 in process $127.11 New Activation iPhone 15 (Black) $49.99 - 2 Year Act…" at bounding box center [293, 500] width 196 height 554
click at [1413, 423] on link "Manually edit your address" at bounding box center [1429, 428] width 114 height 12
select select
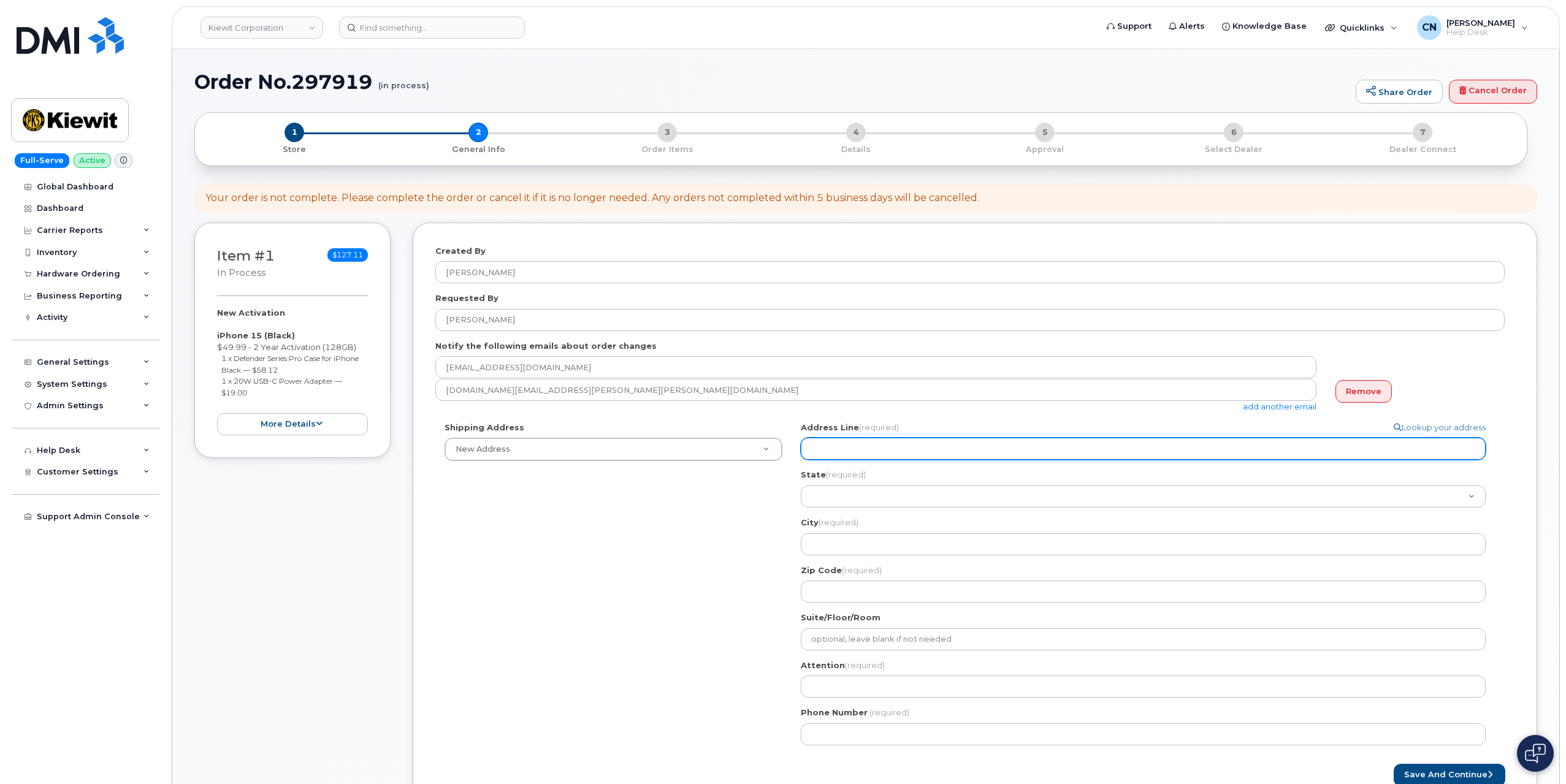
click at [981, 453] on input "Address Line (required)" at bounding box center [1143, 448] width 685 height 22
select select
type input "1"
select select
type input "15"
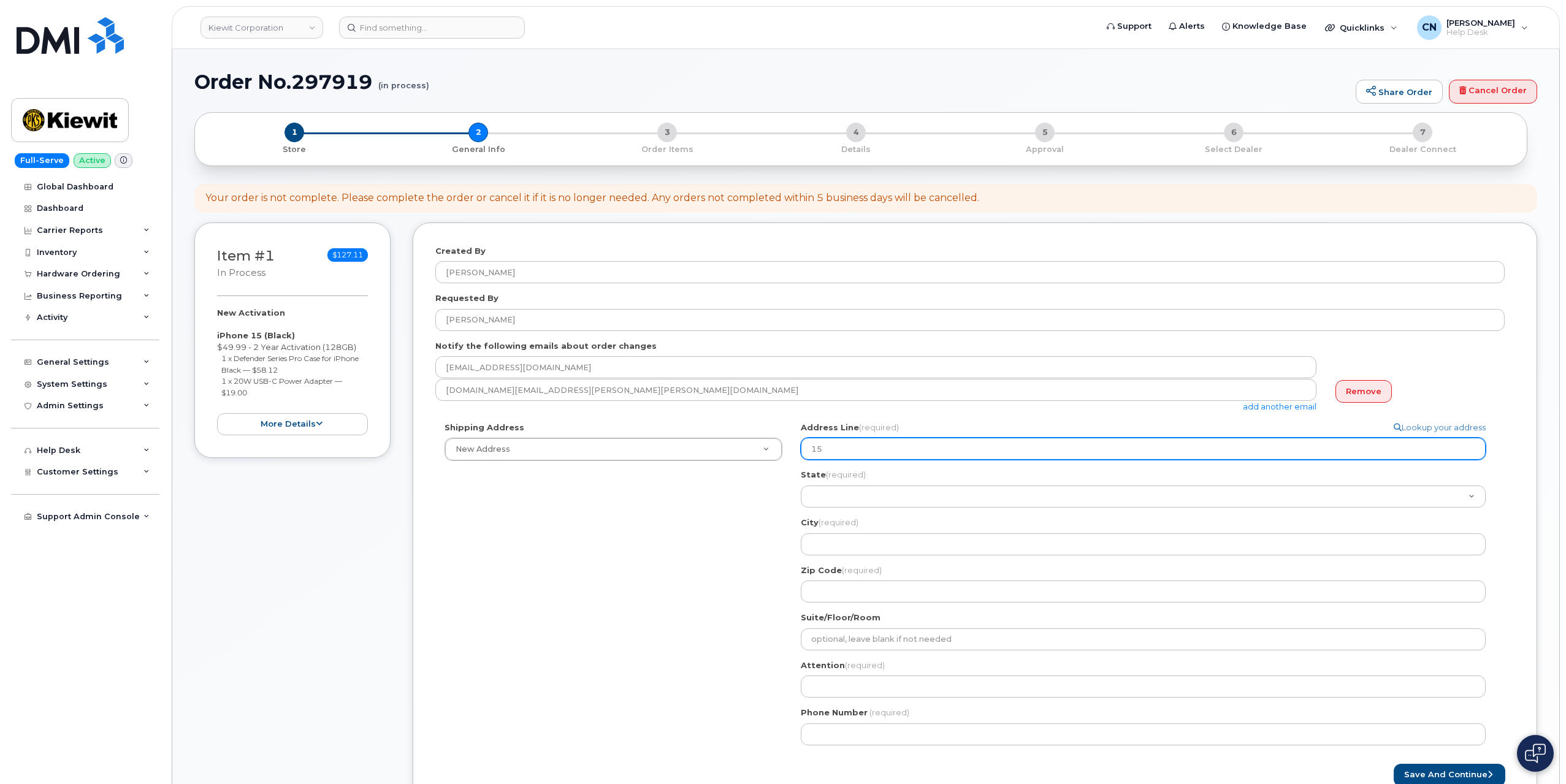
select select
type input "15 C"
select select
type input "15 Ce"
select select
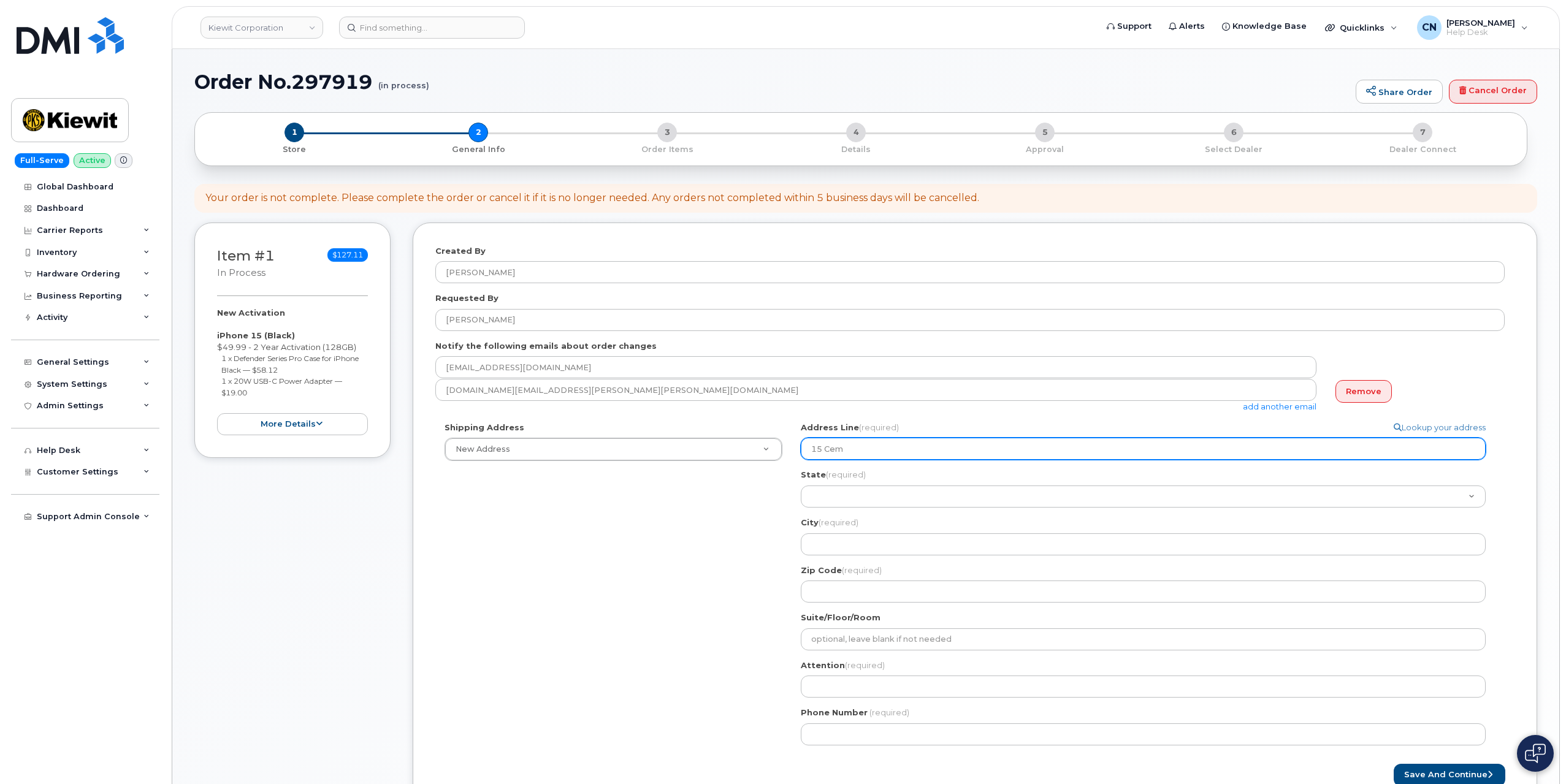
type input "15 Century BLVD"
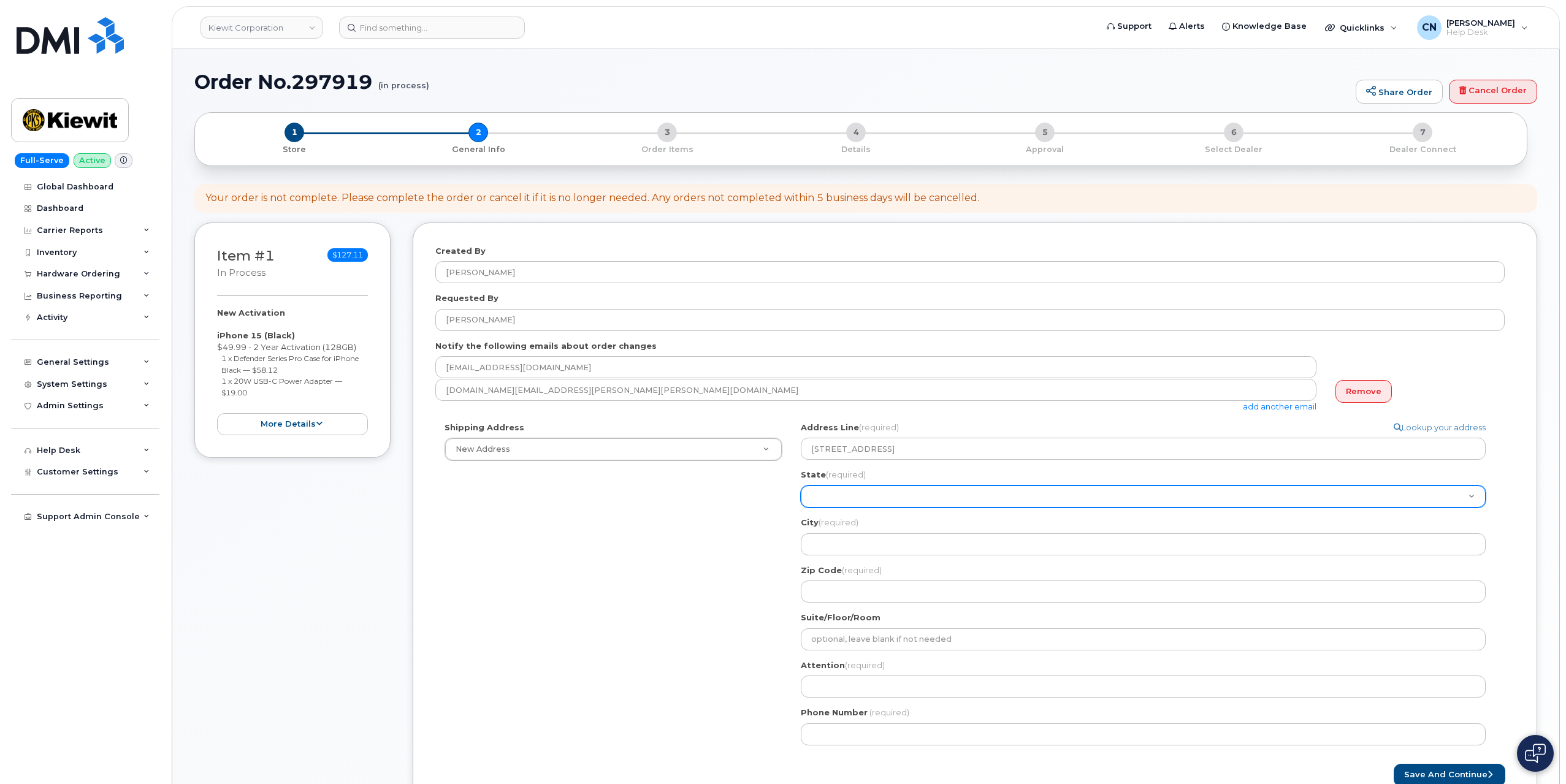
click at [888, 490] on select "Alabama Alaska American Samoa Arizona Arkansas California Colorado Connecticut …" at bounding box center [1143, 496] width 685 height 22
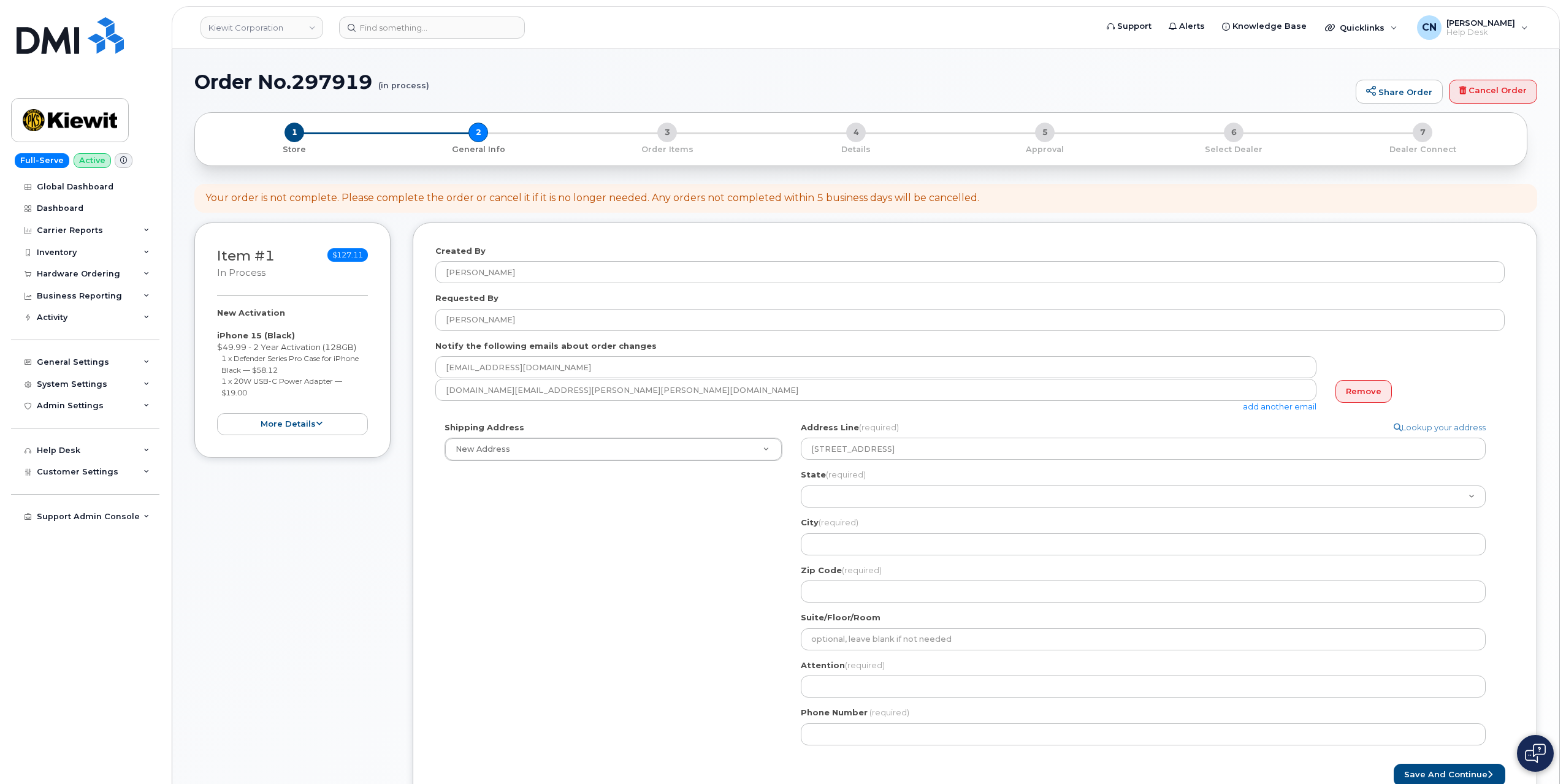
click at [731, 617] on div "Shipping Address New Address New Address 801 FM 694 20251 CR 300 508 Omega Stre…" at bounding box center [970, 588] width 1069 height 333
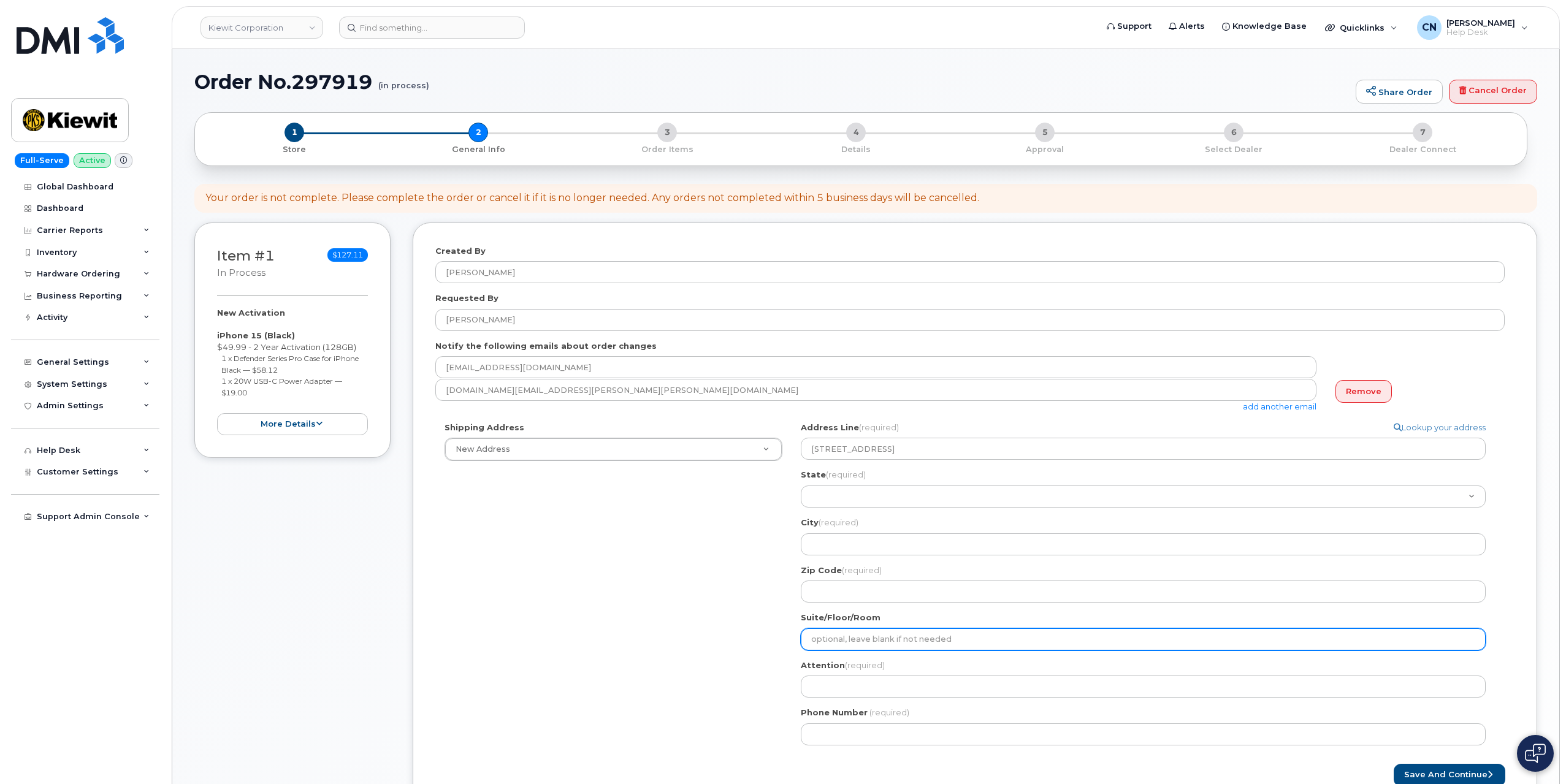
click at [881, 646] on input "Suite/Floor/Room" at bounding box center [1143, 639] width 685 height 22
select select
type input "U"
select select
type input "Un"
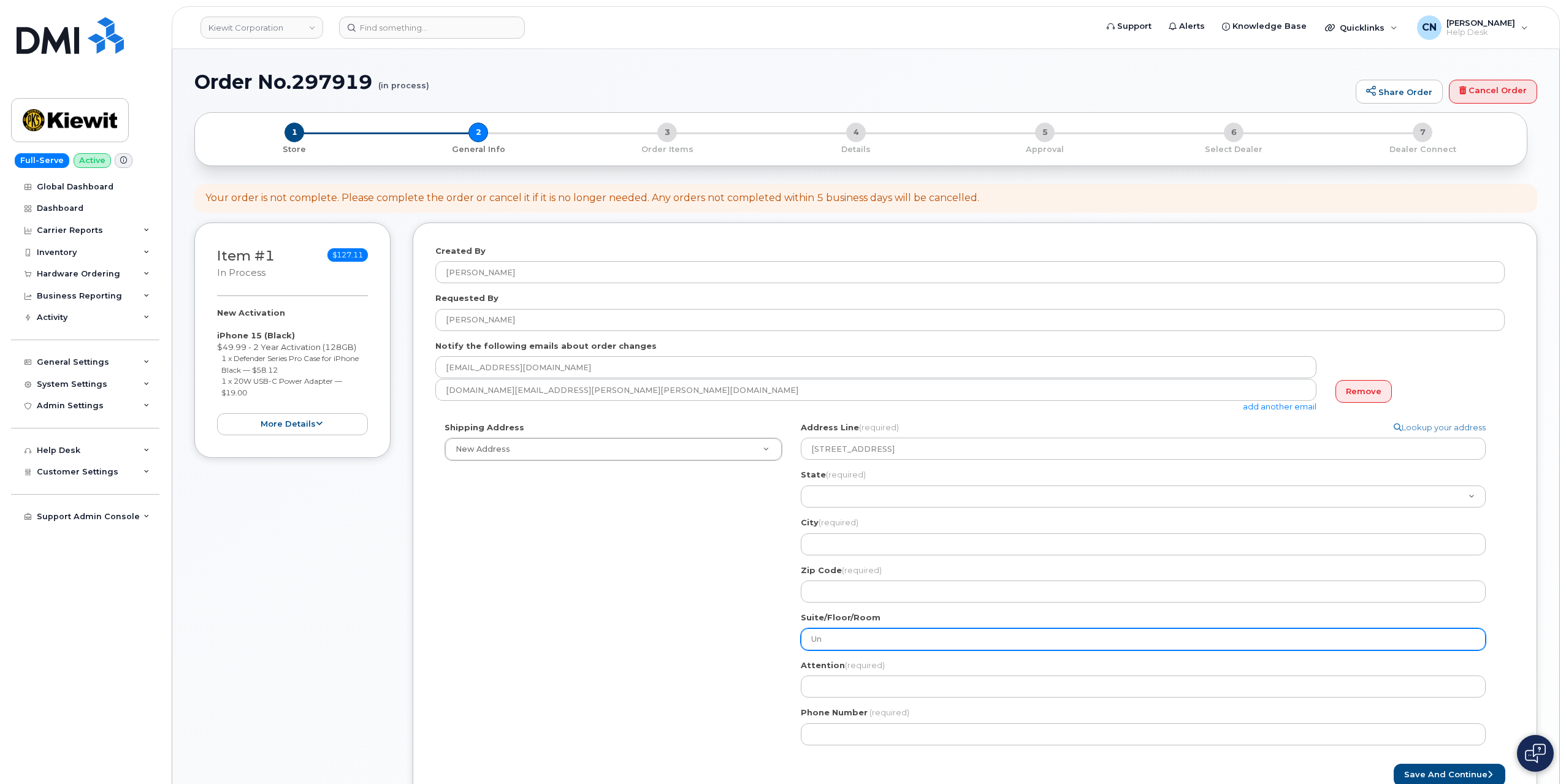
select select
type input "Uni"
select select
type input "Unit"
select select
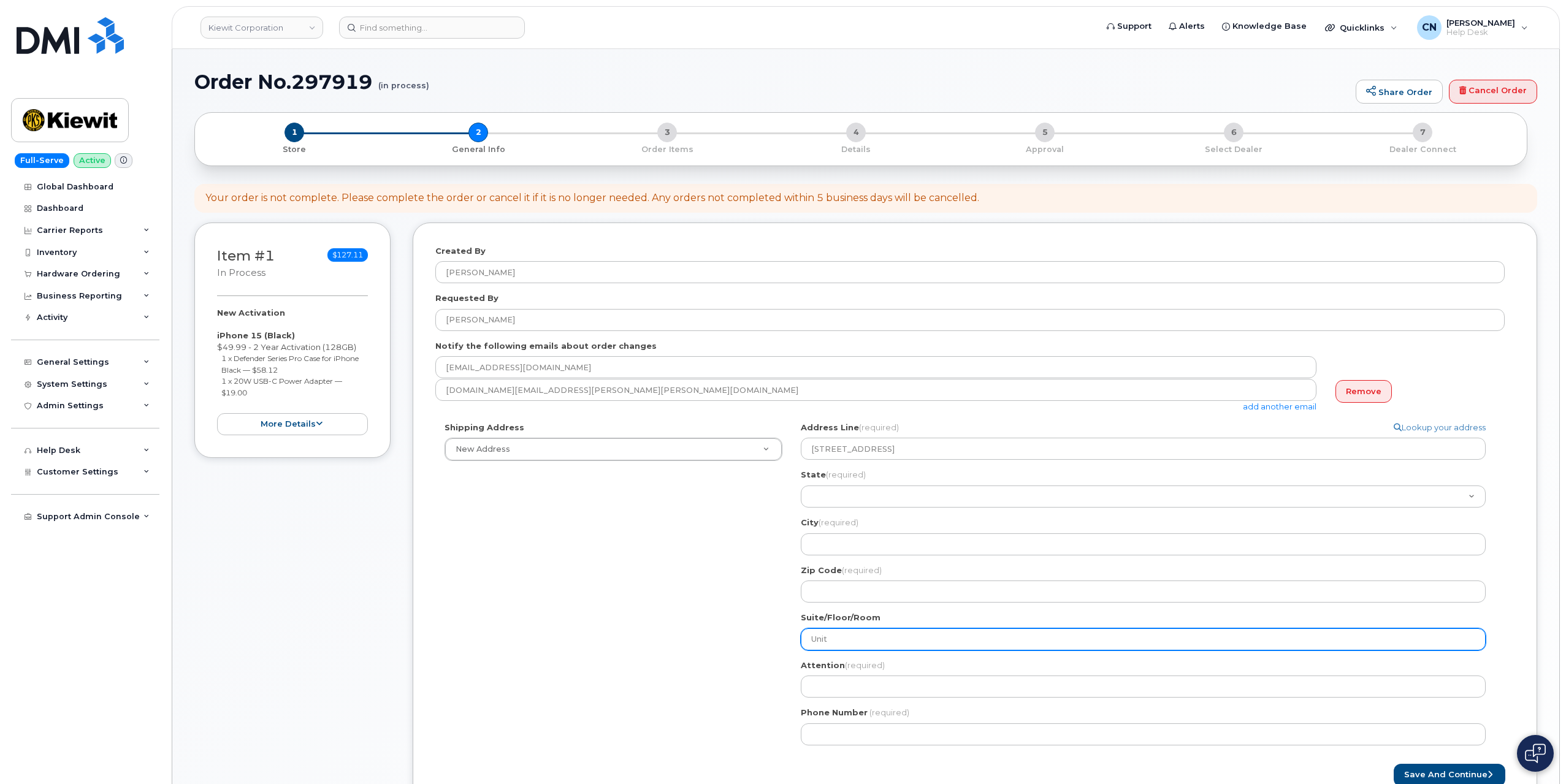
type input "Unit 3"
select select
type input "Unit 30"
select select
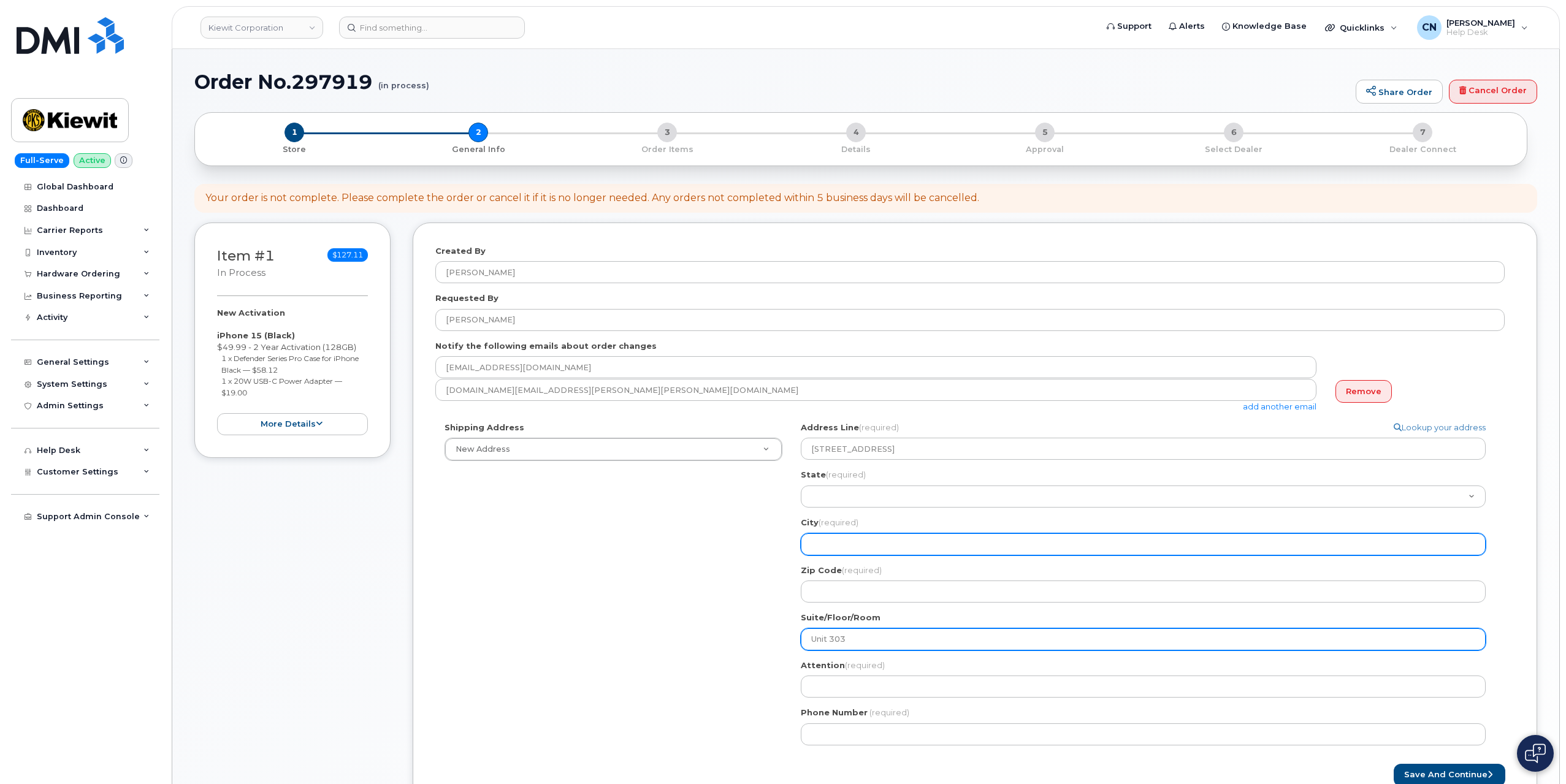
type input "Unit 303"
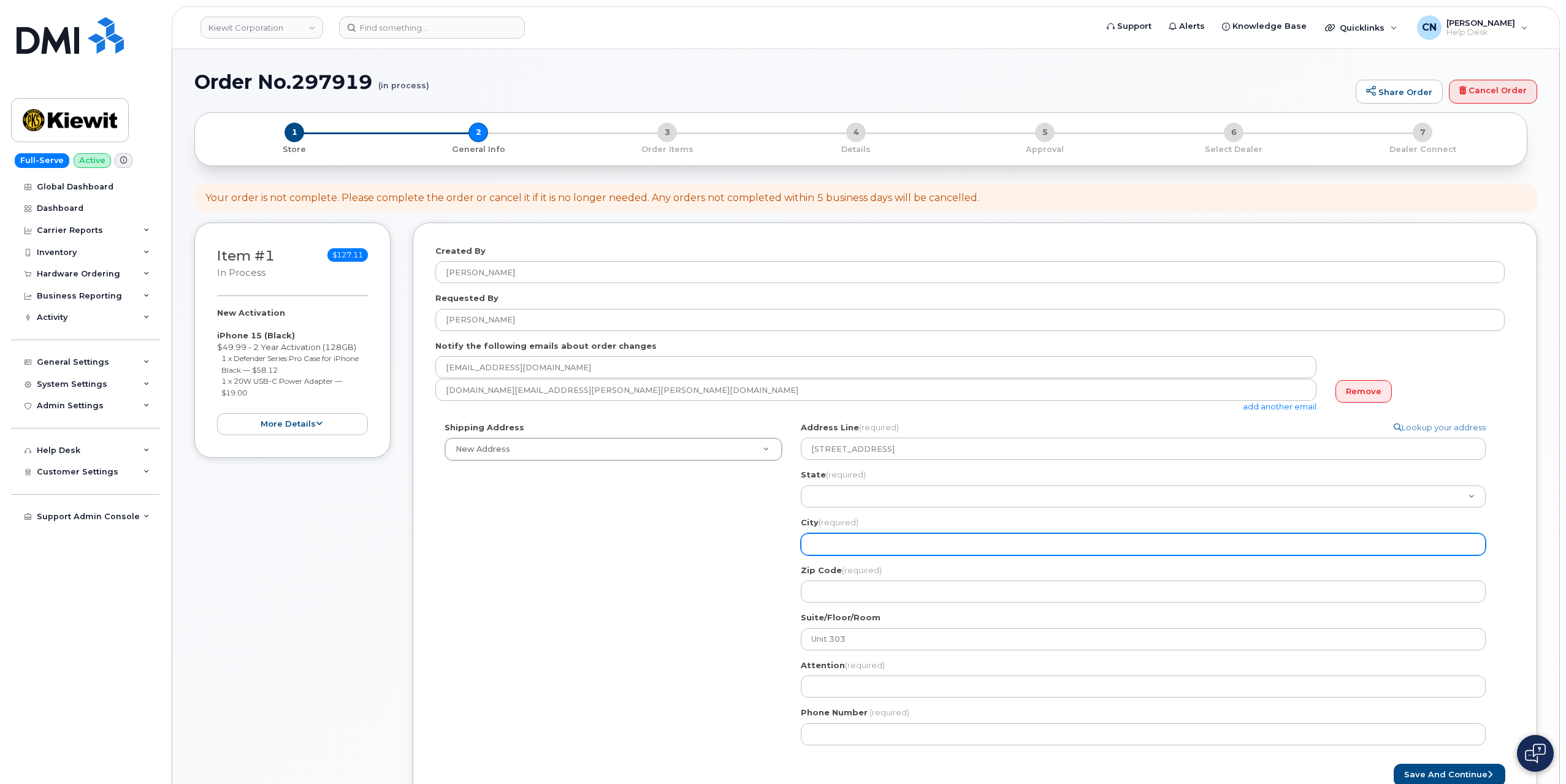
click at [826, 540] on input "City (required)" at bounding box center [1143, 544] width 685 height 22
select select
type input "N"
select select
type input "Na"
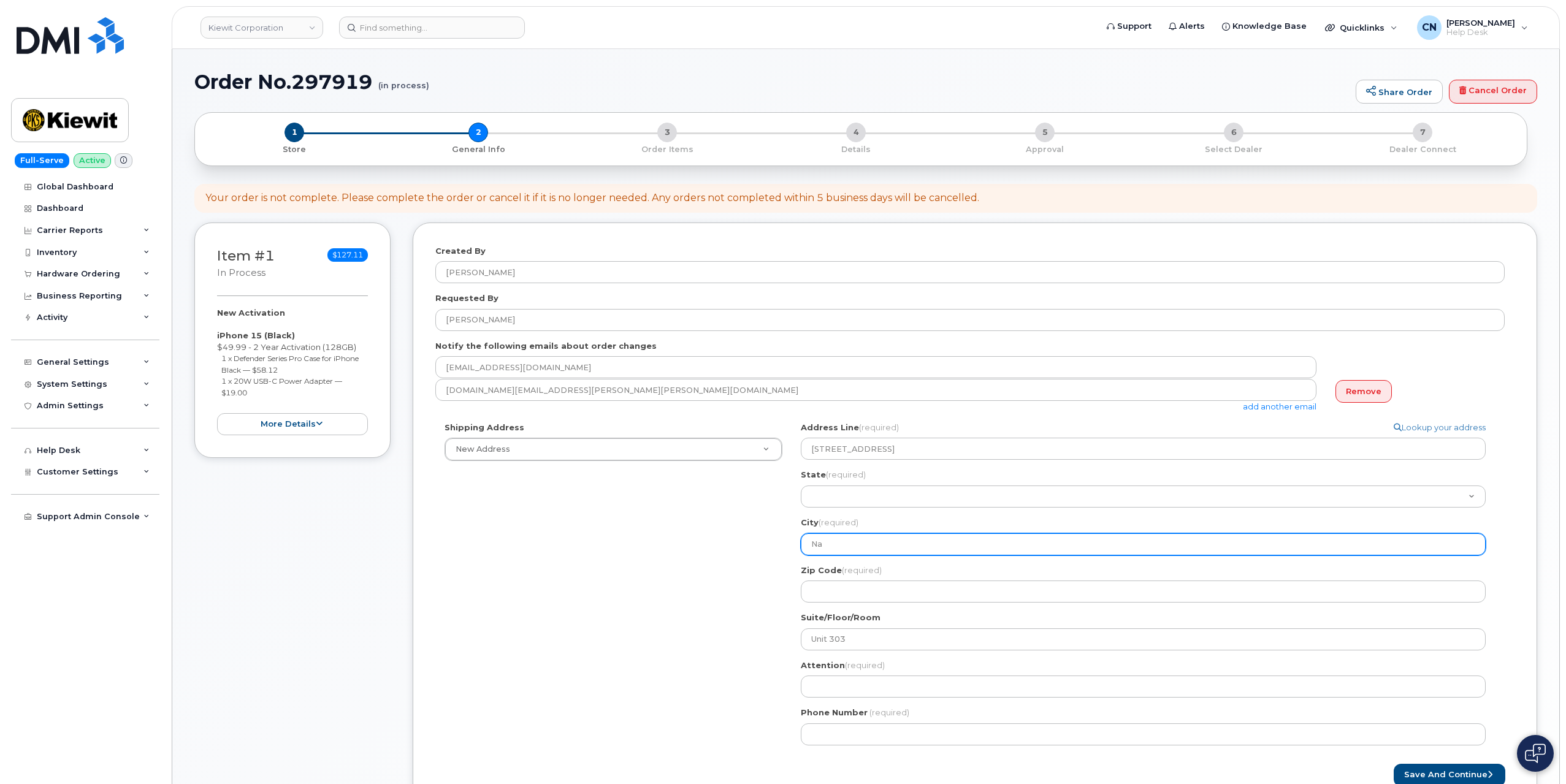
select select
type input "Nas"
select select
type input "Nash"
select select
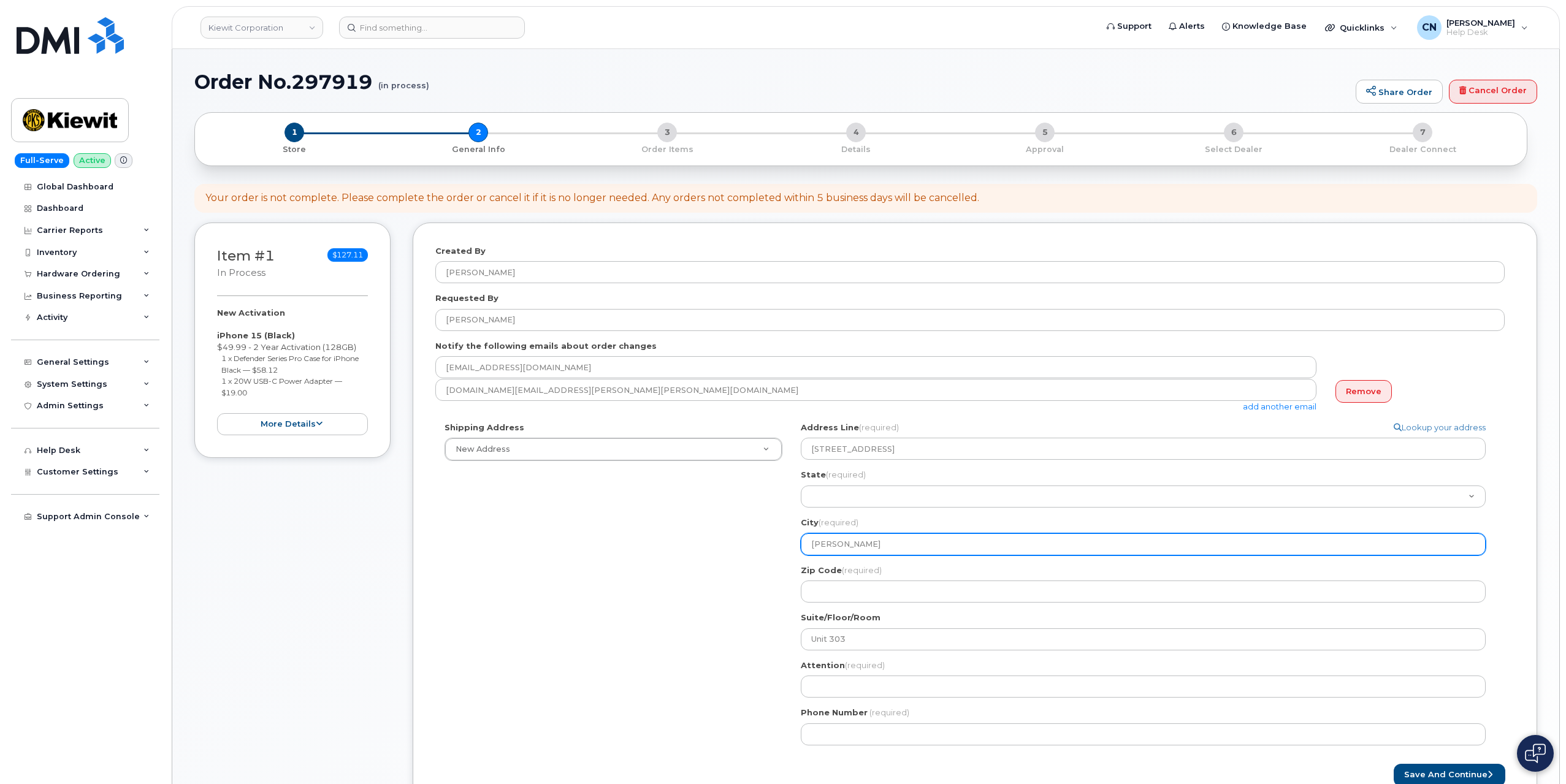
type input "Nashv"
select select
type input "Nashvi"
select select
type input "Nashvil"
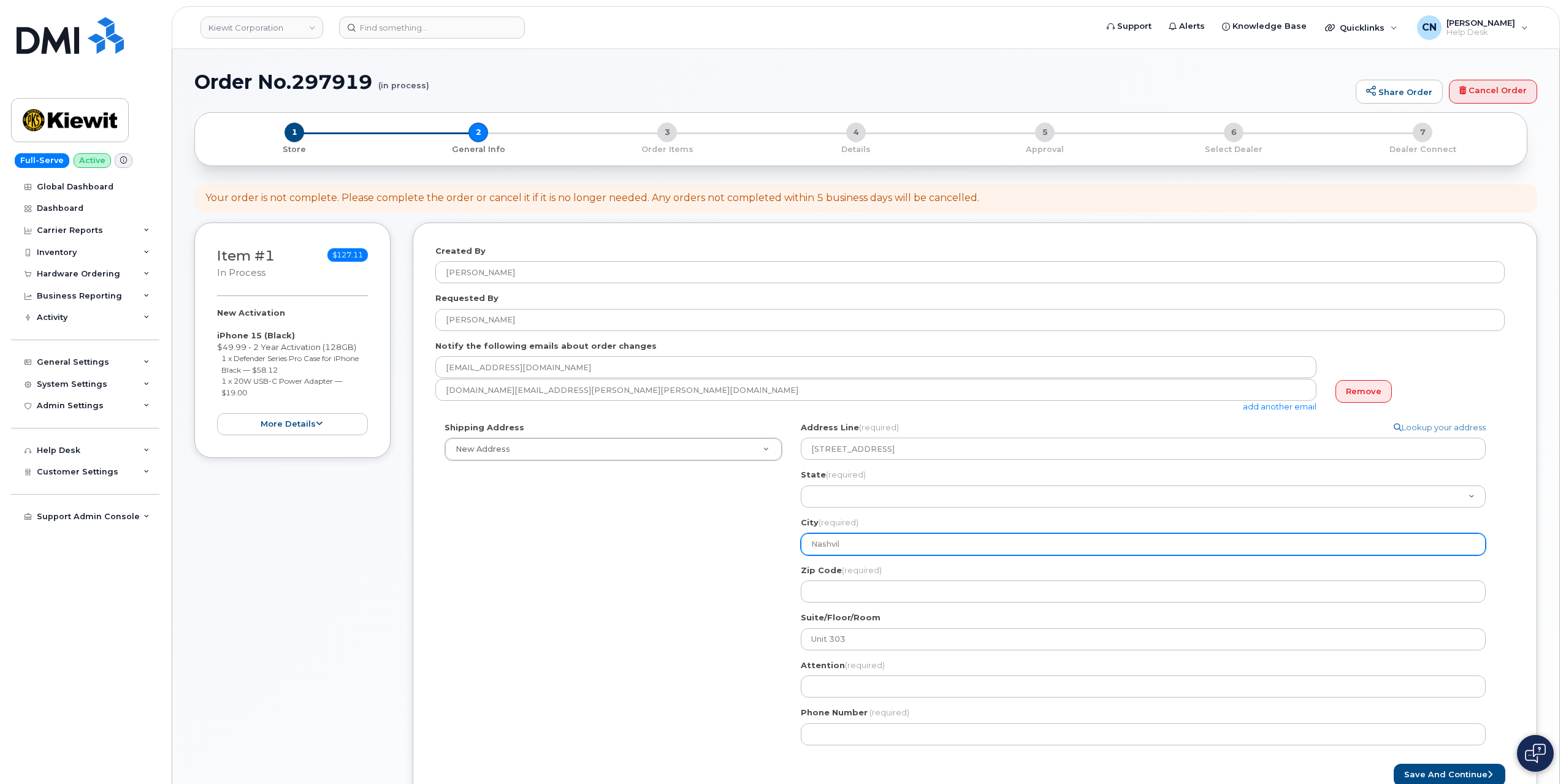
select select
type input "Nashvill"
select select
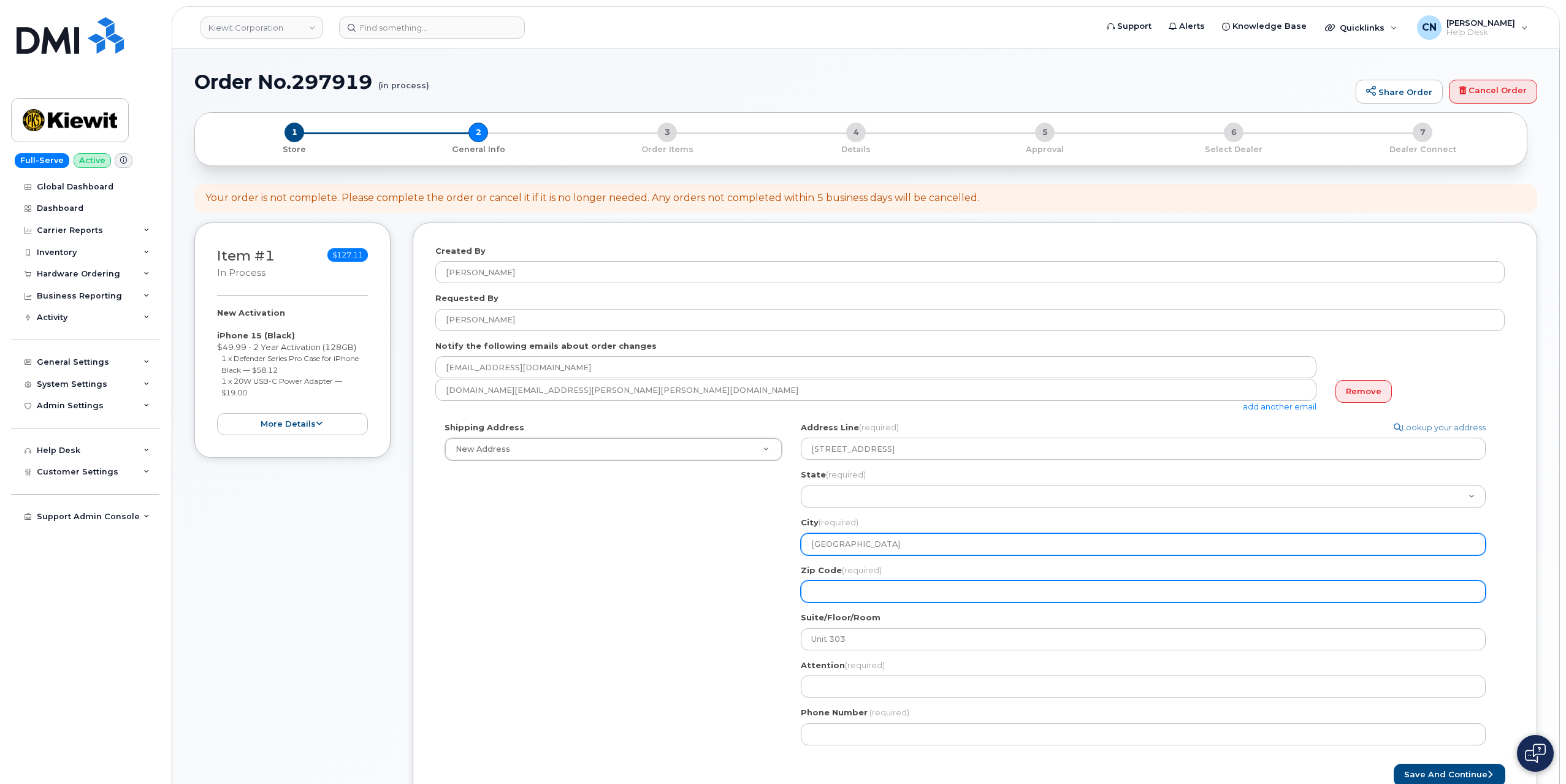
type input "Nashville"
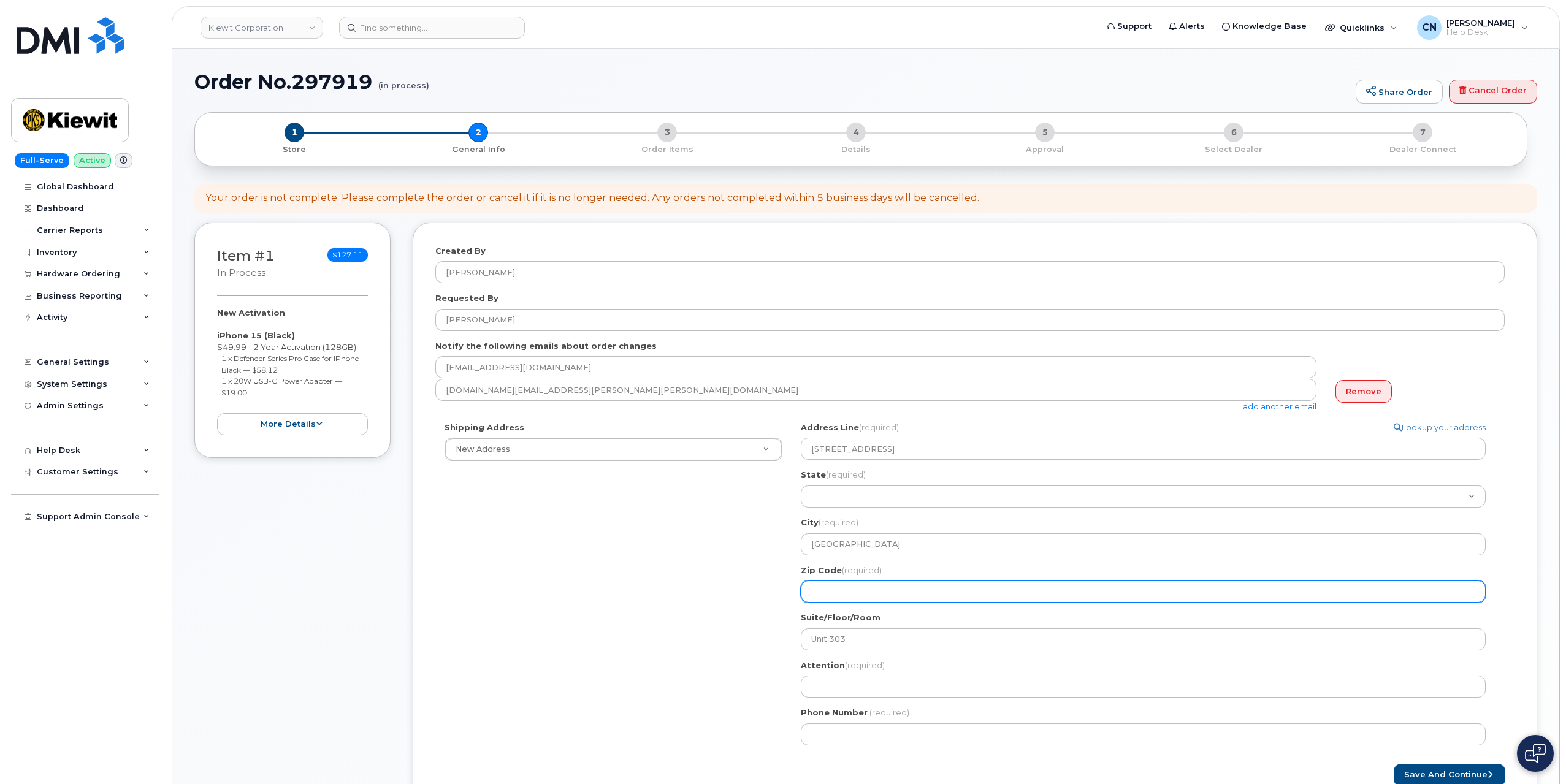
click at [823, 593] on input "Zip Code (required)" at bounding box center [1143, 592] width 685 height 22
select select
type input "3"
select select
type input "37"
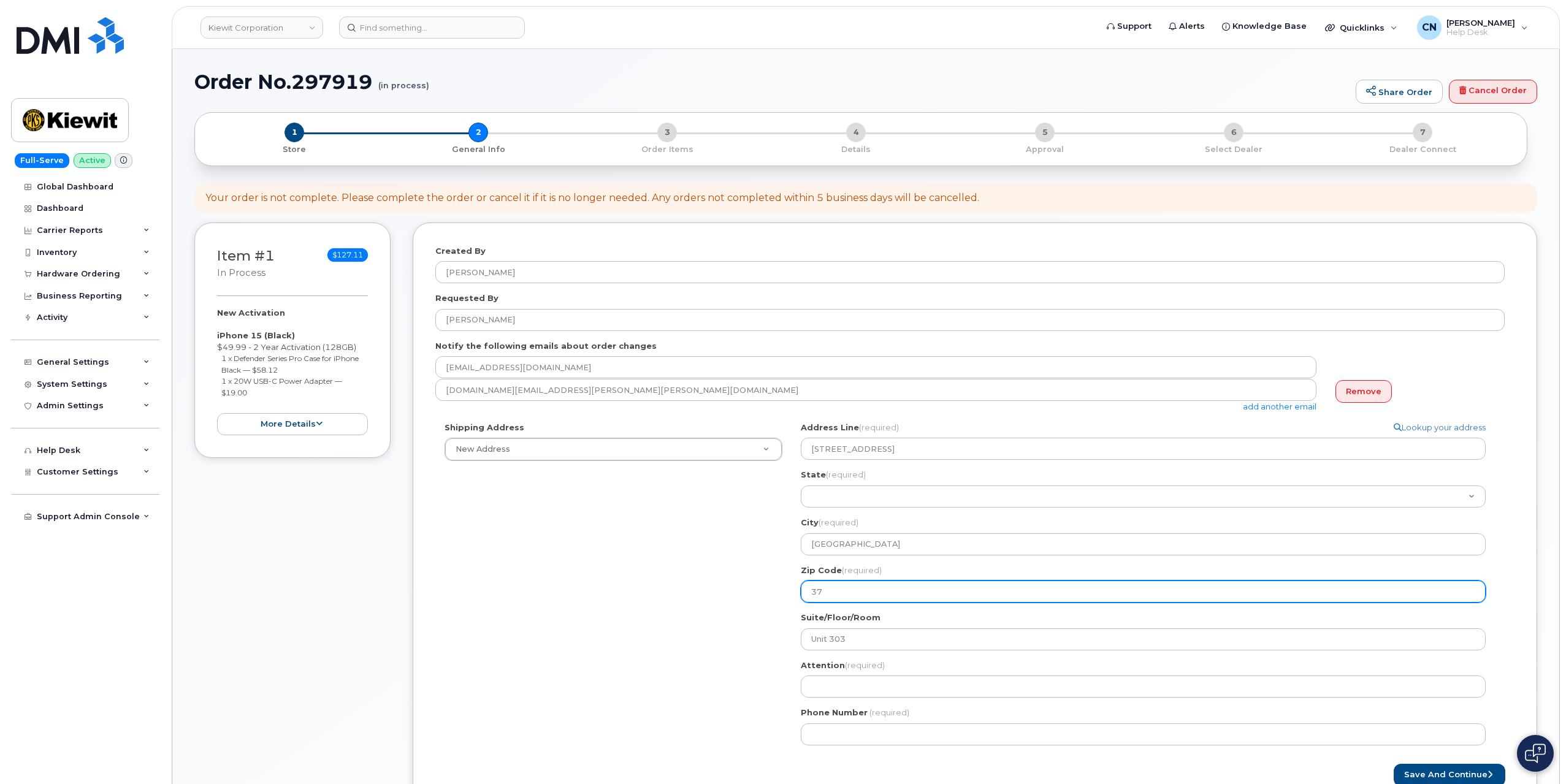
select select
type input "372"
select select
type input "3721"
select select
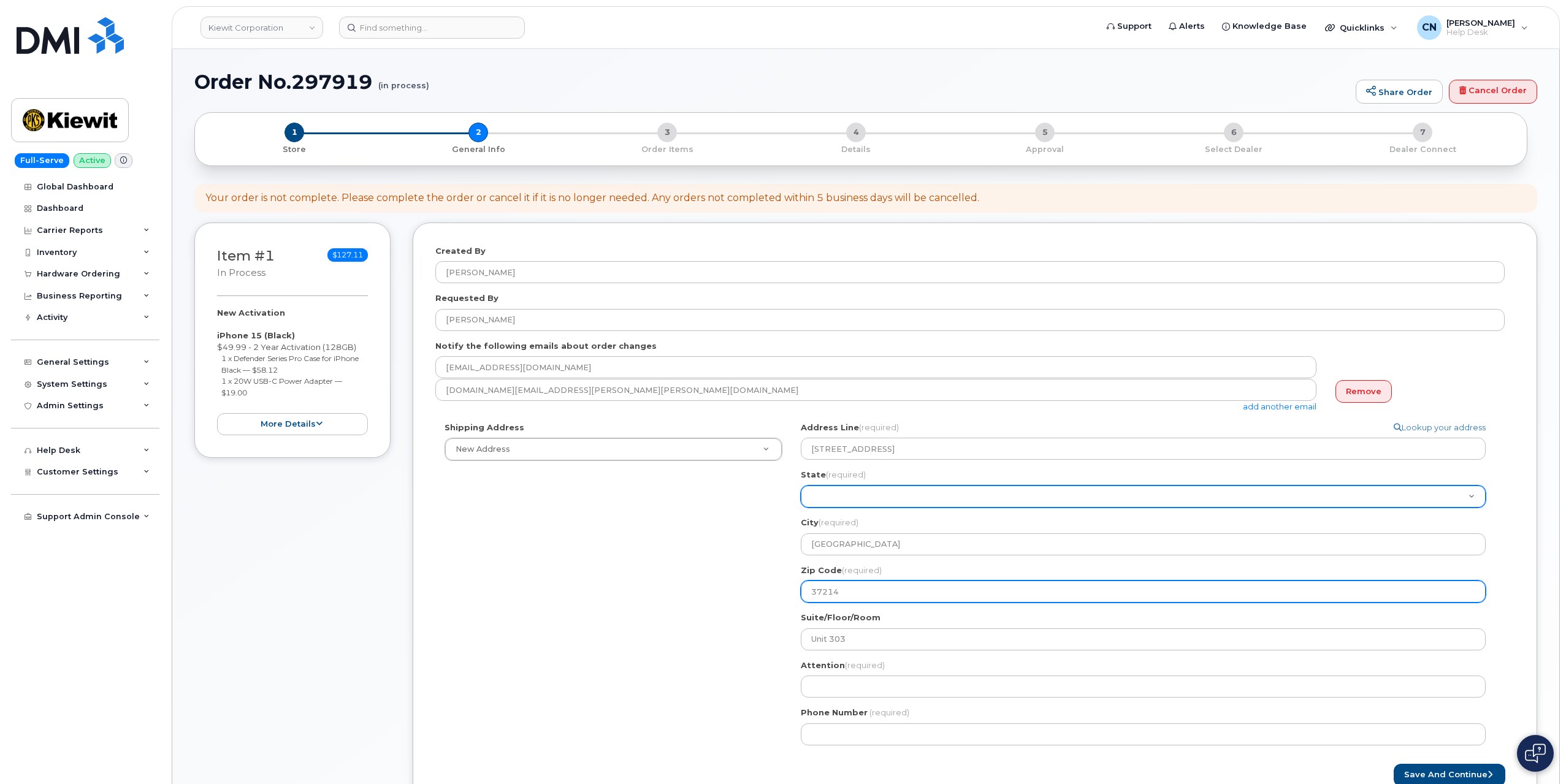
type input "37214"
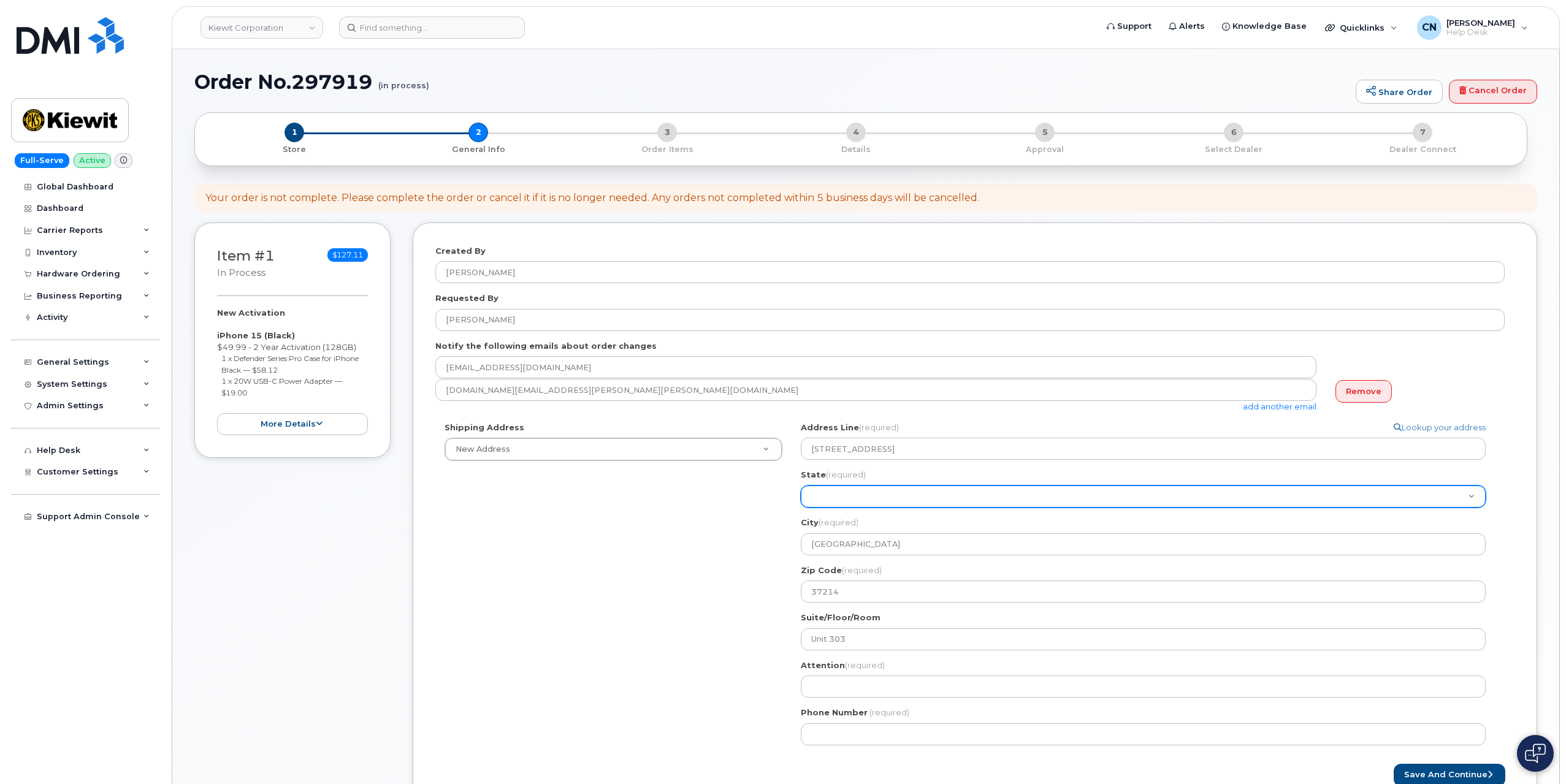
click at [854, 501] on select "Alabama Alaska American Samoa Arizona Arkansas California Colorado Connecticut …" at bounding box center [1143, 496] width 685 height 22
select select "TN"
click at [801, 486] on select "Alabama Alaska American Samoa Arizona Arkansas California Colorado Connecticut …" at bounding box center [1143, 496] width 685 height 22
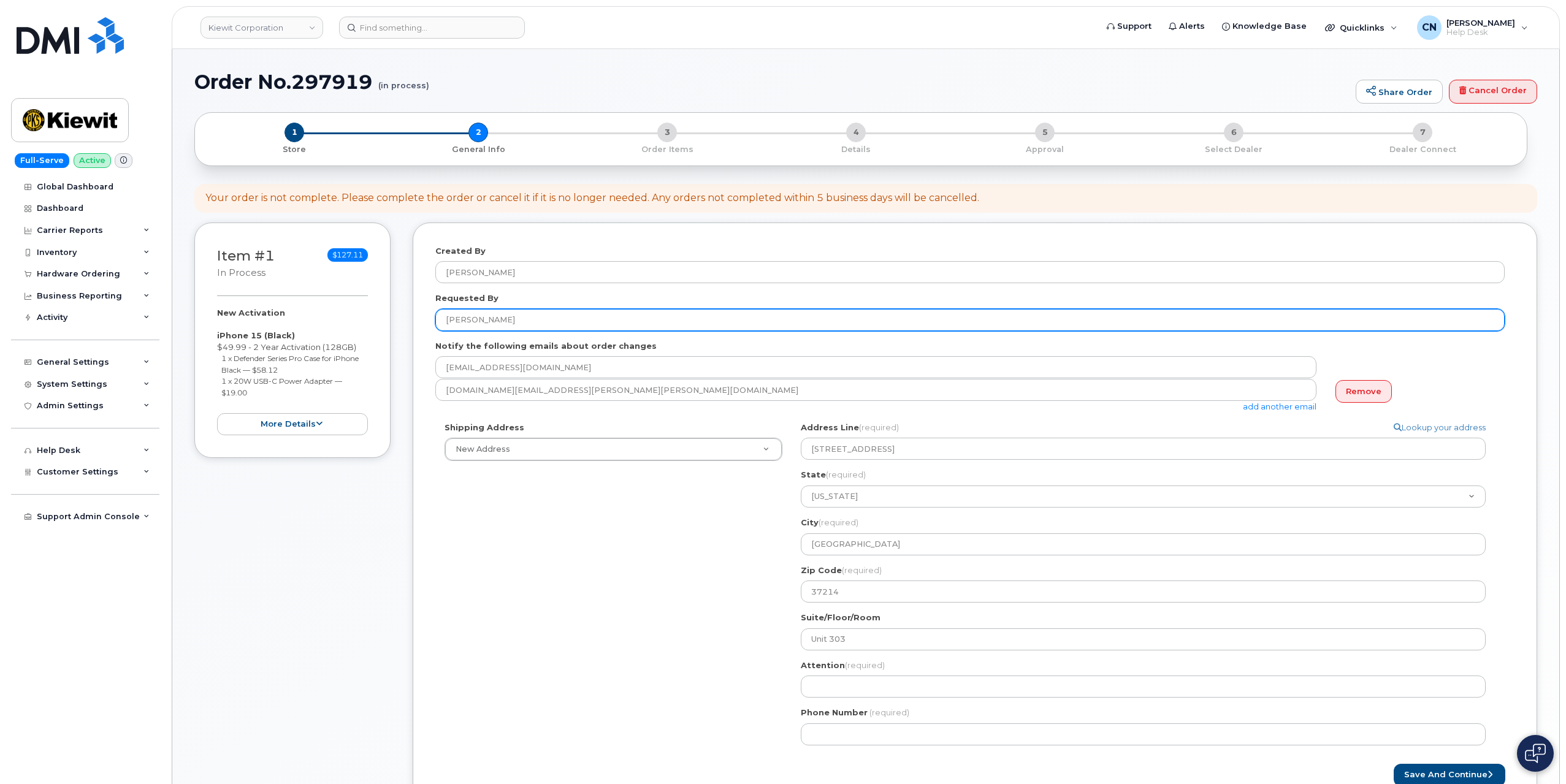
drag, startPoint x: 474, startPoint y: 316, endPoint x: 327, endPoint y: 327, distance: 147.4
click at [327, 327] on div "Item #1 in process $127.11 New Activation iPhone 15 (Black) $49.99 - 2 Year Act…" at bounding box center [866, 525] width 1343 height 605
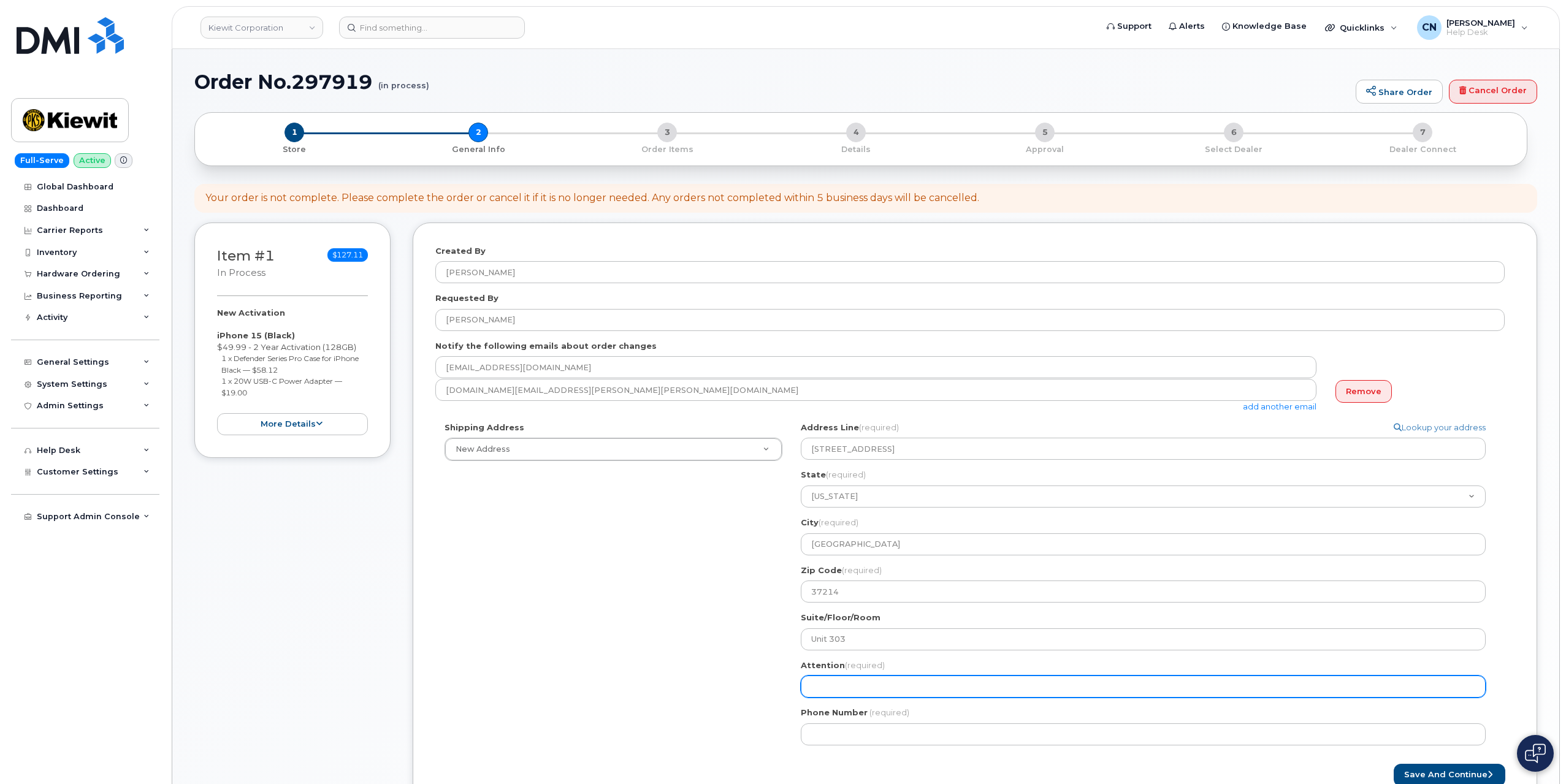
click at [925, 687] on input "Attention (required)" at bounding box center [1143, 686] width 685 height 22
paste input "[PERSON_NAME]"
select select
type input "[PERSON_NAME]"
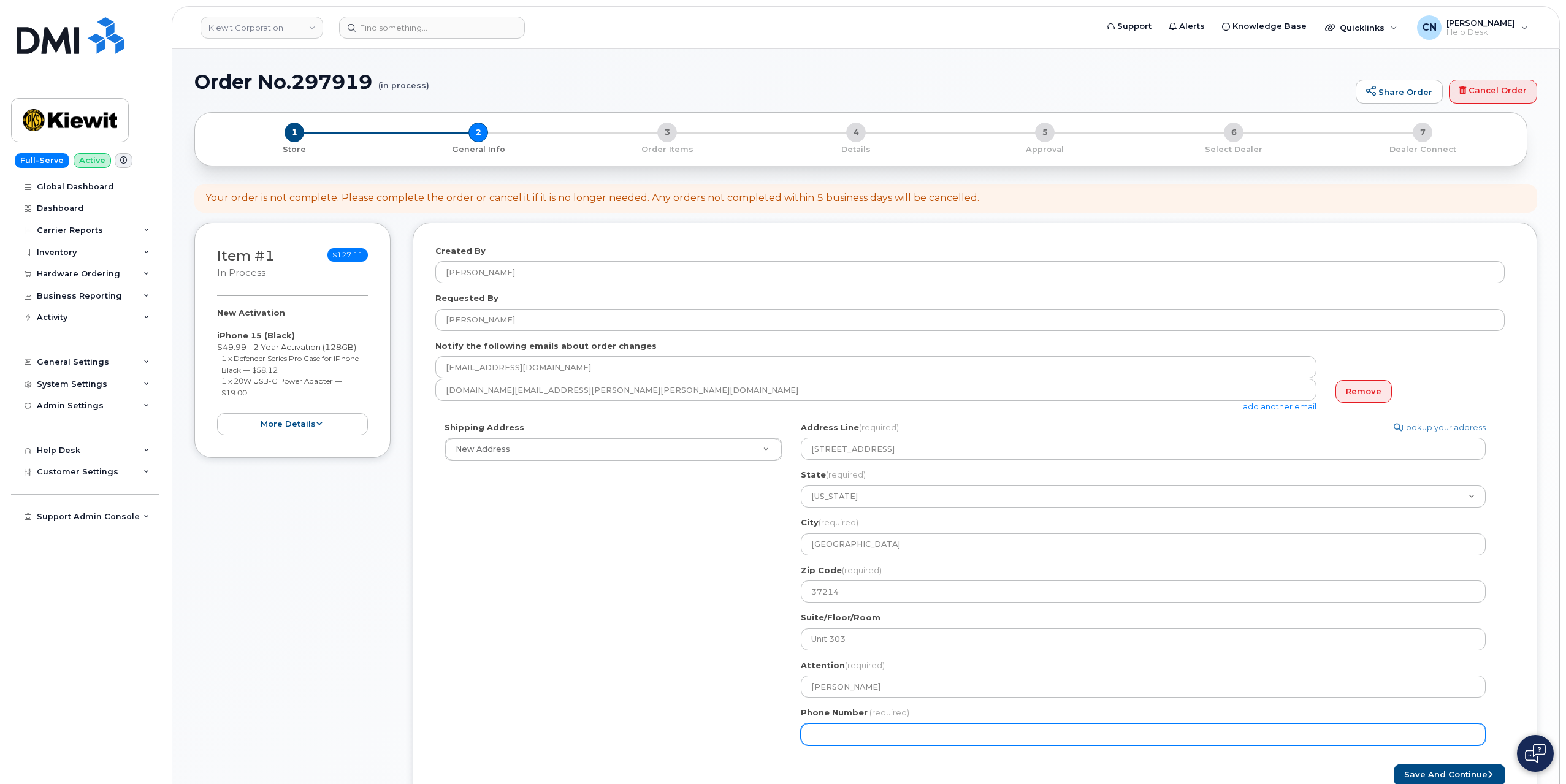
click at [845, 732] on input "Phone Number" at bounding box center [1143, 734] width 685 height 22
paste input "9105513852"
select select
type input "9105513852"
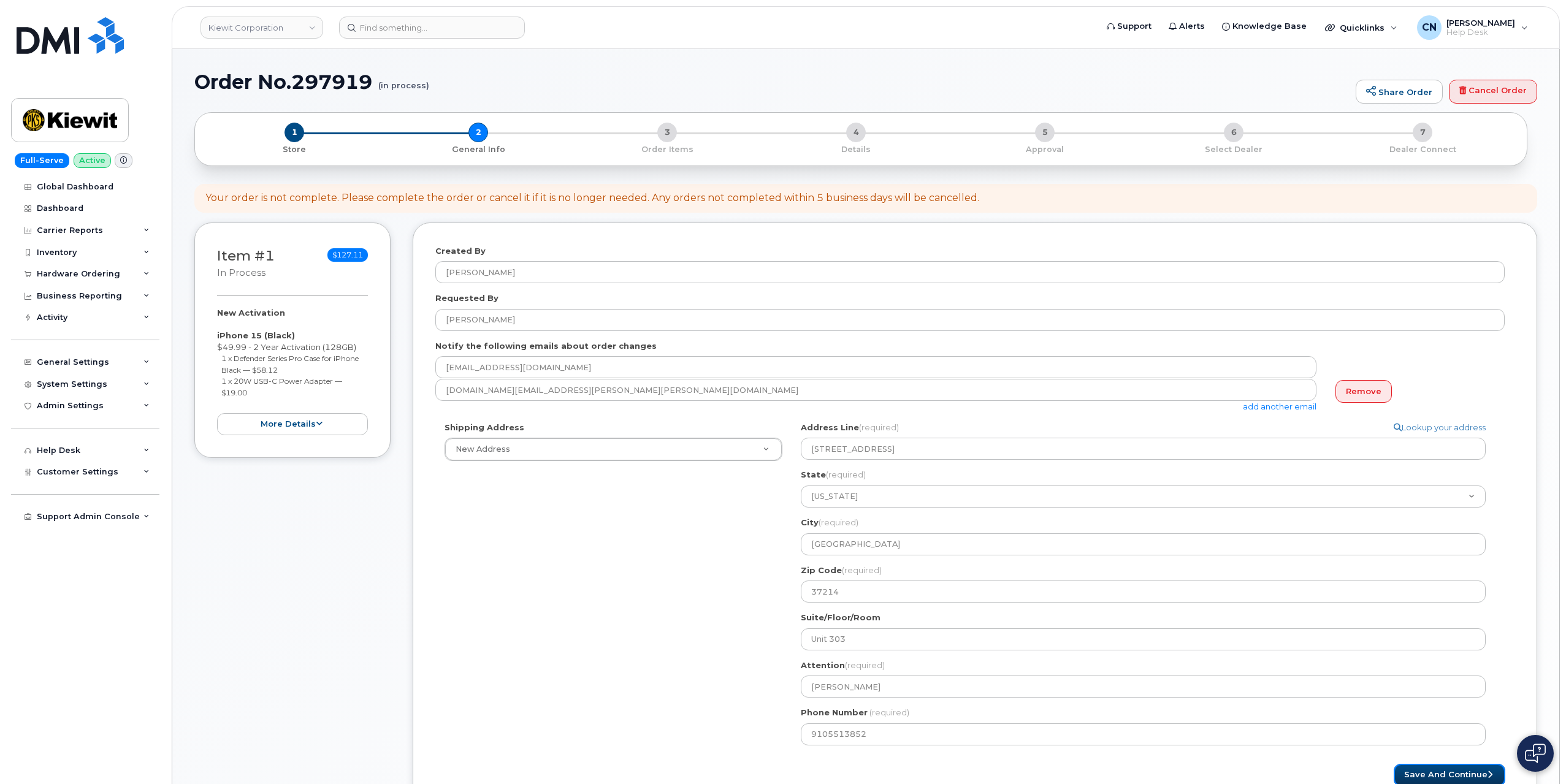
drag, startPoint x: 1419, startPoint y: 772, endPoint x: 916, endPoint y: 665, distance: 514.3
click at [1419, 772] on button "Save and Continue" at bounding box center [1450, 775] width 112 height 22
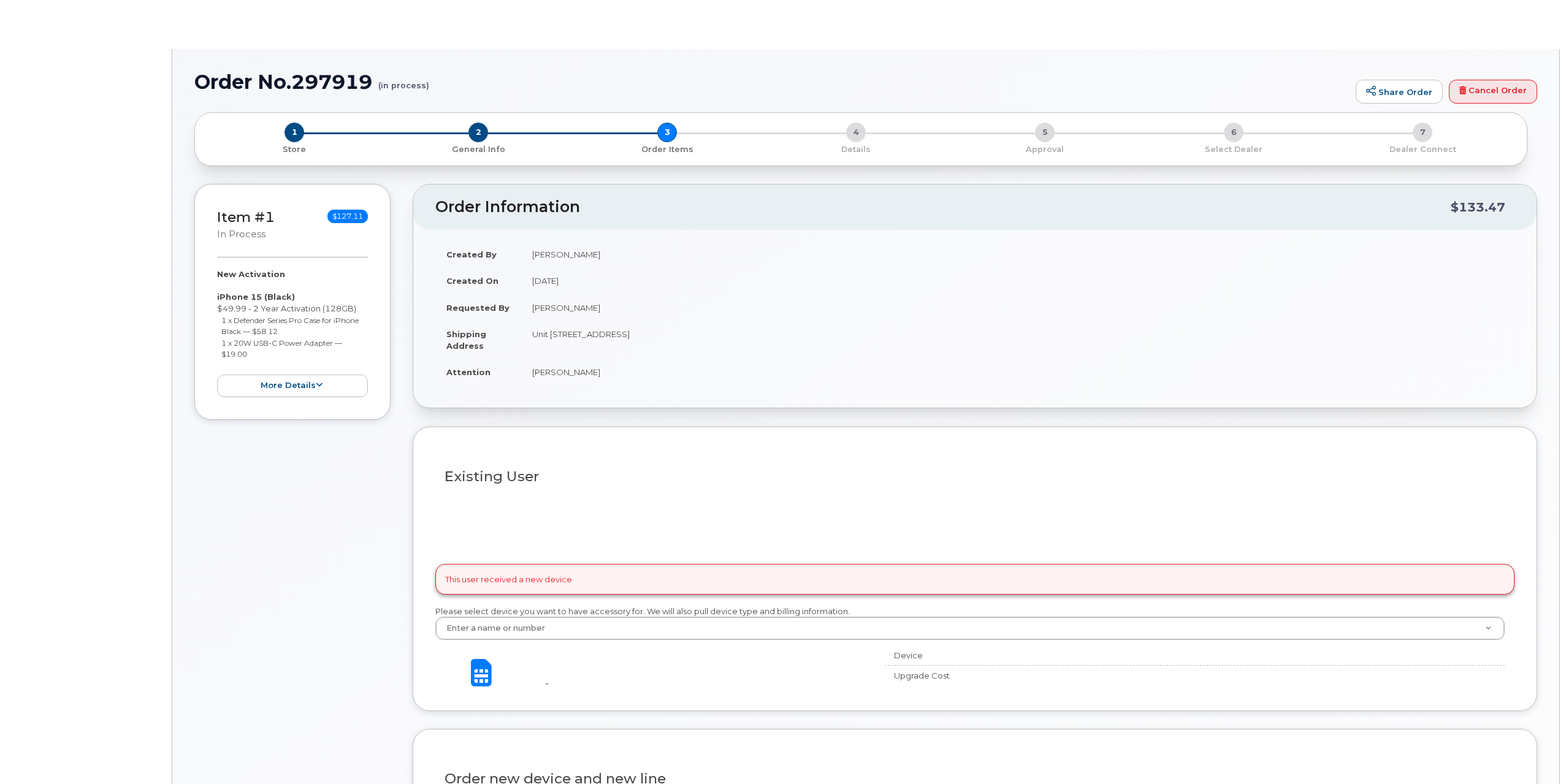
select select
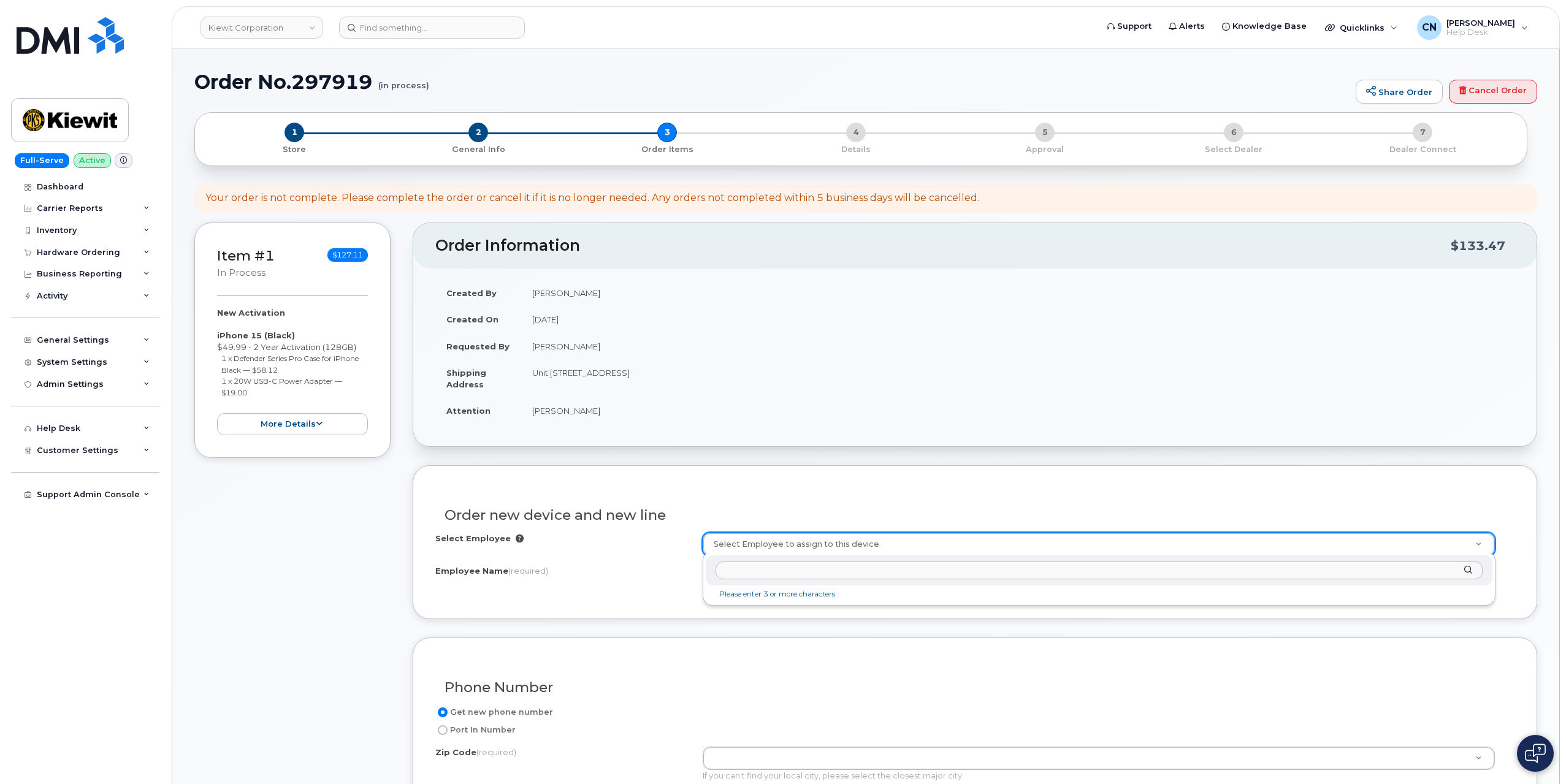
drag, startPoint x: 744, startPoint y: 537, endPoint x: 754, endPoint y: 545, distance: 12.8
paste input "[PERSON_NAME]"
click at [725, 569] on input "[PERSON_NAME]" at bounding box center [1098, 570] width 767 height 17
type input "[PERSON_NAME]"
type input "2992115"
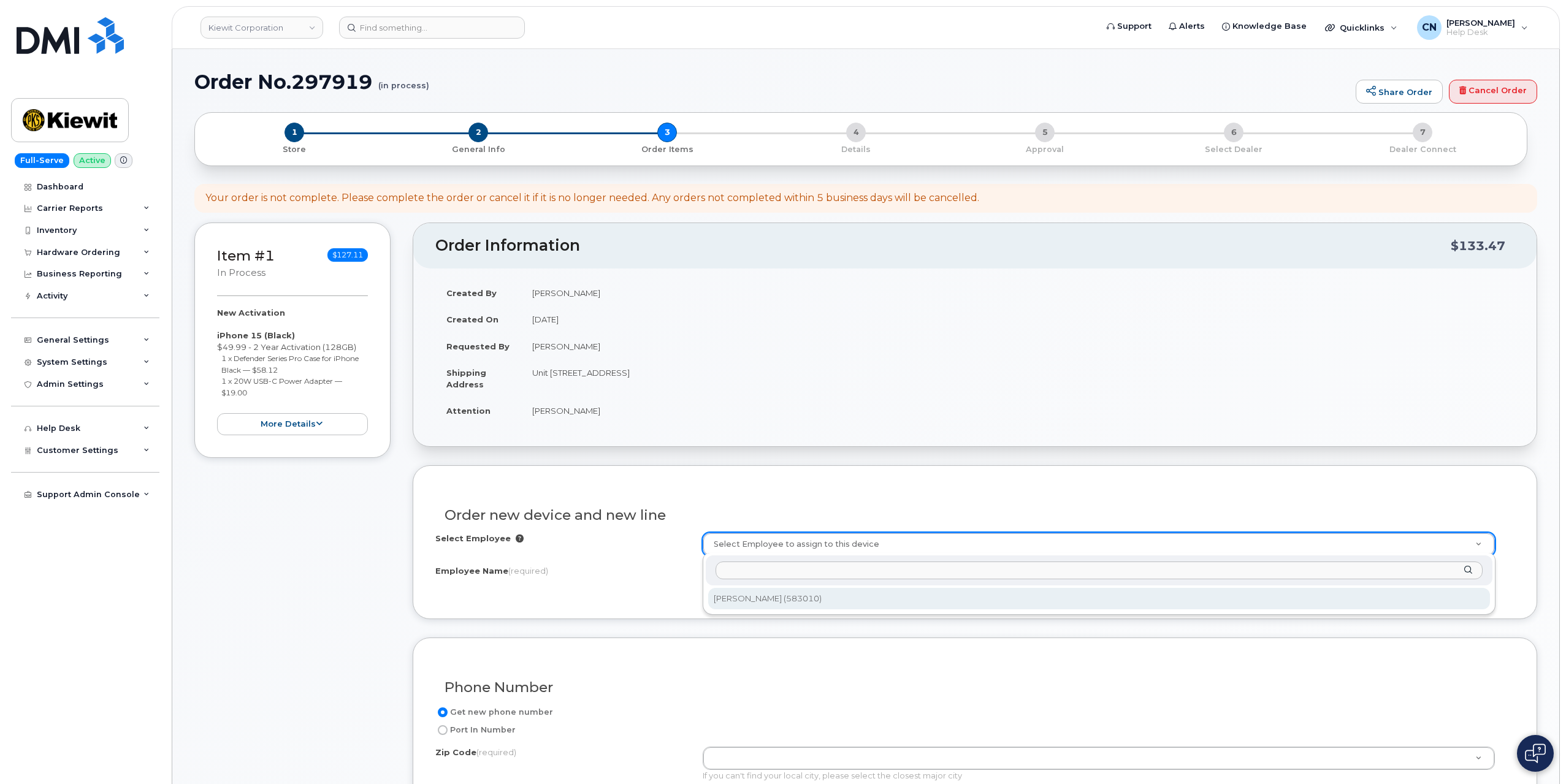
type input "[PERSON_NAME]"
type input "[STREET_ADDRESS]"
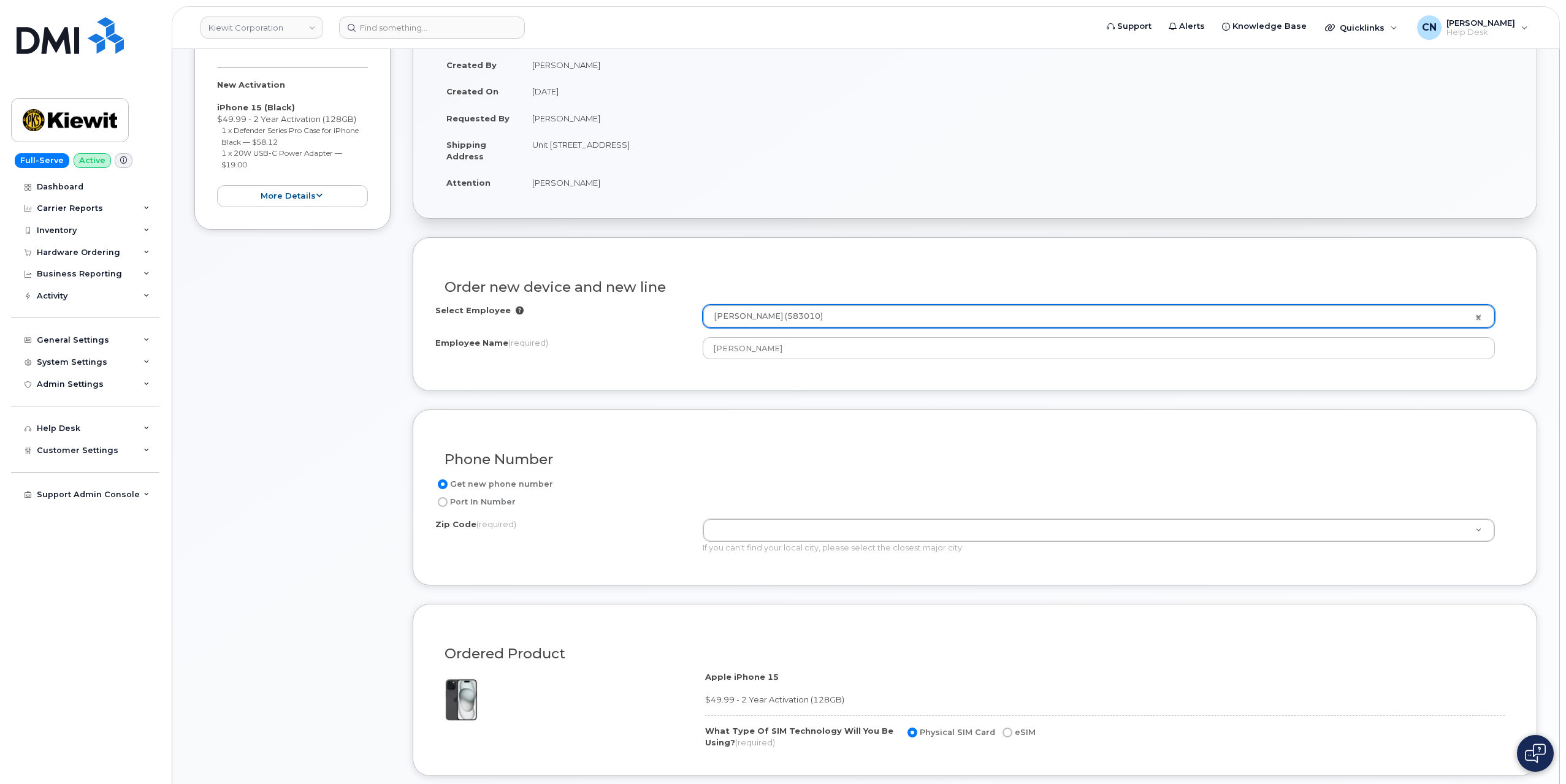
scroll to position [245, 0]
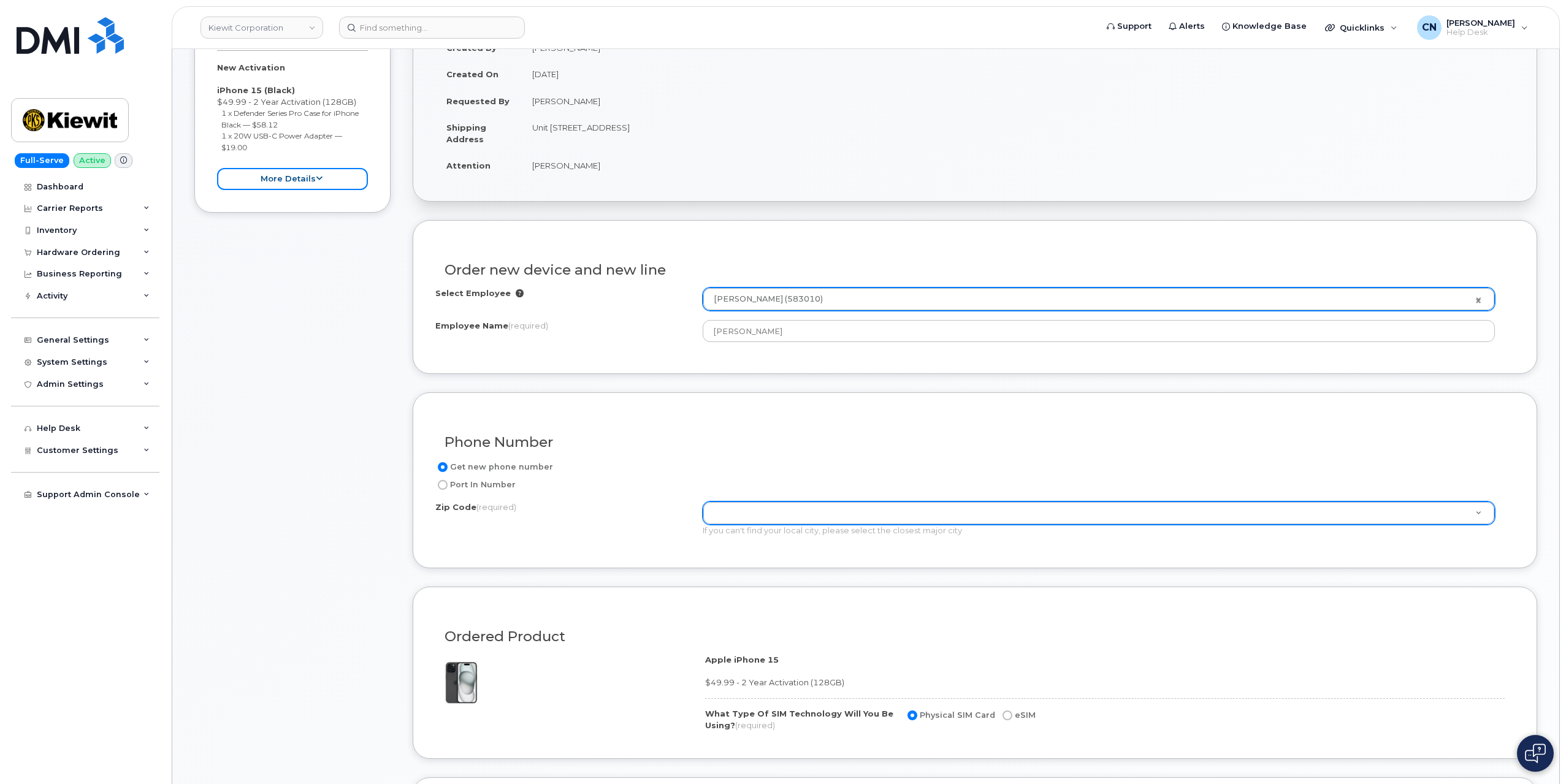
click at [325, 187] on button "more details" at bounding box center [293, 179] width 151 height 22
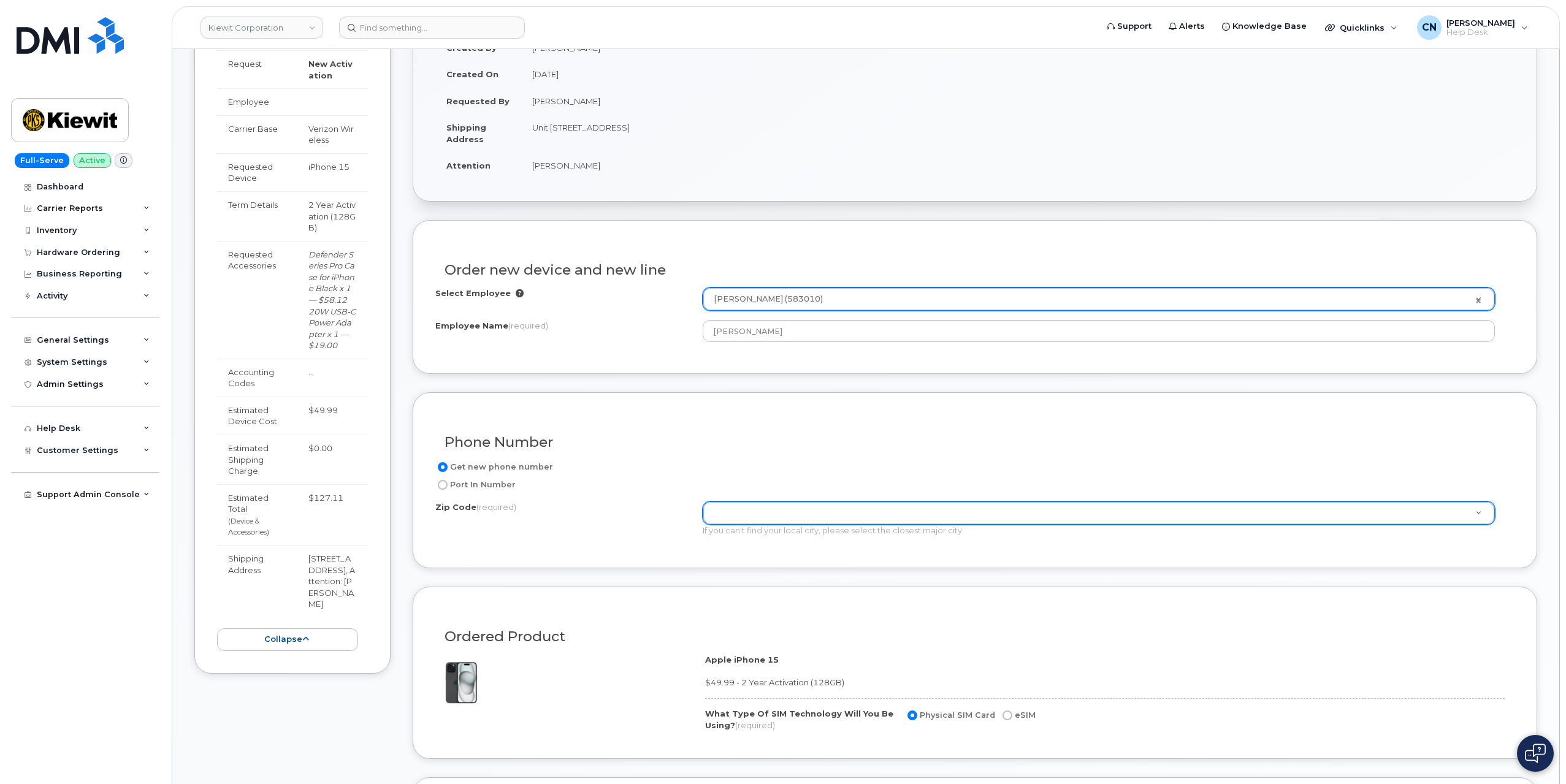
click at [338, 583] on td "[STREET_ADDRESS], Attention: [PERSON_NAME]" at bounding box center [332, 581] width 70 height 72
copy td "37214"
click at [764, 522] on div "Zip Code (required) [STREET_ADDRESS] If you can't find your local city, please …" at bounding box center [1104, 519] width 802 height 35
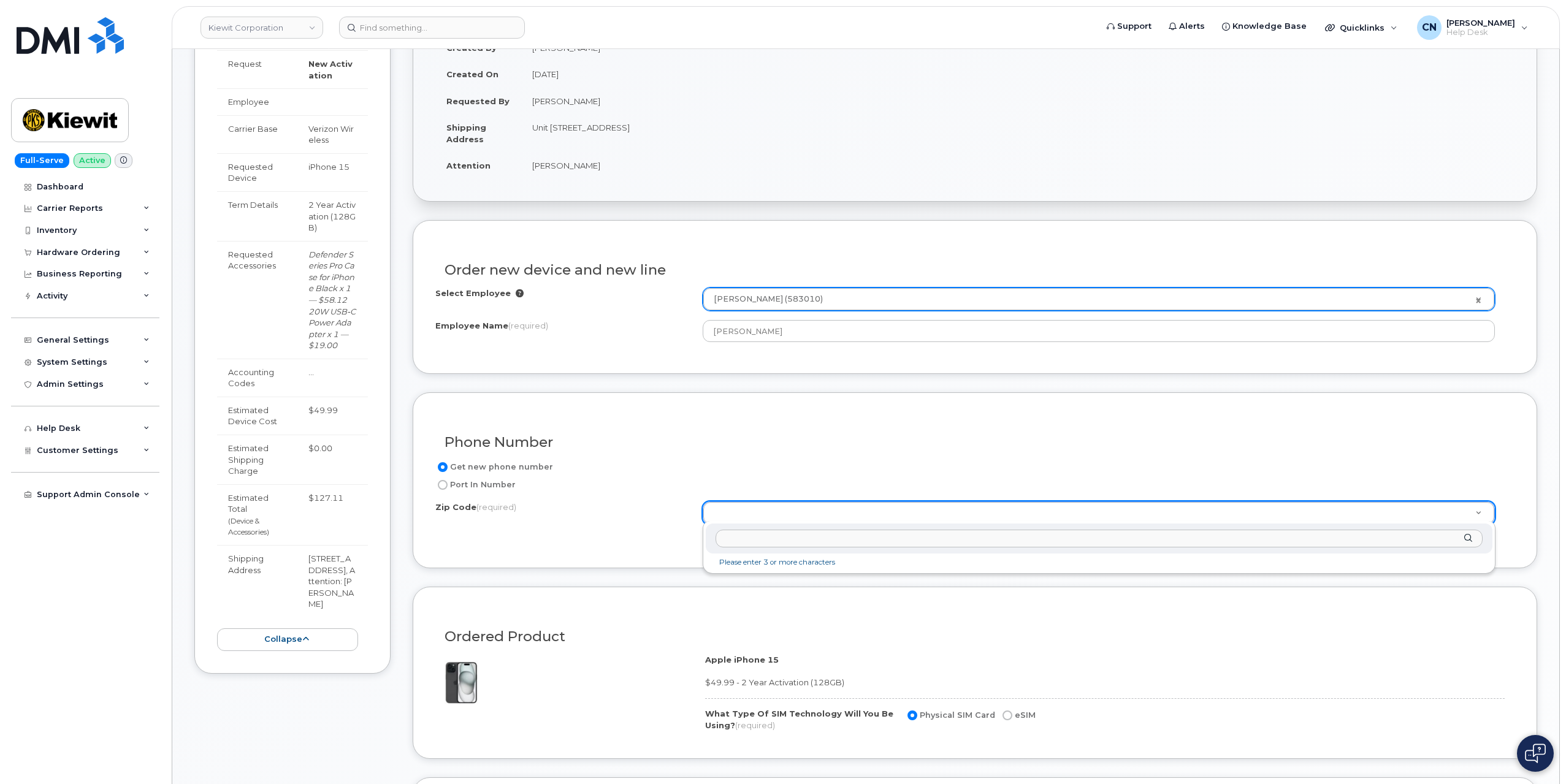
paste input "37214"
type input "37214"
type input "37214 (Nashville, TN)"
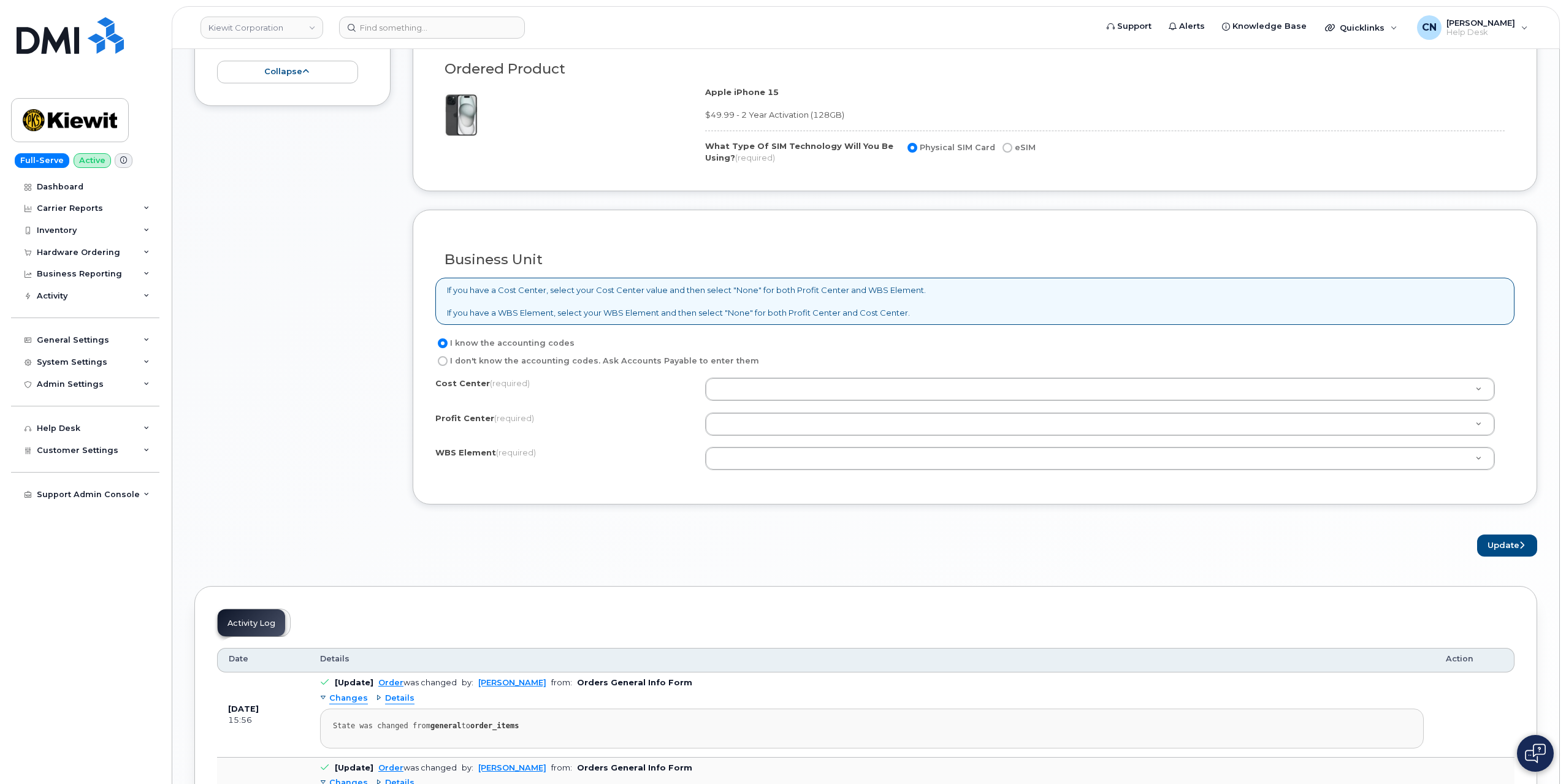
scroll to position [859, 0]
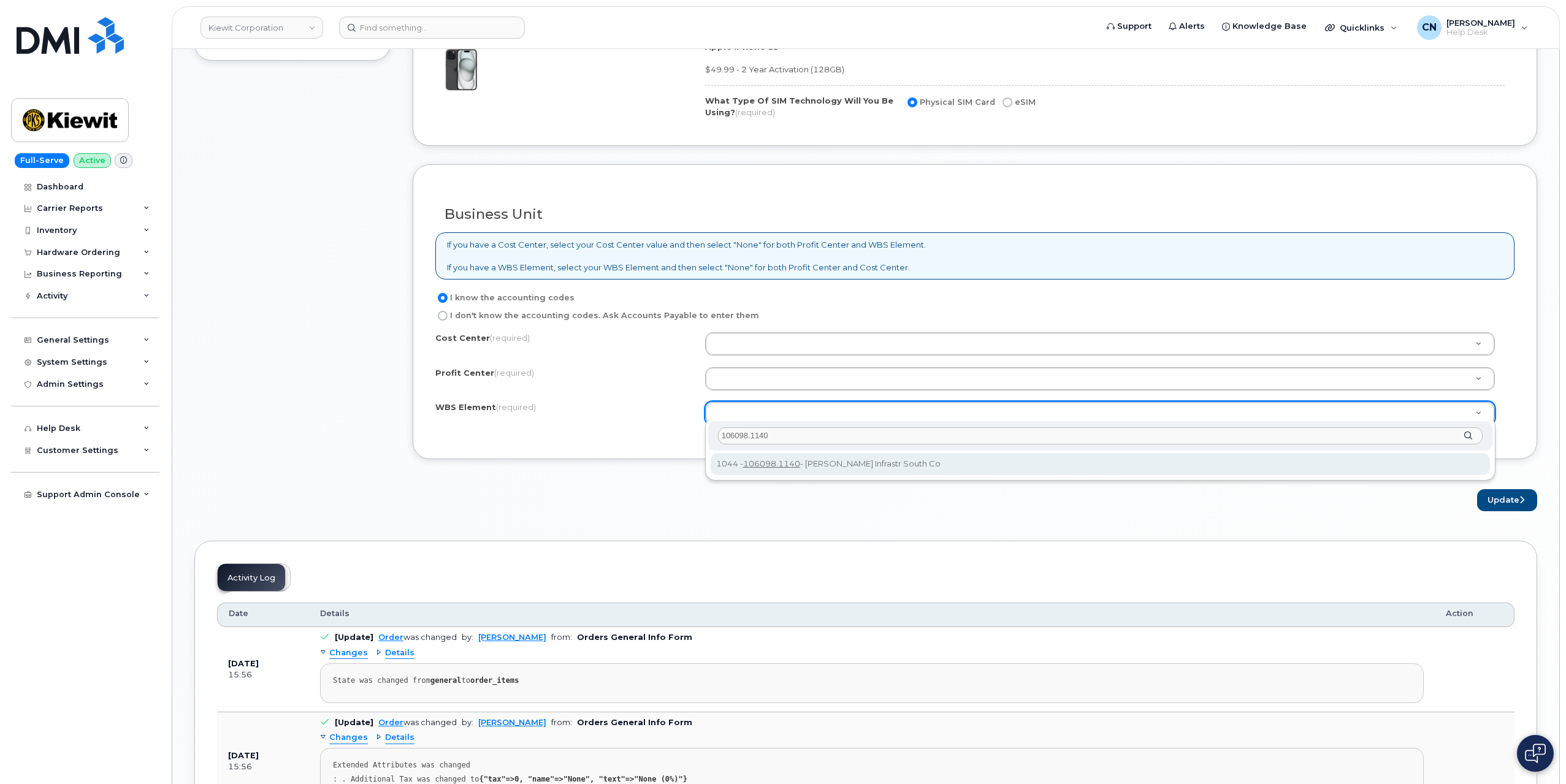
type input "106098.1140"
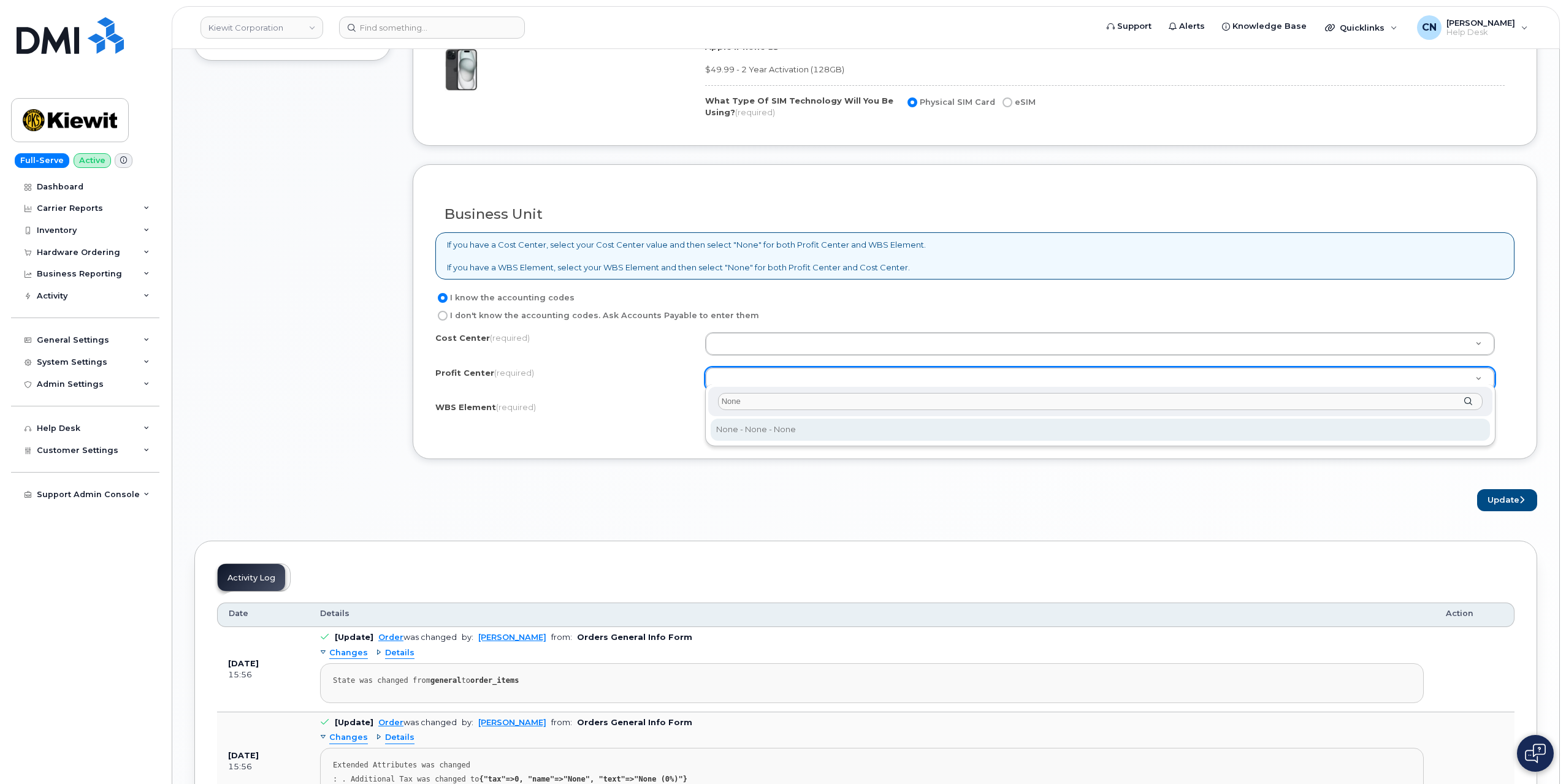
type input "None"
select select "None"
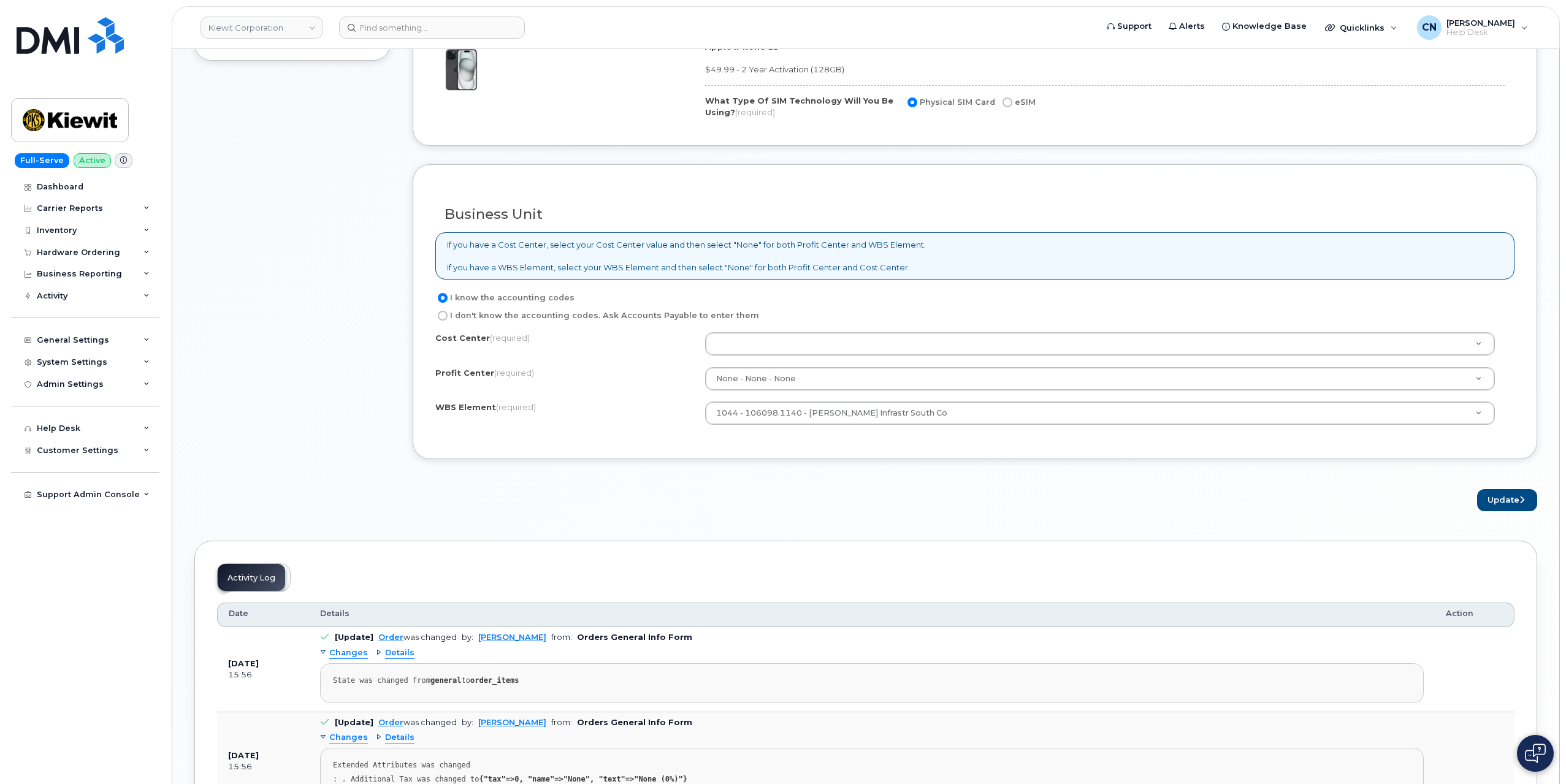
click at [752, 308] on div "I don't know the accounting codes. Ask Accounts Payable to enter them" at bounding box center [970, 316] width 1069 height 15
click at [739, 327] on div "I know the accounting codes I don't know the accounting codes. Ask Accounts Pay…" at bounding box center [975, 364] width 1079 height 146
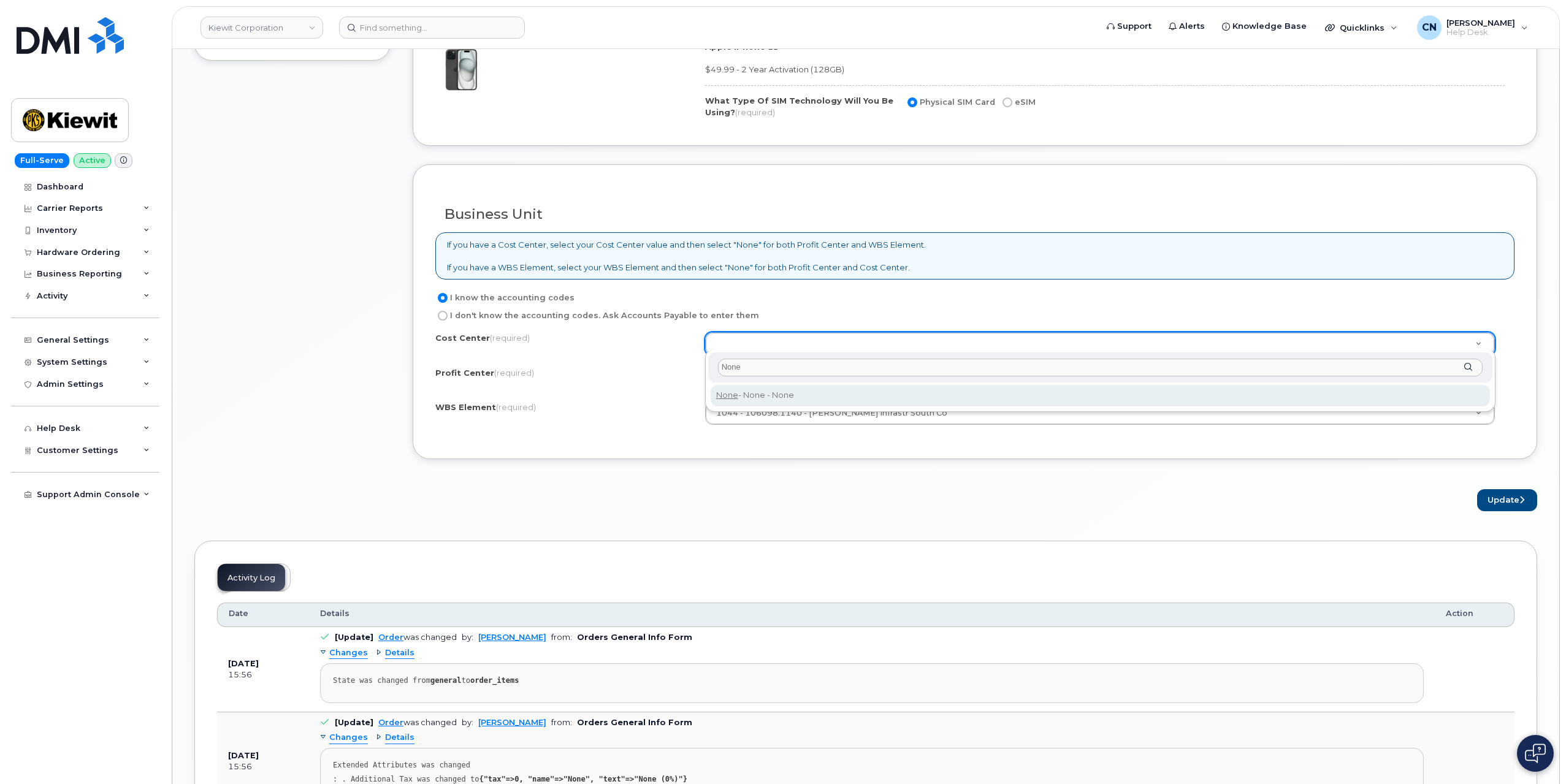
type input "None"
drag, startPoint x: 749, startPoint y: 392, endPoint x: 774, endPoint y: 390, distance: 25.1
type input "None"
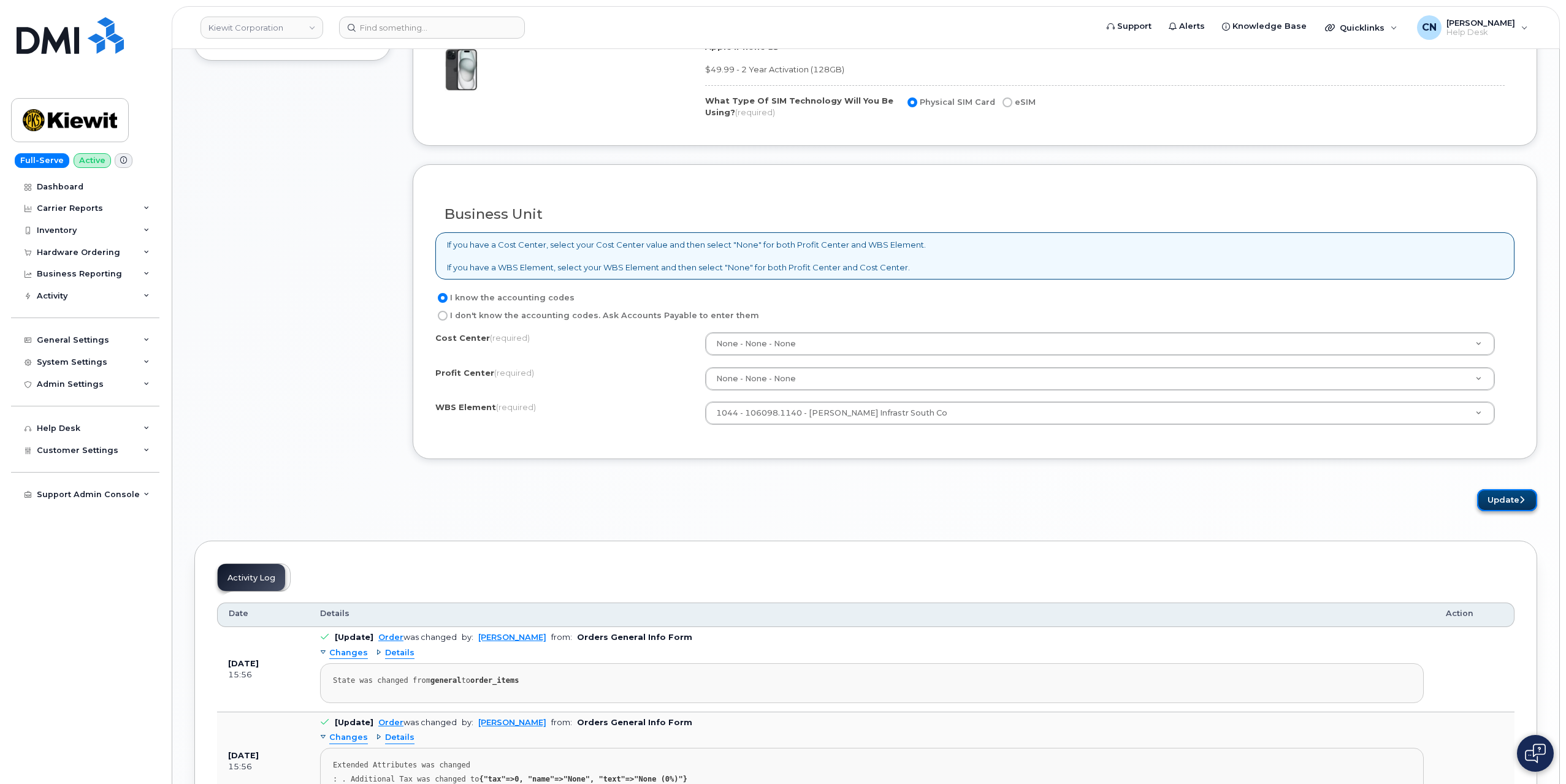
click at [1496, 495] on button "Update" at bounding box center [1507, 500] width 60 height 22
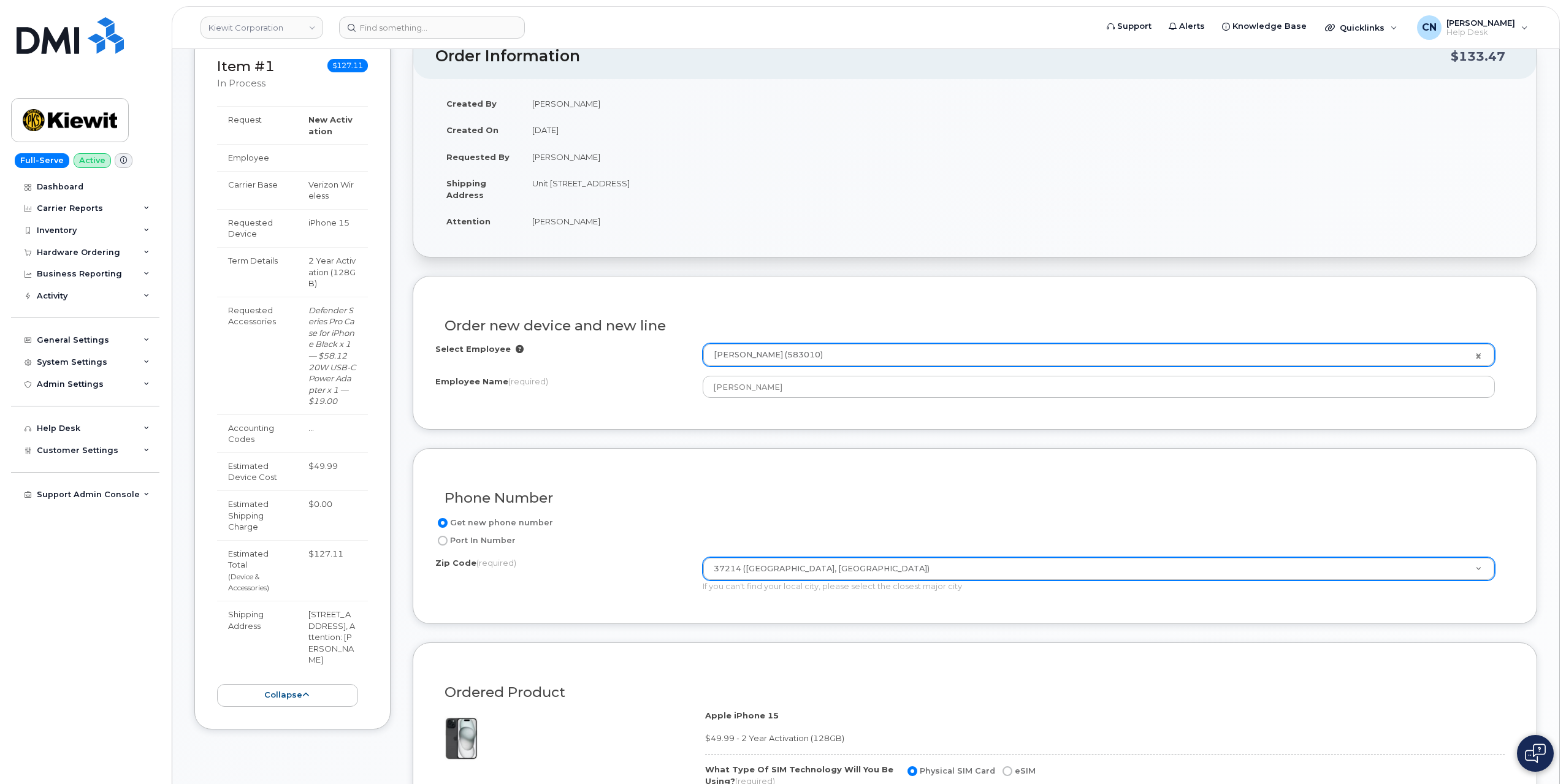
scroll to position [0, 0]
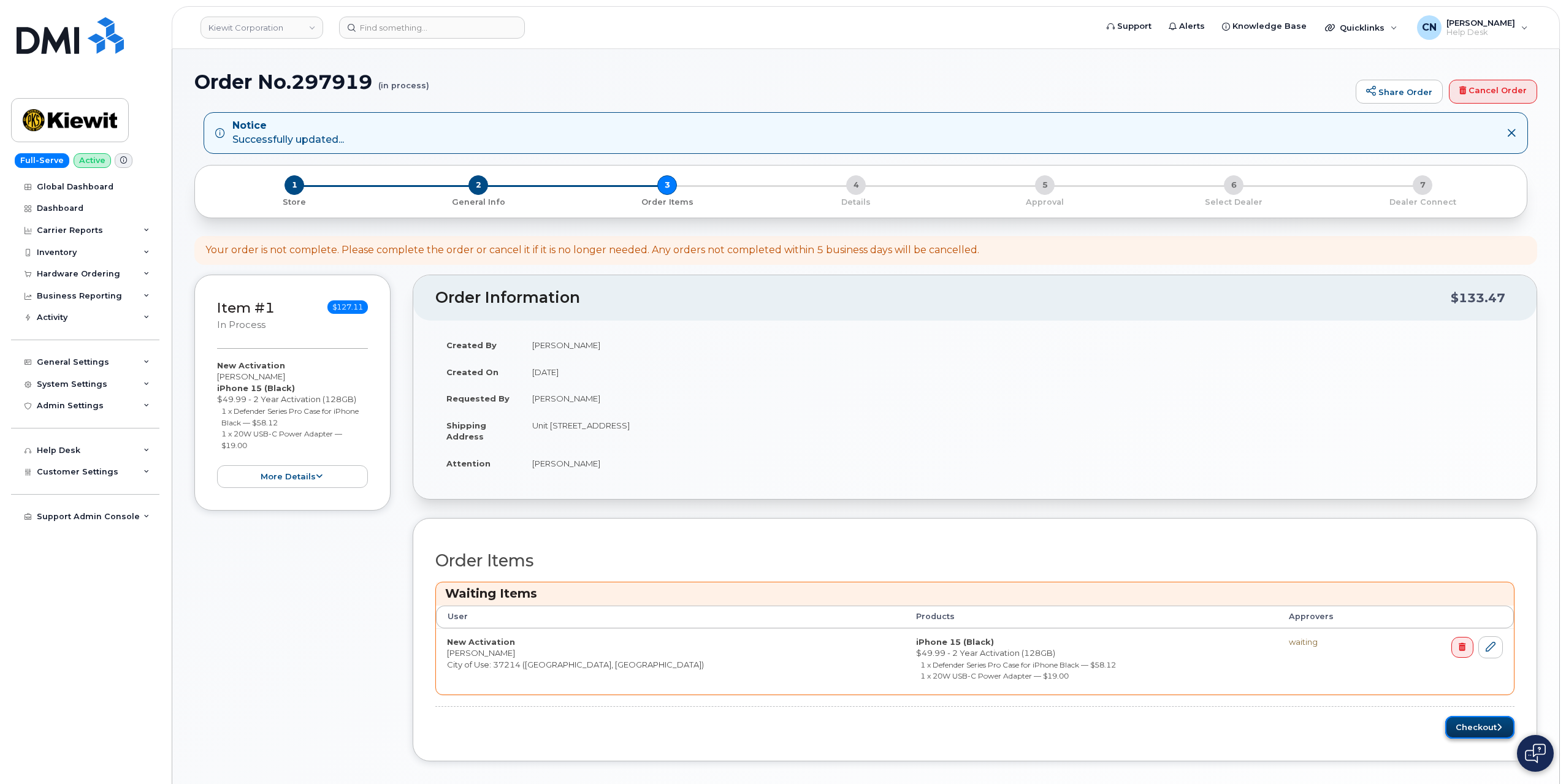
click at [1452, 718] on button "Checkout" at bounding box center [1481, 727] width 70 height 22
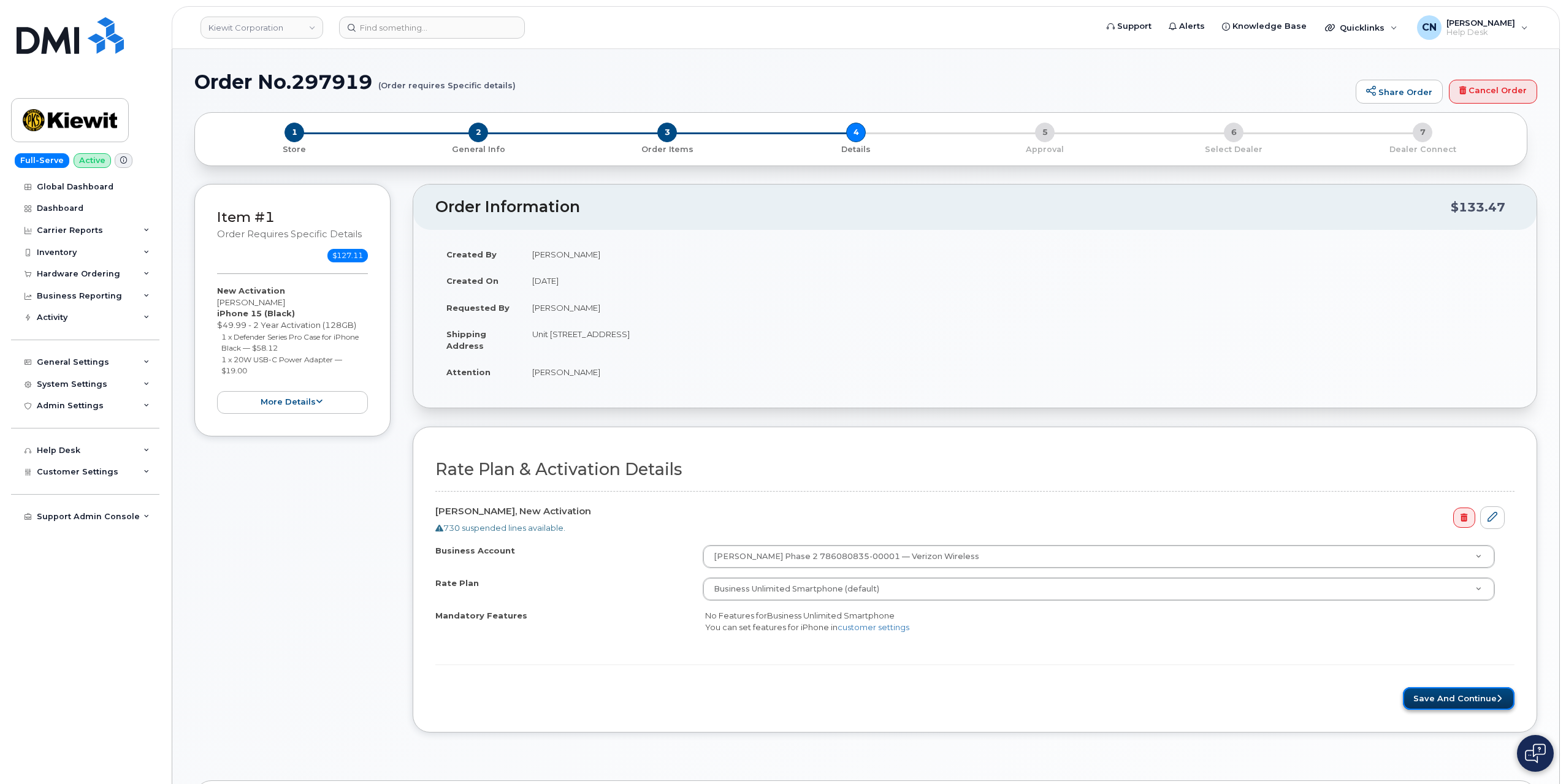
click at [1442, 697] on button "Save and Continue" at bounding box center [1459, 698] width 112 height 22
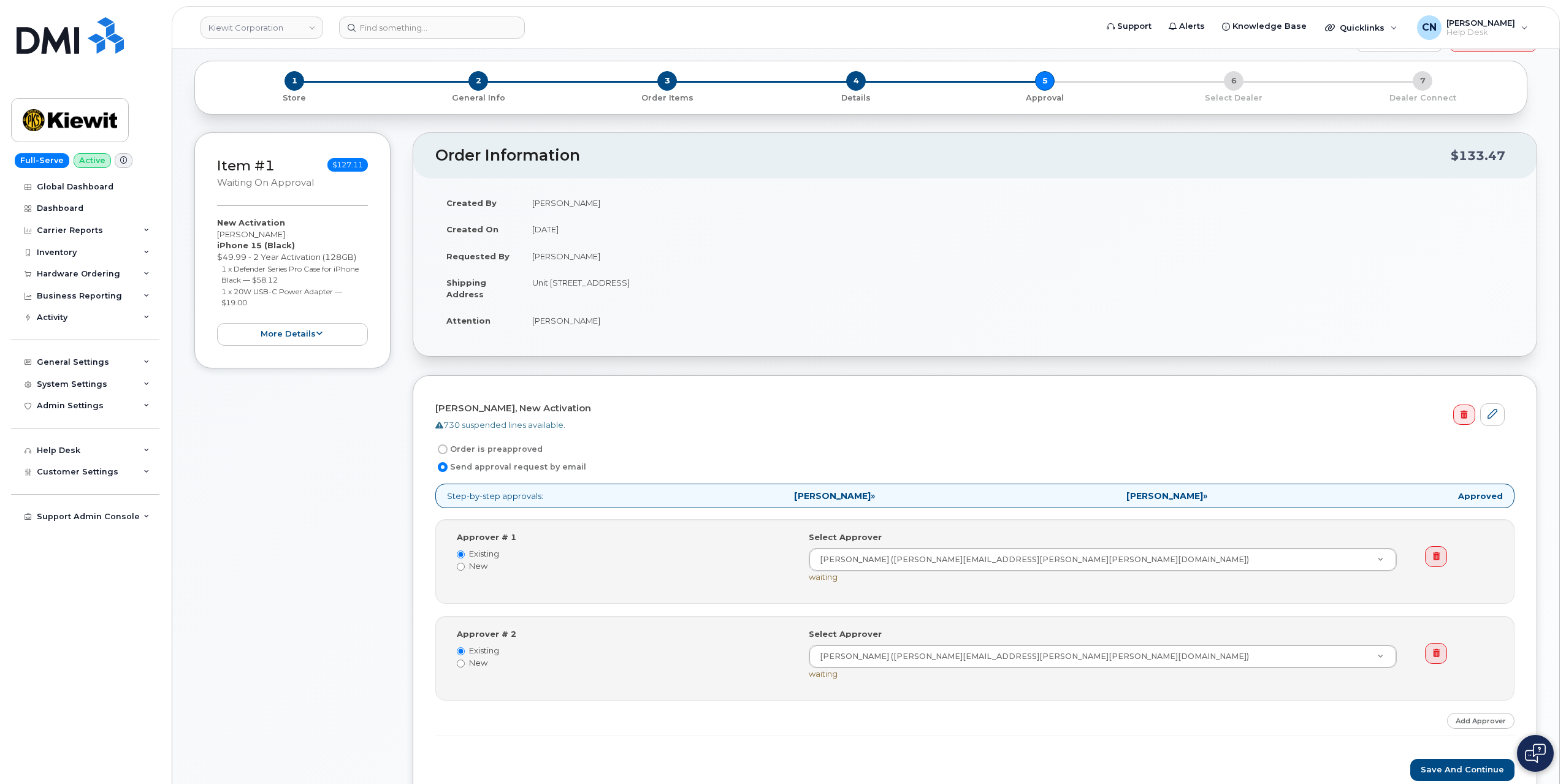
scroll to position [184, 0]
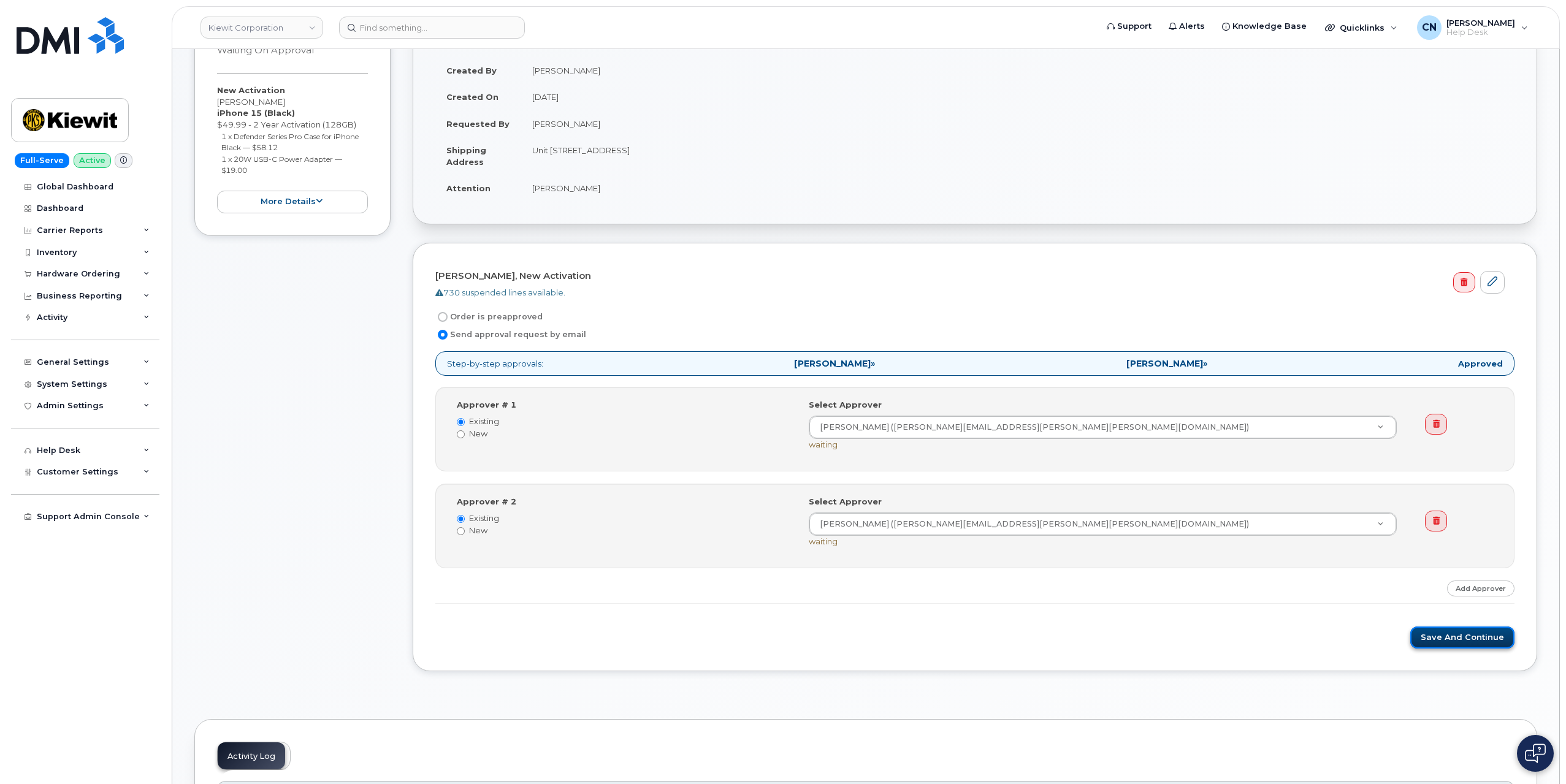
click at [1460, 638] on button "Save and Continue" at bounding box center [1463, 637] width 104 height 22
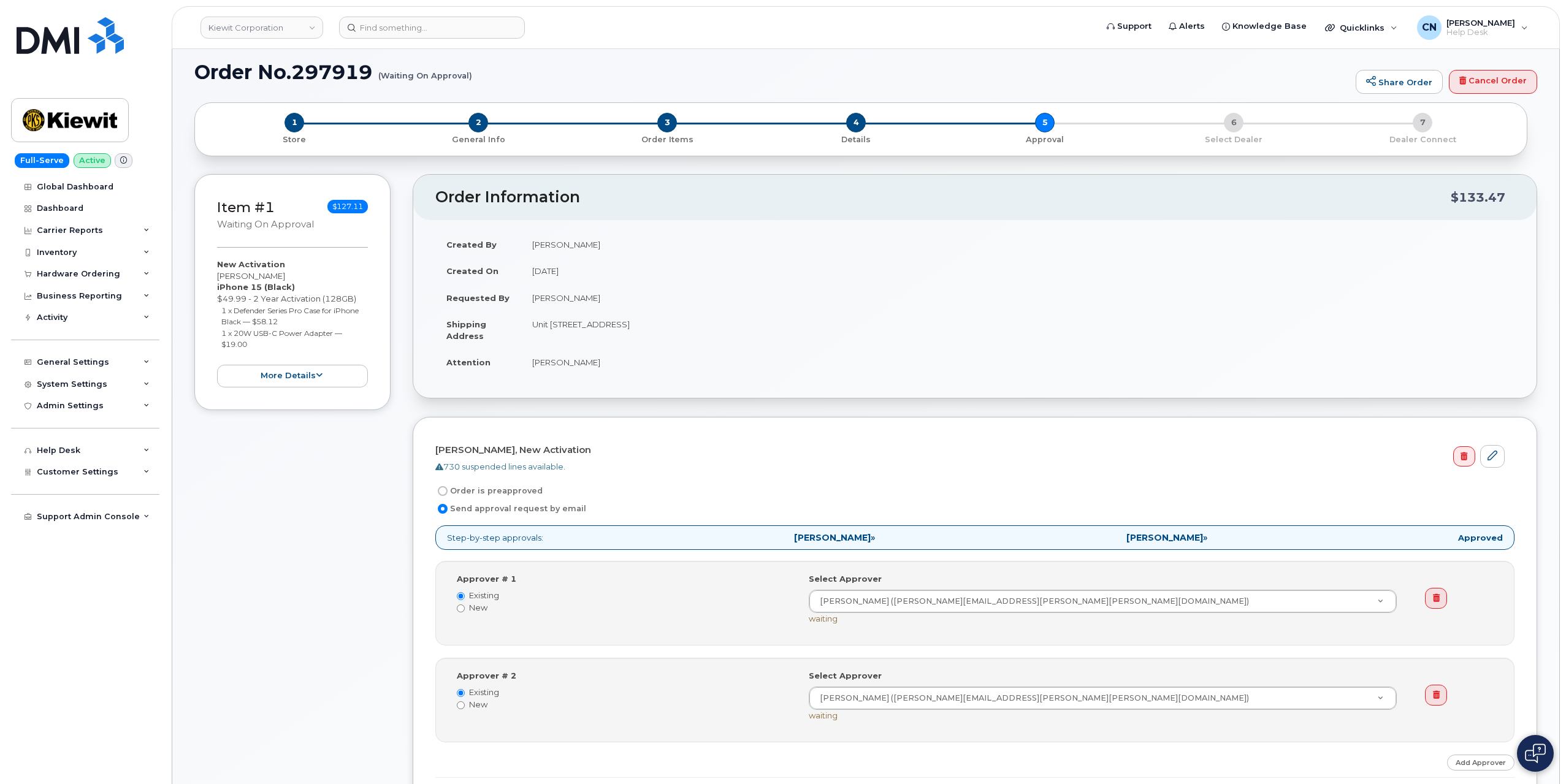
scroll to position [0, 0]
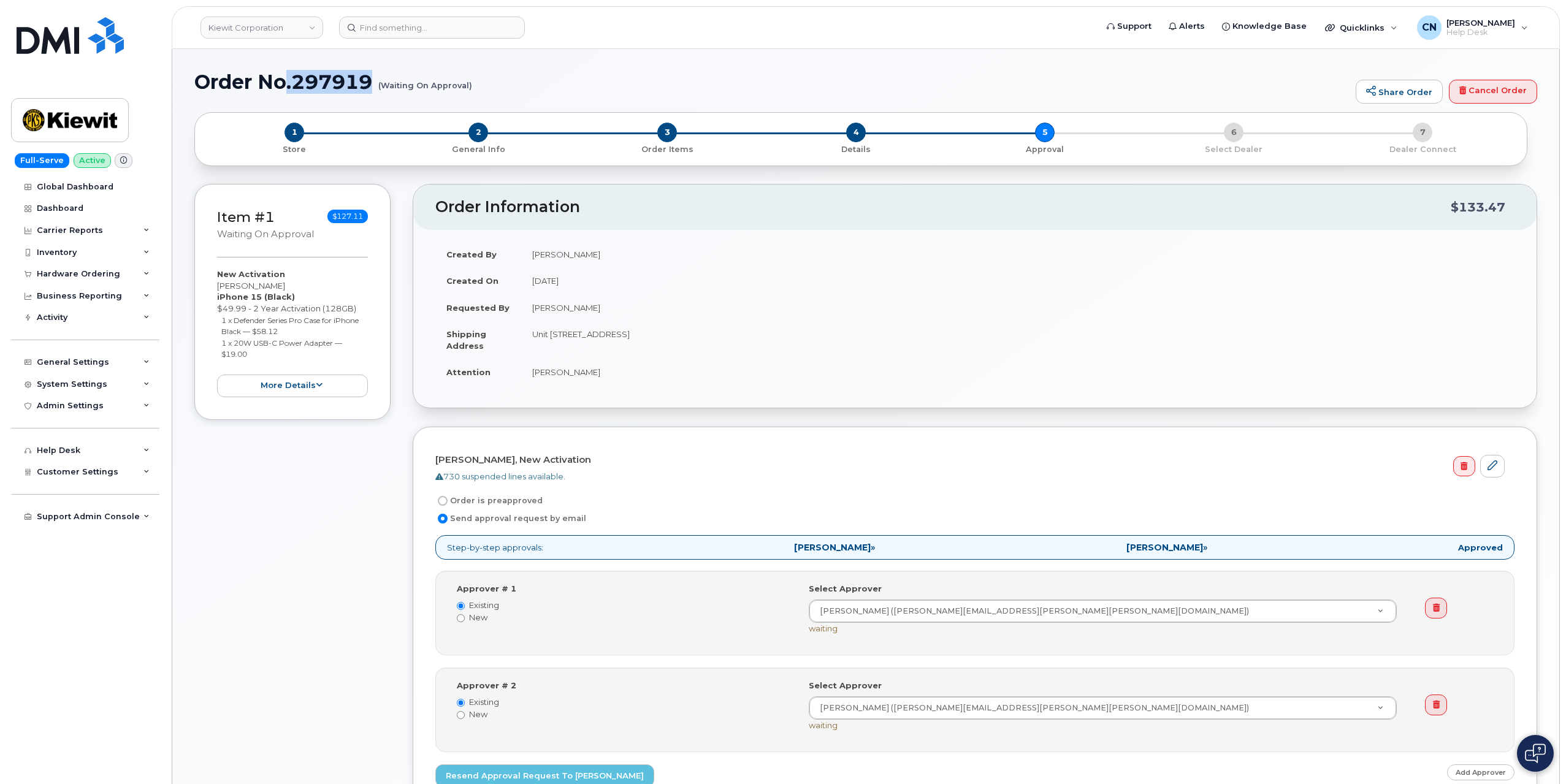
drag, startPoint x: 374, startPoint y: 82, endPoint x: 458, endPoint y: 95, distance: 85.0
click at [288, 80] on h1 "Order No.297919 (Waiting On Approval)" at bounding box center [773, 82] width 1156 height 22
click at [458, 95] on div "Order No.297919 (Waiting On Approval) Share Order Cancel Order" at bounding box center [866, 92] width 1343 height 41
drag, startPoint x: 478, startPoint y: 84, endPoint x: 347, endPoint y: 82, distance: 131.0
click at [354, 81] on h1 "Order No.297919 (Waiting On Approval)" at bounding box center [773, 82] width 1156 height 22
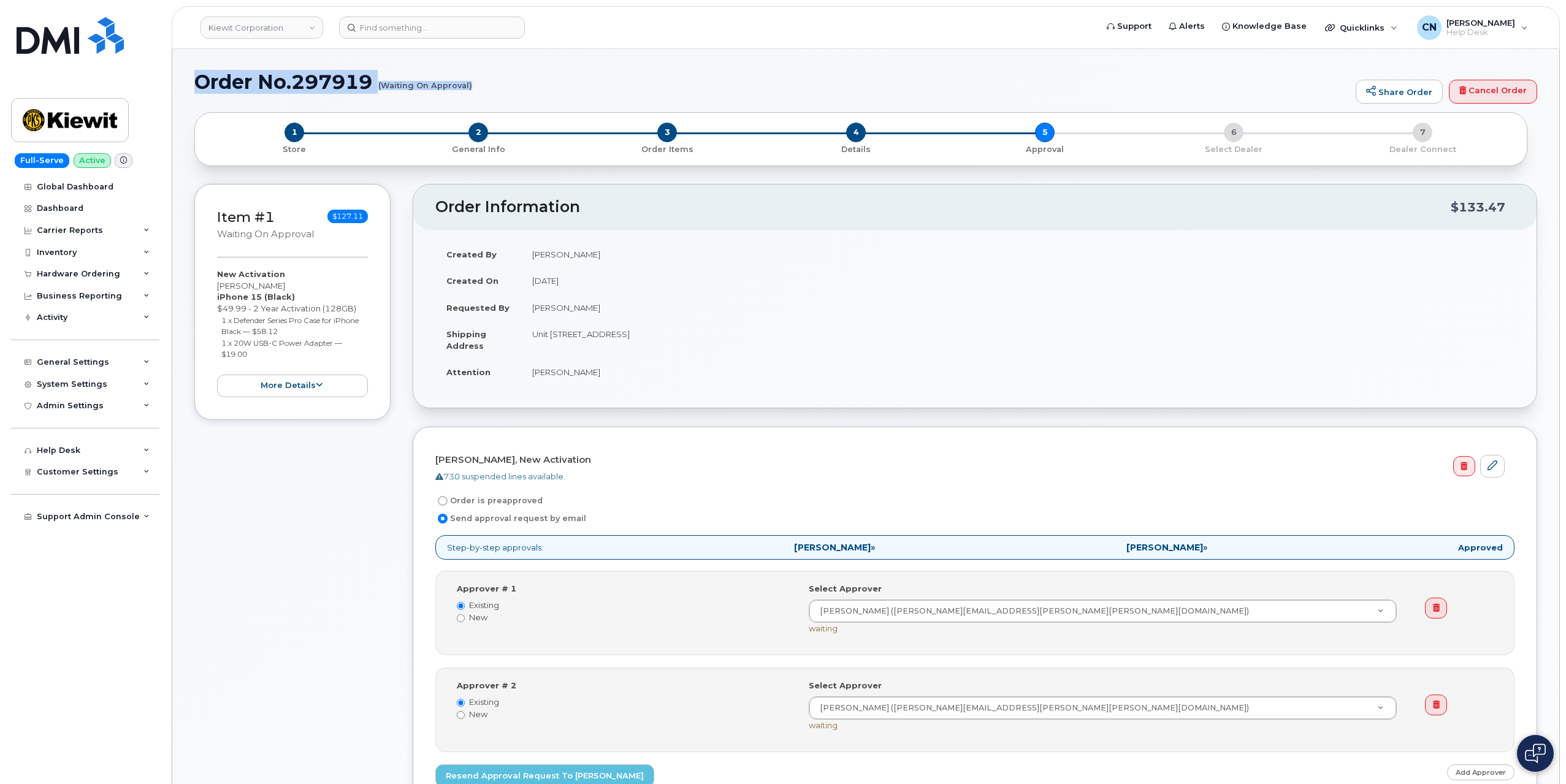
drag, startPoint x: 199, startPoint y: 78, endPoint x: 471, endPoint y: 86, distance: 272.1
click at [471, 86] on h1 "Order No.297919 (Waiting On Approval)" at bounding box center [773, 82] width 1156 height 22
copy h1 "Order No.297919 (Waiting On Approval)"
